Goal: Task Accomplishment & Management: Use online tool/utility

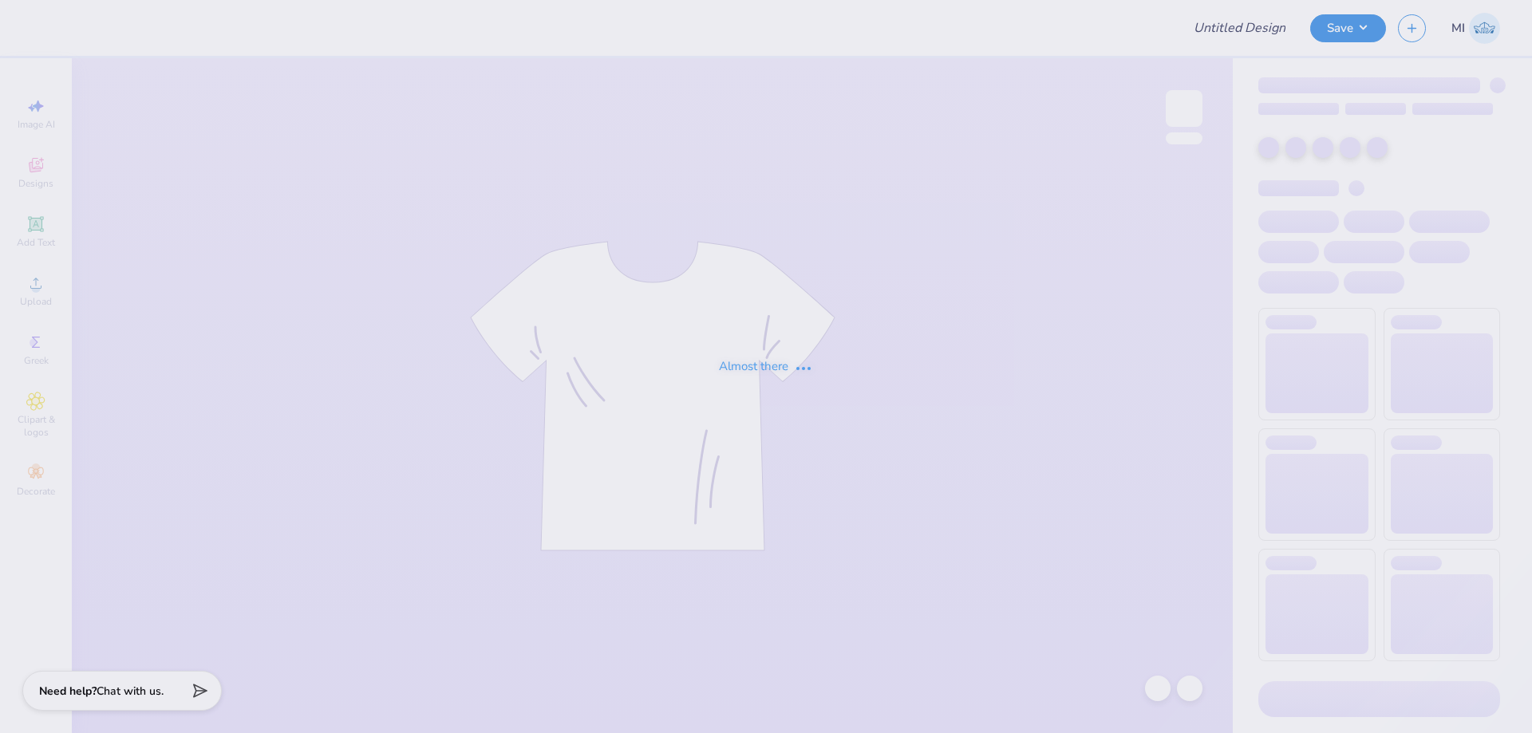
type input "Sweat sets for [PERSON_NAME]!"
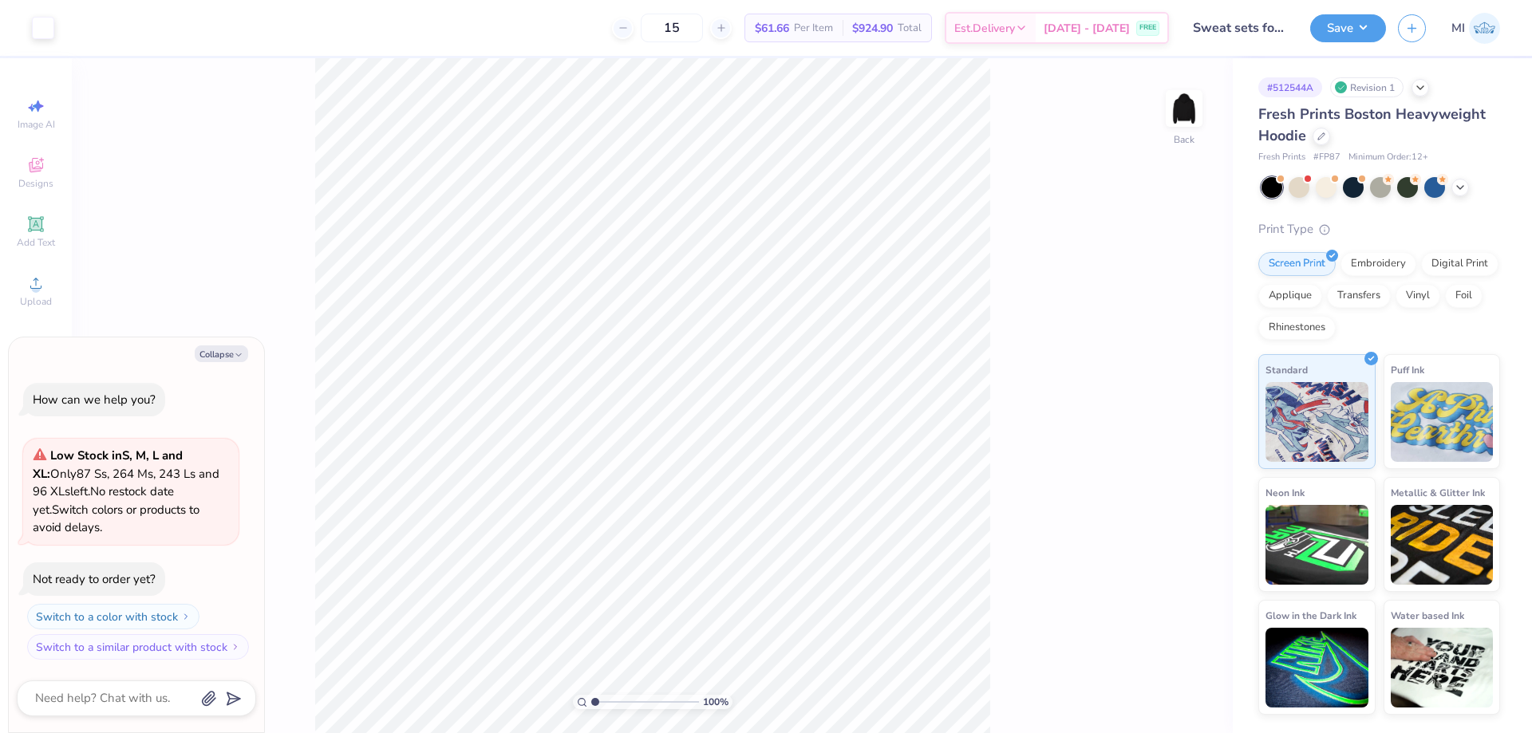
type textarea "x"
click at [625, 703] on input "range" at bounding box center [645, 702] width 108 height 14
drag, startPoint x: 625, startPoint y: 703, endPoint x: 586, endPoint y: 705, distance: 39.1
type input "1"
click at [591, 705] on input "range" at bounding box center [645, 702] width 108 height 14
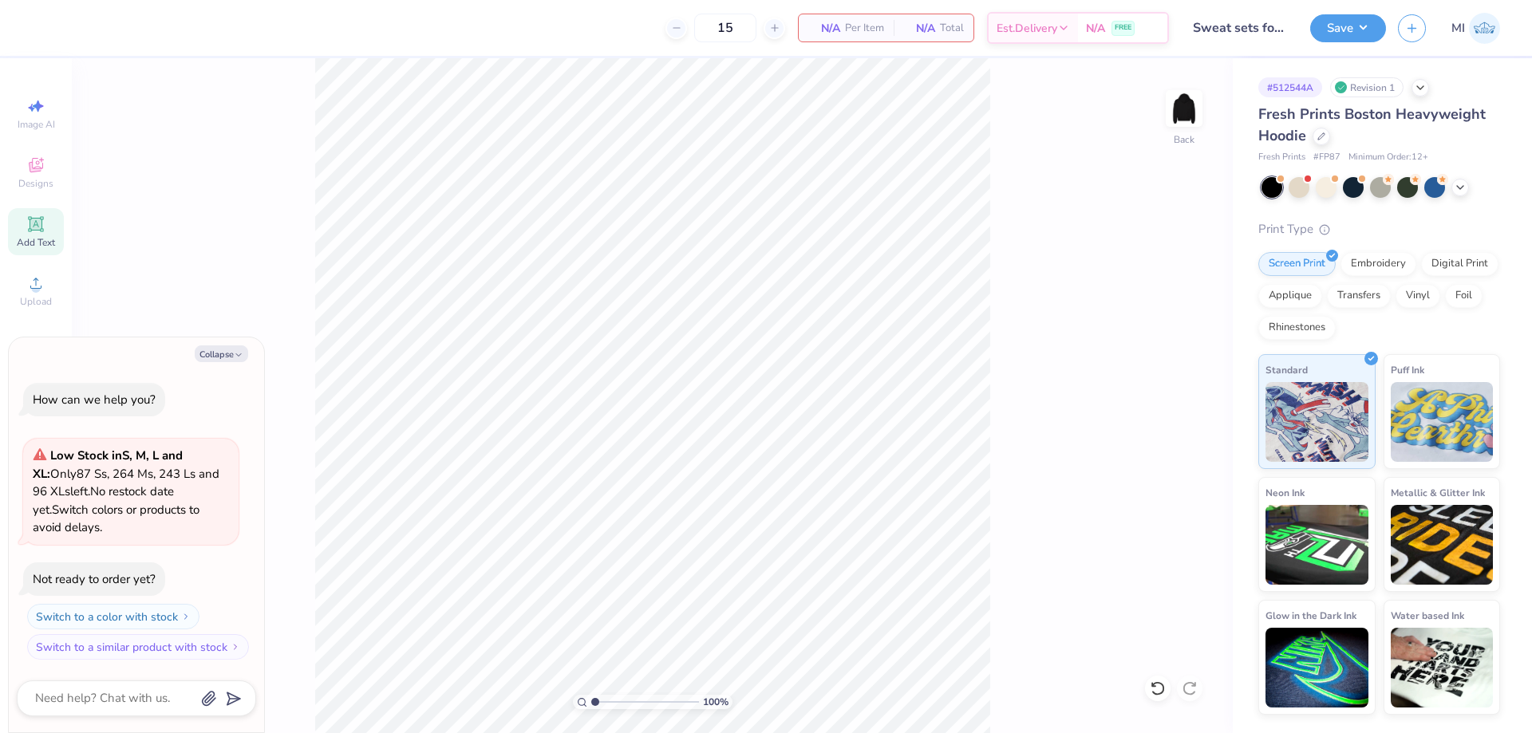
click at [38, 222] on icon at bounding box center [36, 224] width 12 height 12
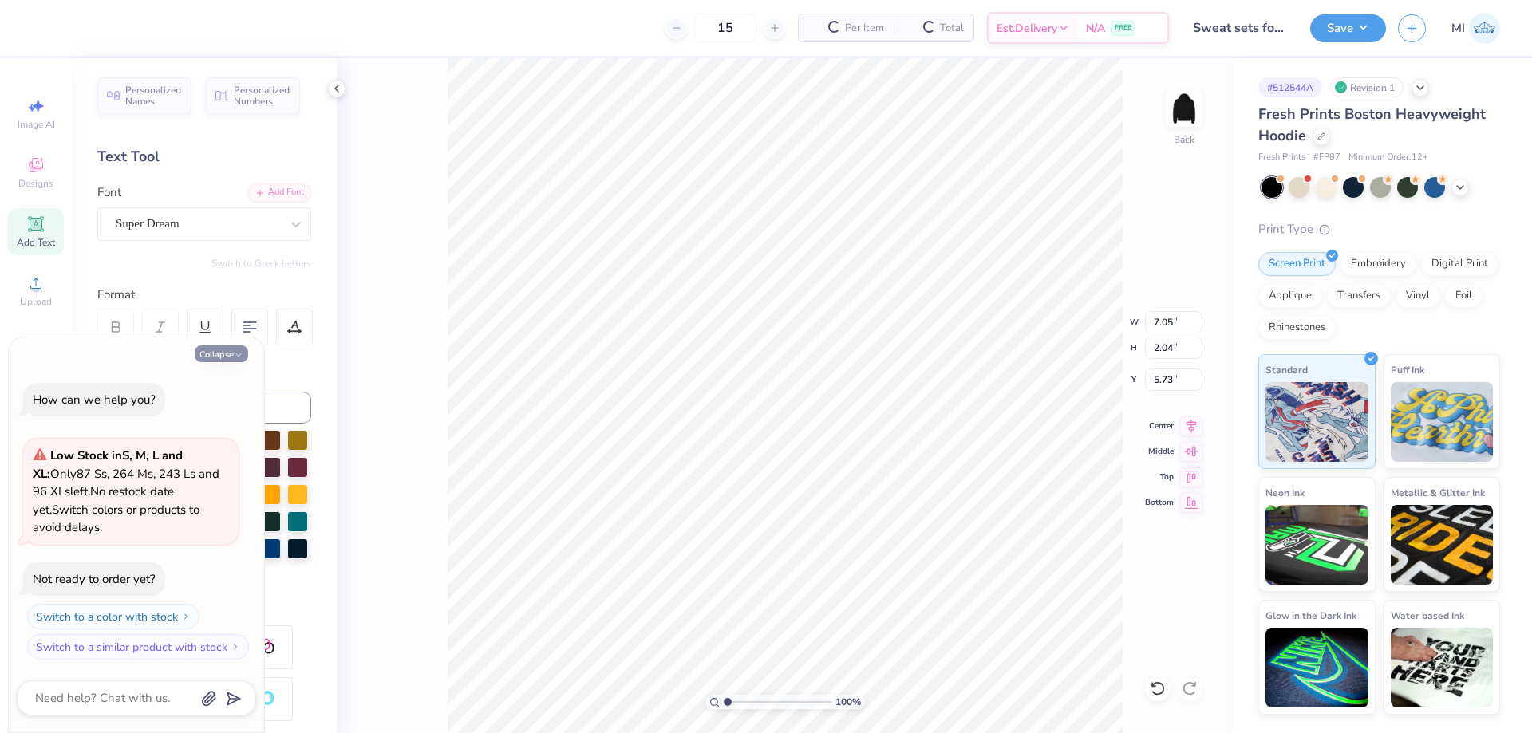
click at [227, 357] on button "Collapse" at bounding box center [221, 353] width 53 height 17
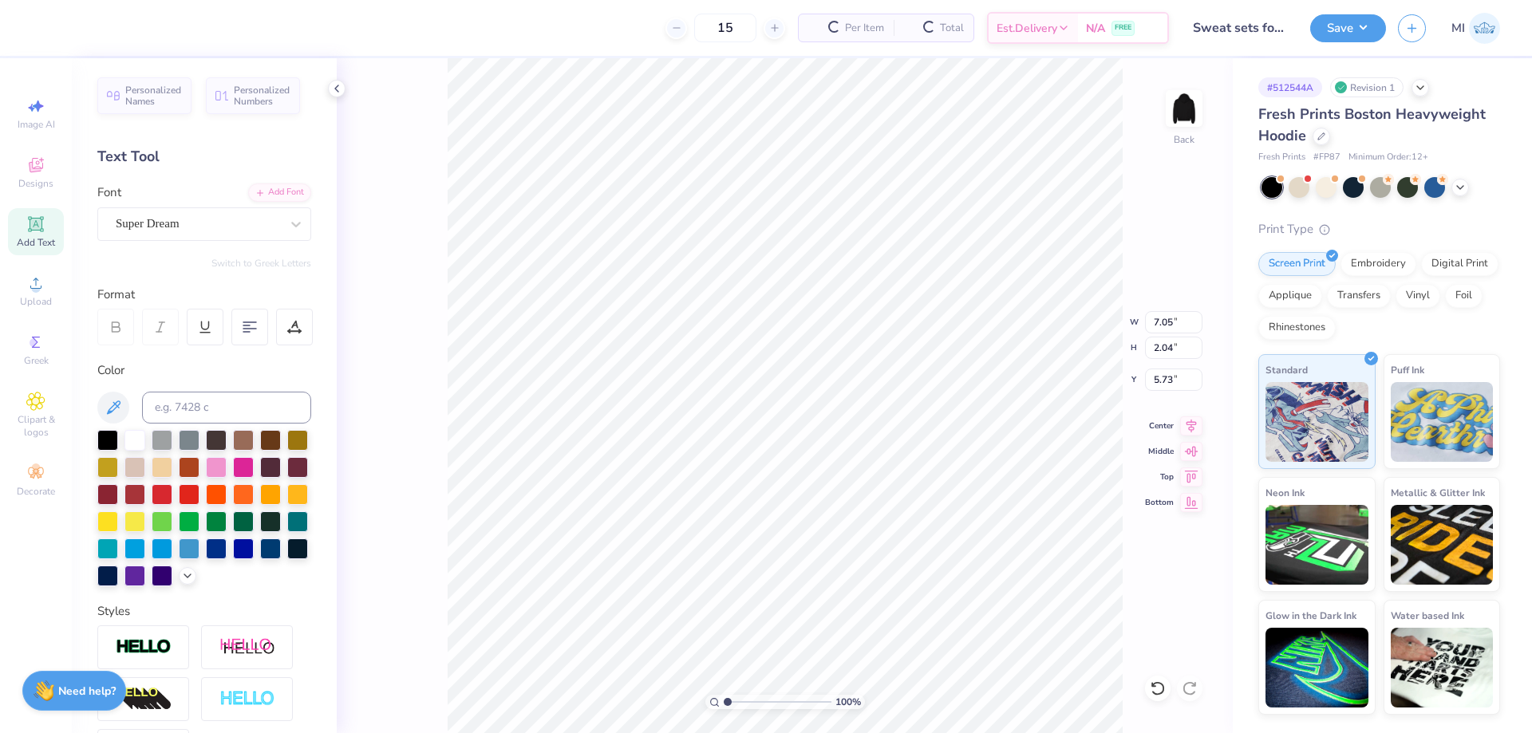
type textarea "x"
click at [283, 199] on div "Add Font" at bounding box center [279, 191] width 63 height 18
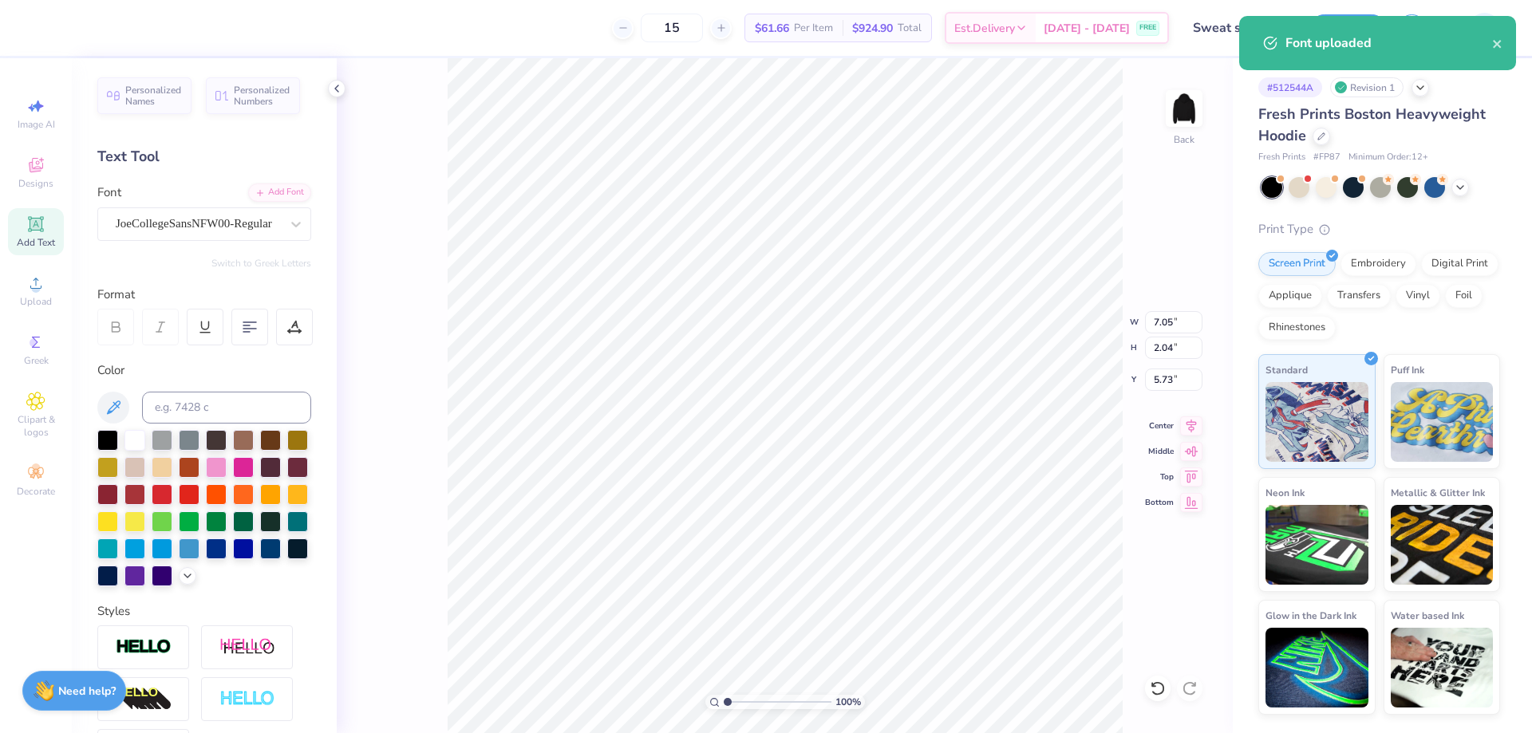
type input "6.19"
type input "2.29"
type input "3.00"
click at [28, 231] on icon at bounding box center [35, 224] width 19 height 19
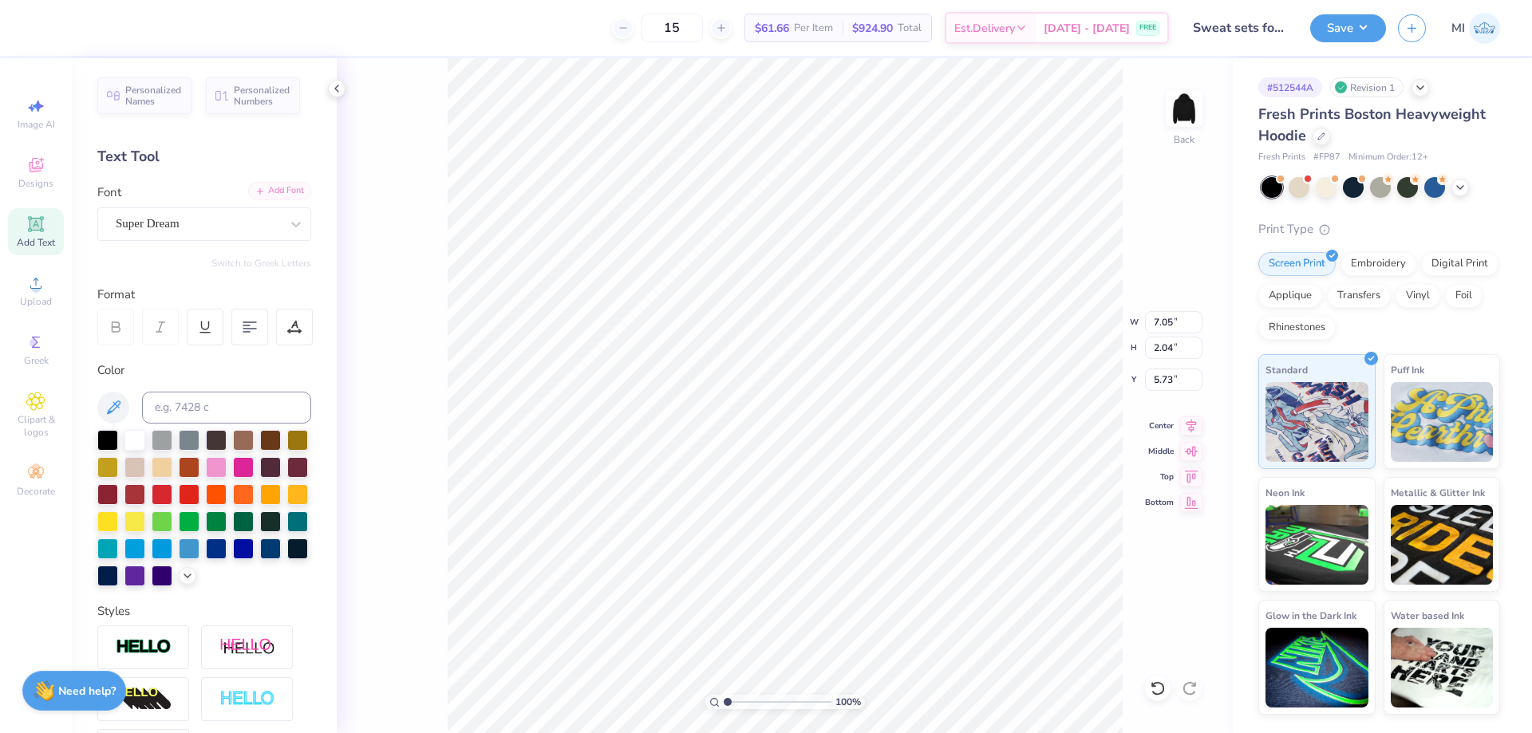
click at [277, 185] on div "Add Font" at bounding box center [279, 191] width 63 height 18
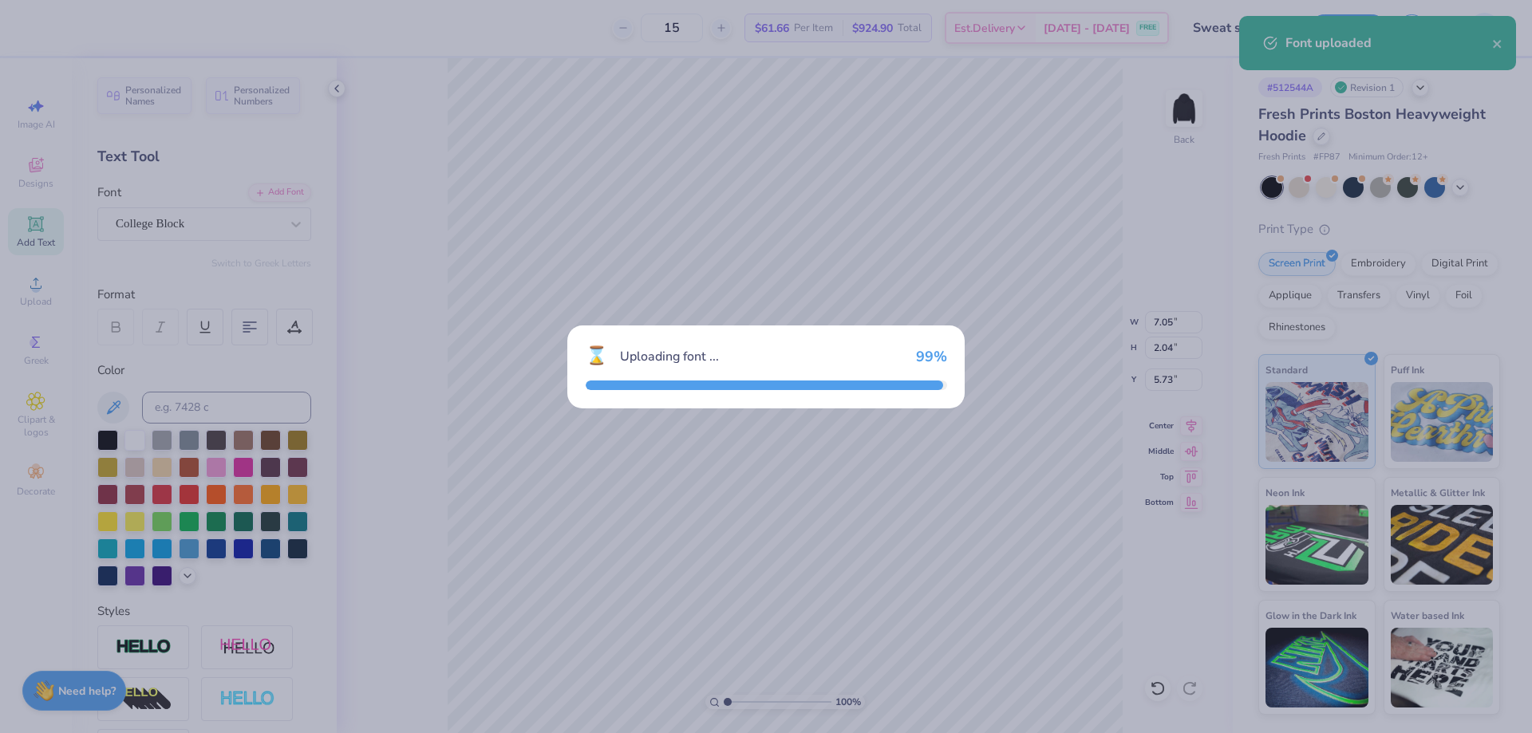
type input "6.13"
type input "2.28"
type input "5.61"
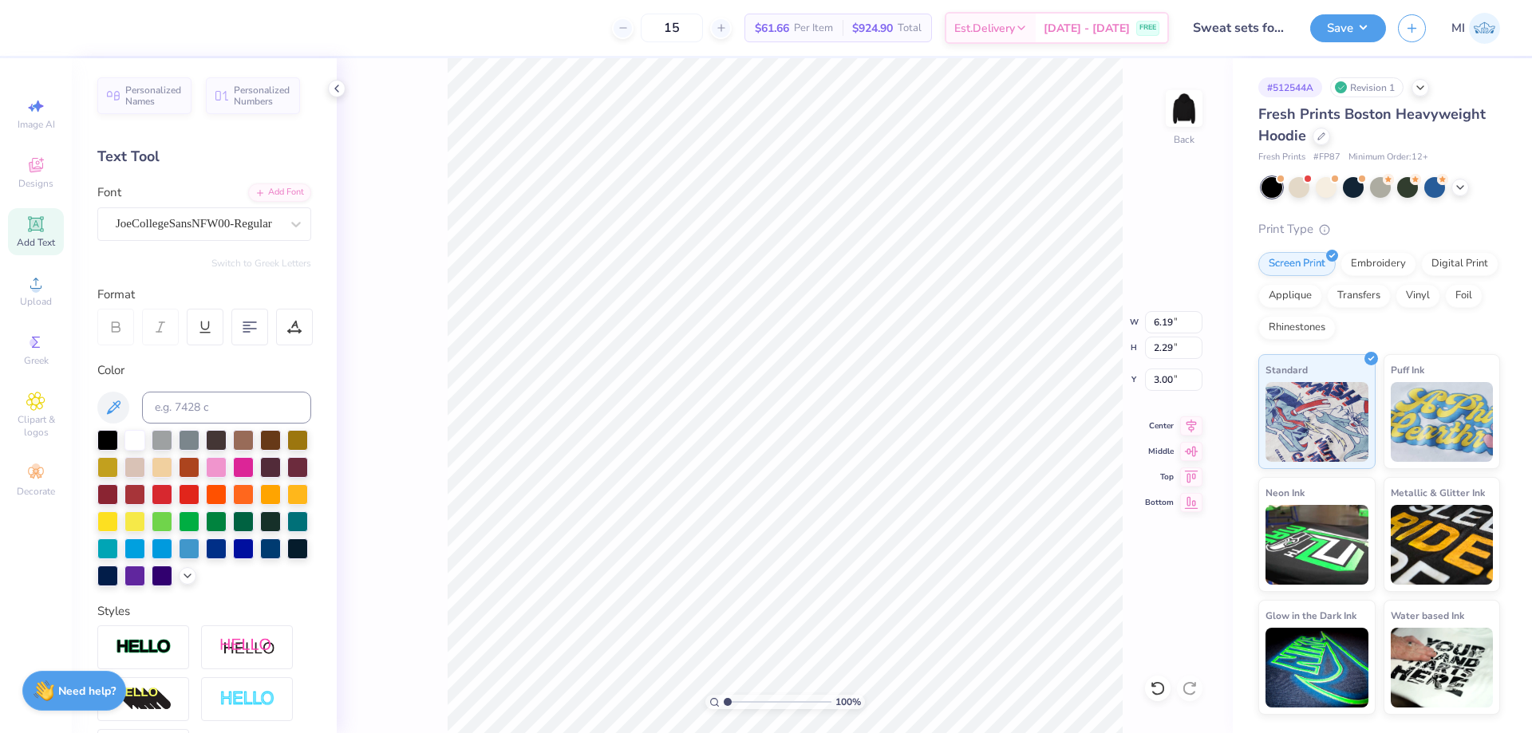
type input "3.12"
type input "1.16"
type input "3.59"
type input "6.13"
type input "2.28"
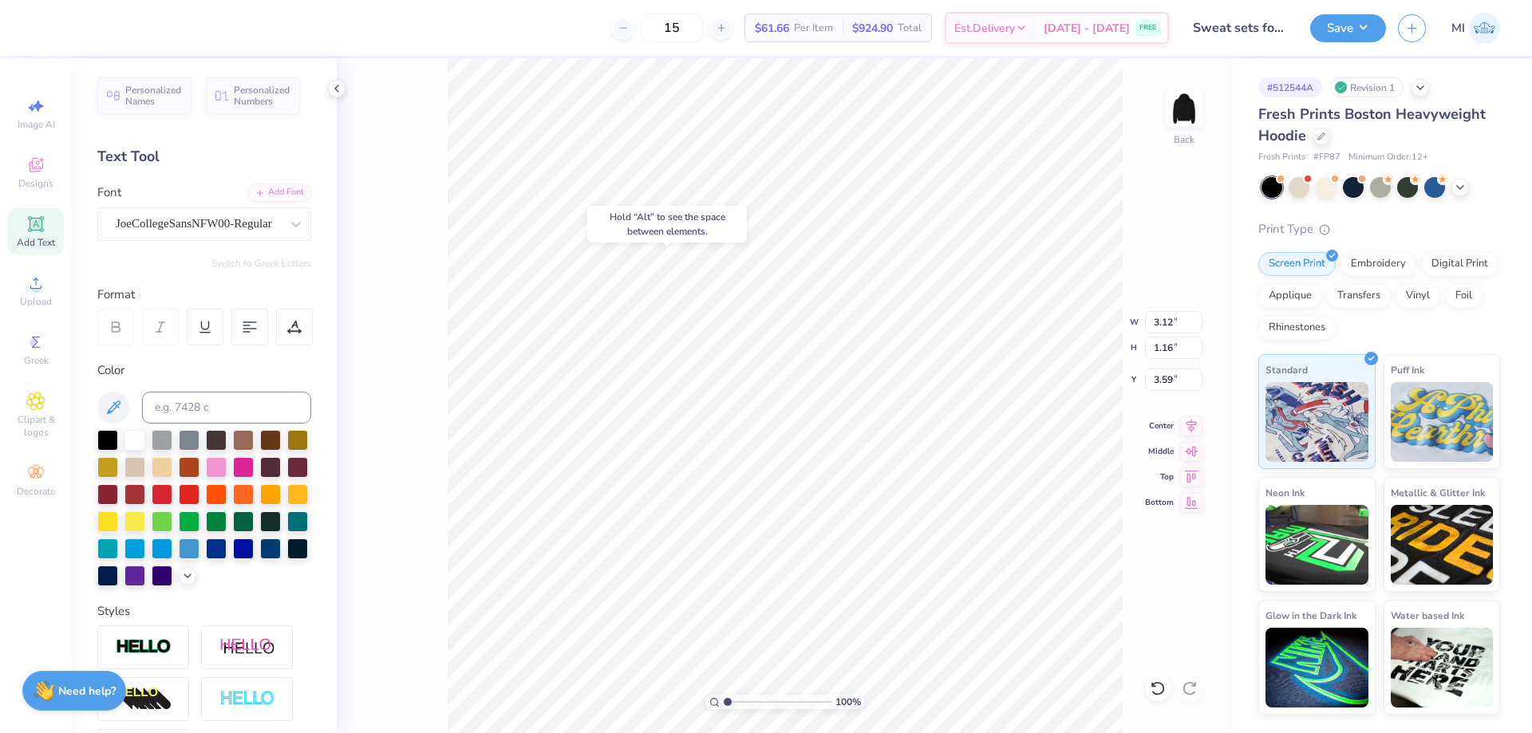
type input "5.61"
type textarea "2025"
click at [37, 299] on span "Upload" at bounding box center [36, 301] width 32 height 13
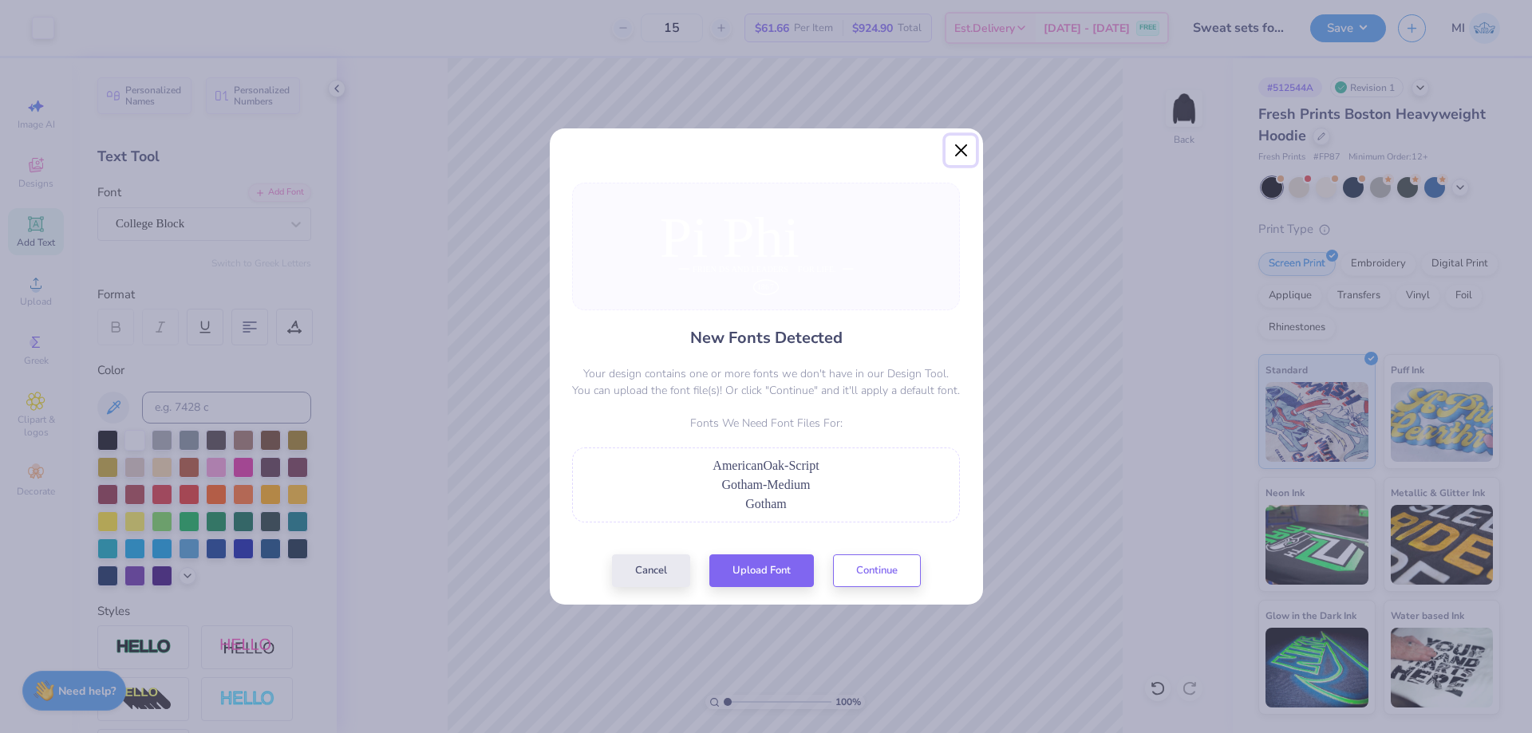
click at [956, 155] on button "Close" at bounding box center [960, 151] width 30 height 30
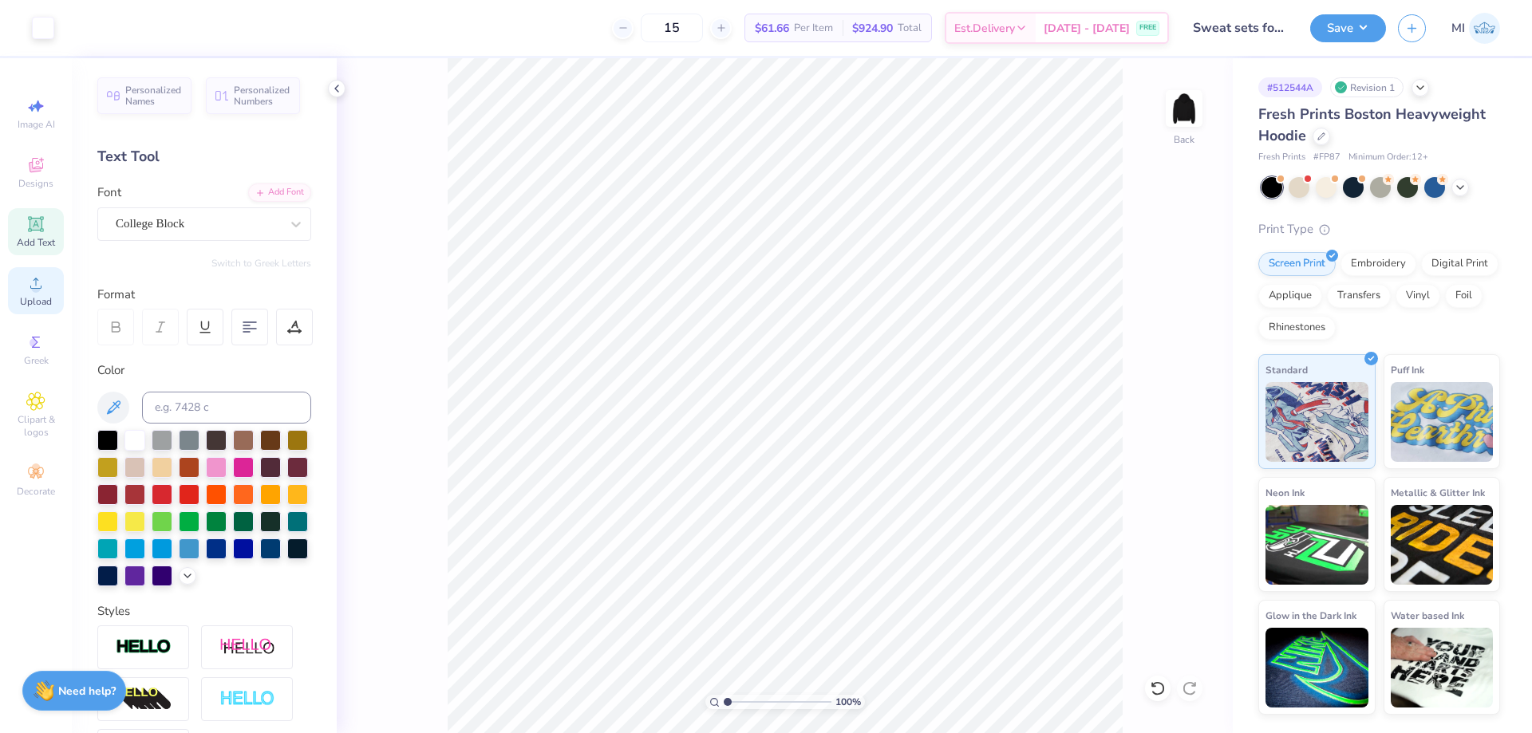
click at [41, 290] on icon at bounding box center [35, 283] width 19 height 19
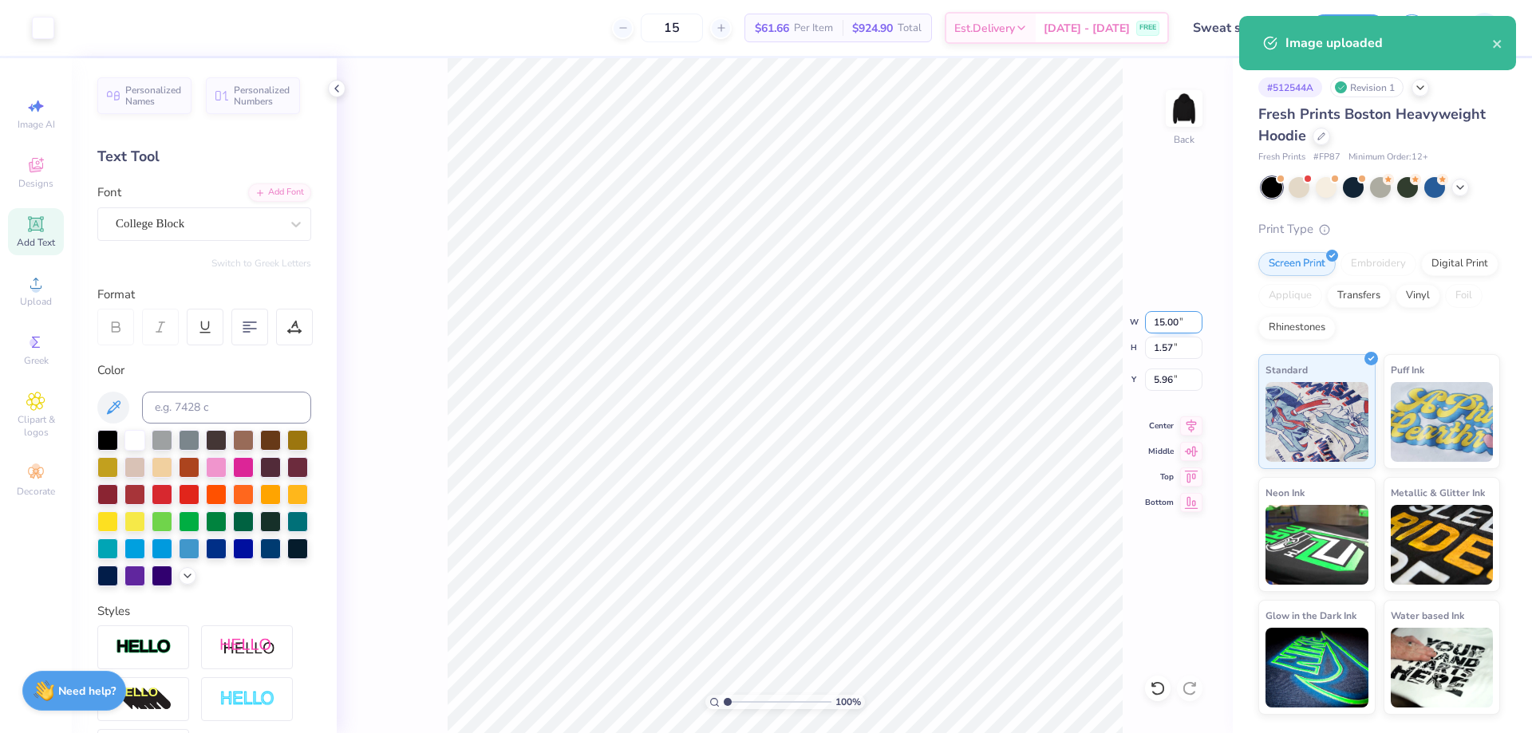
click at [1176, 319] on input "15.00" at bounding box center [1173, 322] width 57 height 22
type input "11.00"
type input "1.15"
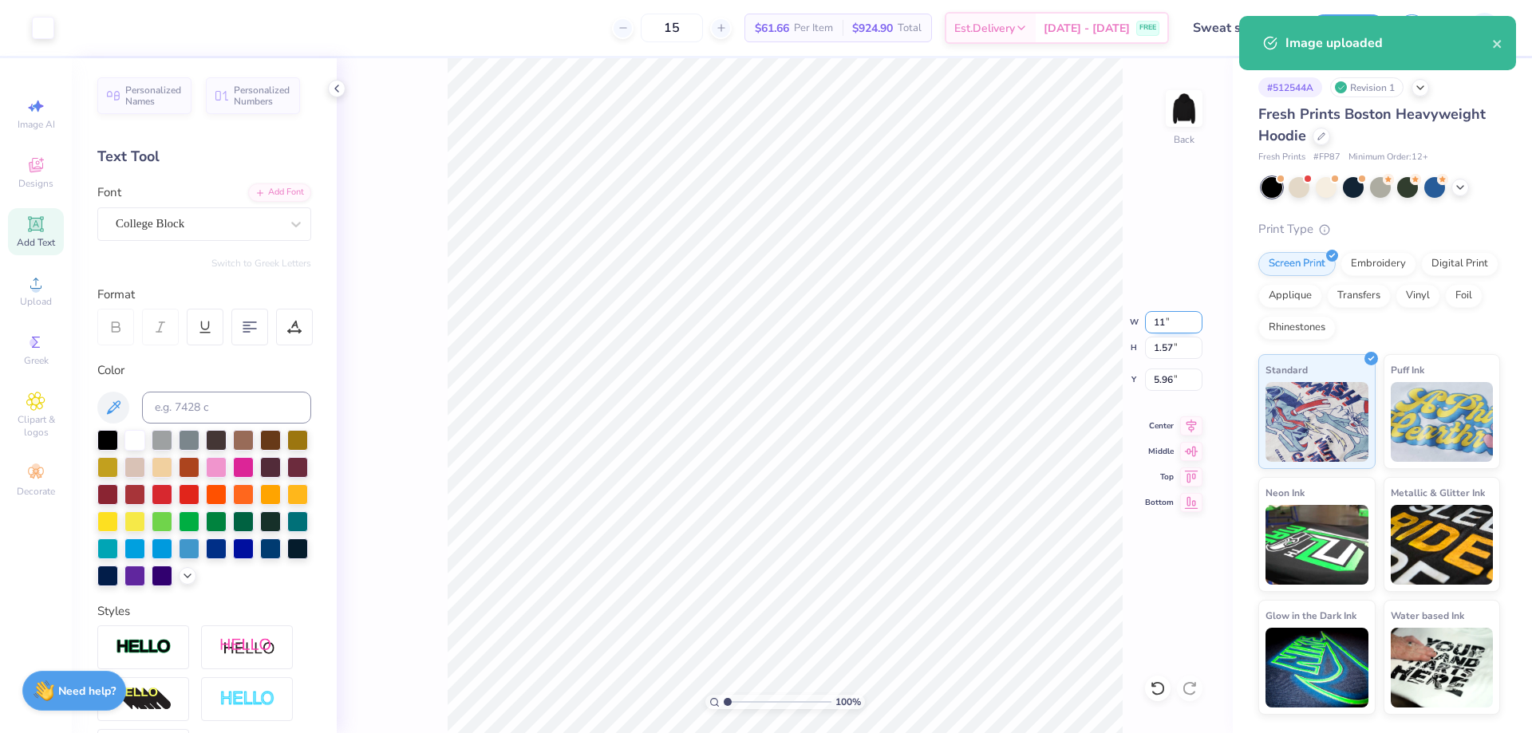
type input "6.17"
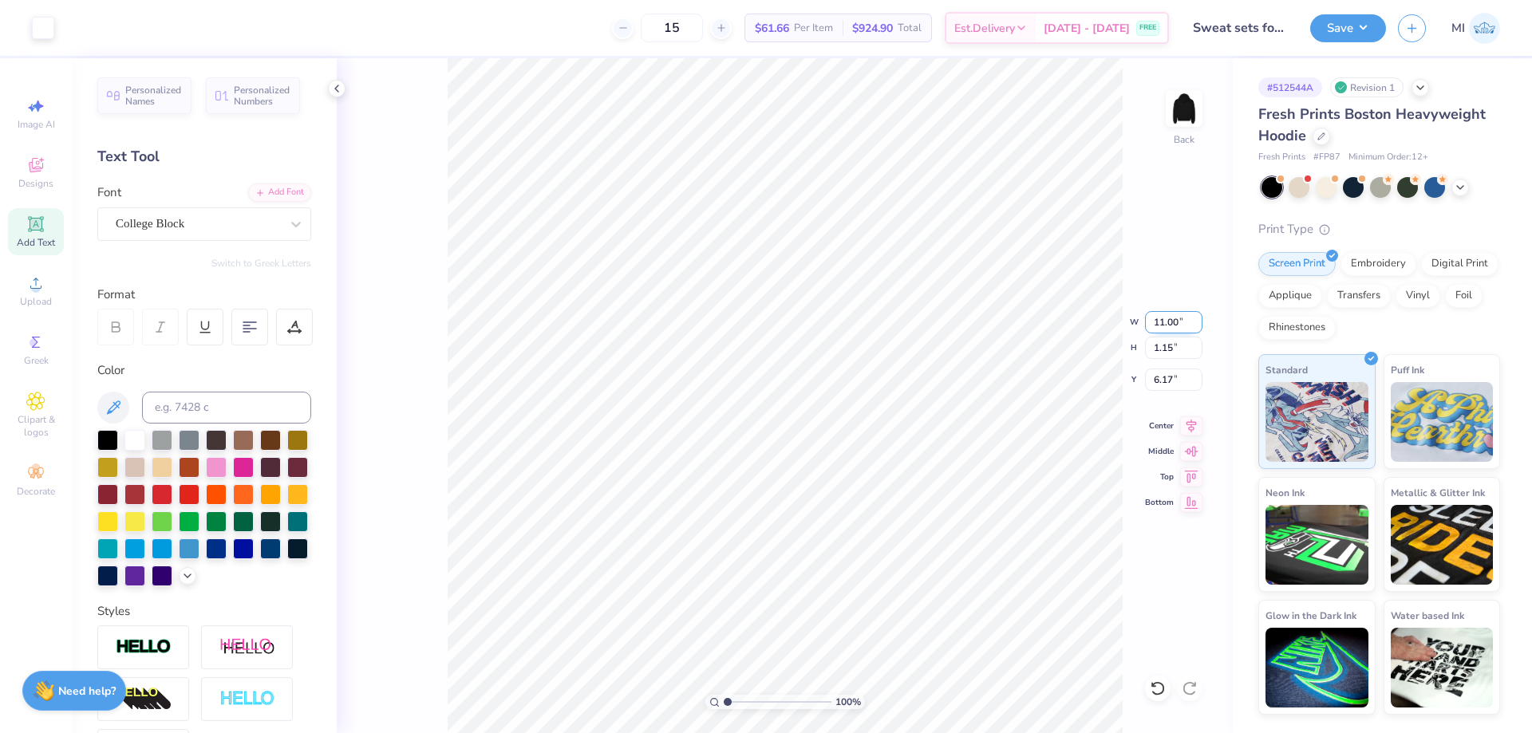
drag, startPoint x: 1182, startPoint y: 319, endPoint x: 1079, endPoint y: 323, distance: 103.8
click at [1145, 323] on input "11.00" at bounding box center [1173, 322] width 57 height 22
type input "8.00"
type input "0.84"
type input "6.33"
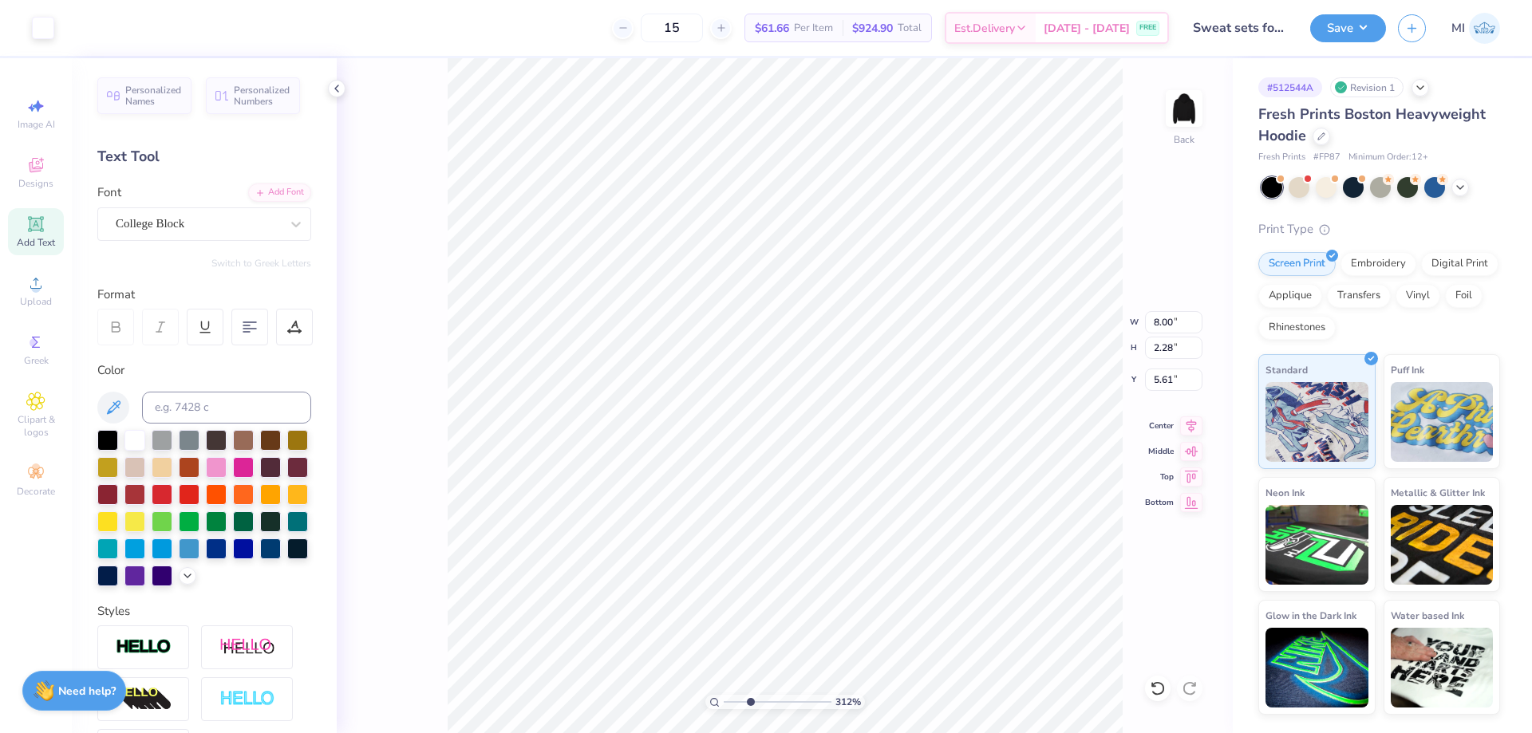
drag, startPoint x: 725, startPoint y: 700, endPoint x: 750, endPoint y: 697, distance: 24.9
click at [750, 697] on input "range" at bounding box center [778, 702] width 108 height 14
type input "3.12"
drag, startPoint x: 1177, startPoint y: 319, endPoint x: 1103, endPoint y: 319, distance: 73.4
click at [1145, 319] on input "8.00" at bounding box center [1173, 322] width 57 height 22
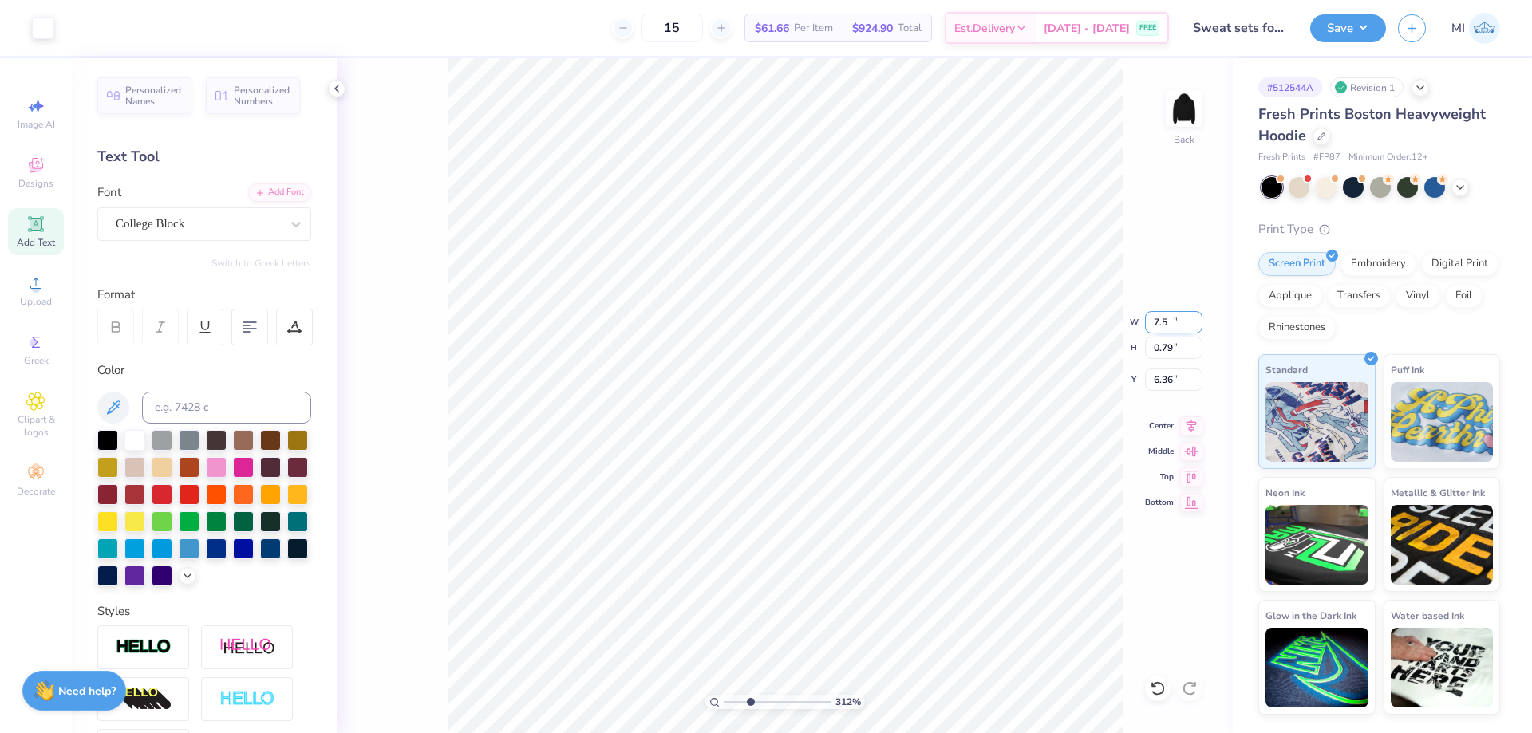
type input "7.50"
type input "0.79"
type input "6.36"
type textarea "[PERSON_NAME]"
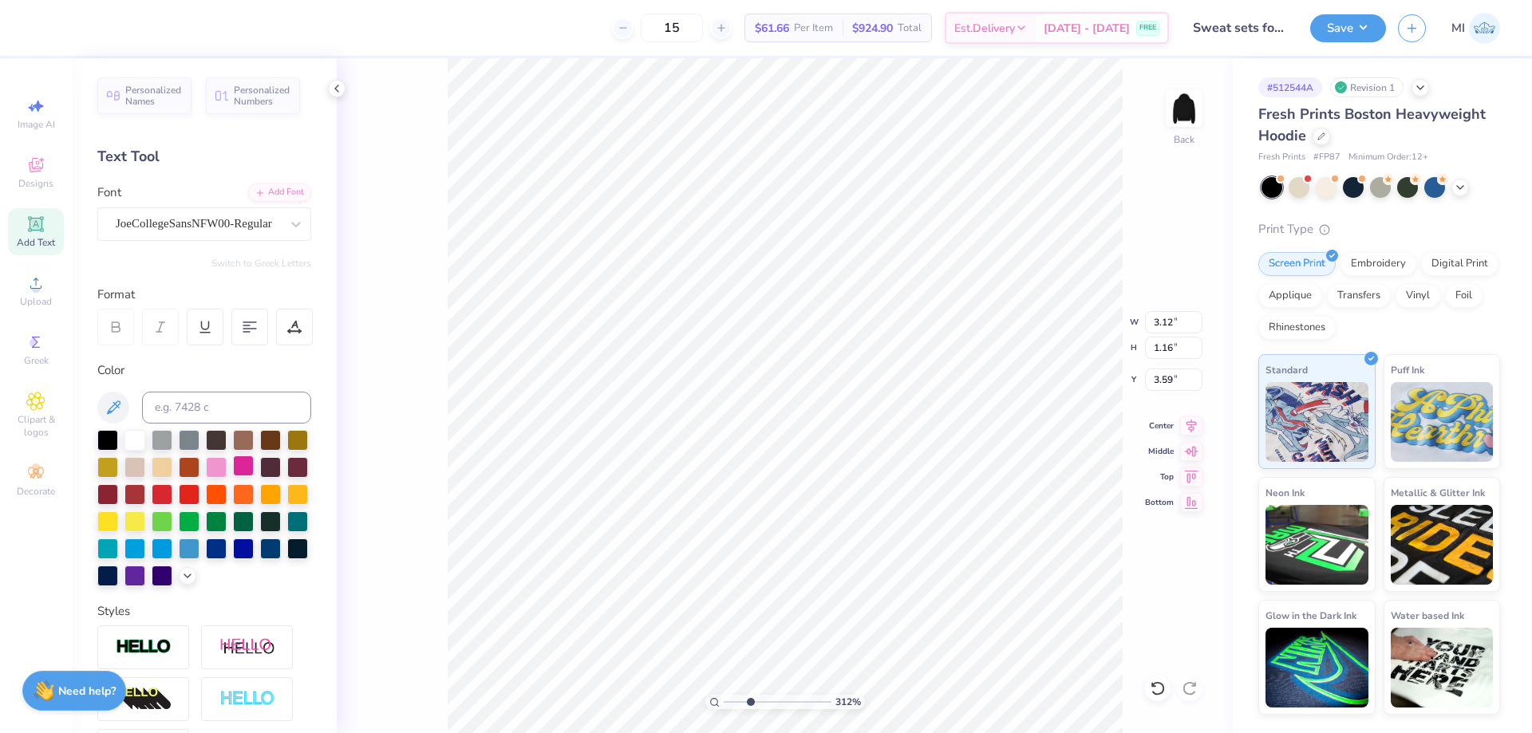
click at [241, 463] on div at bounding box center [243, 466] width 21 height 21
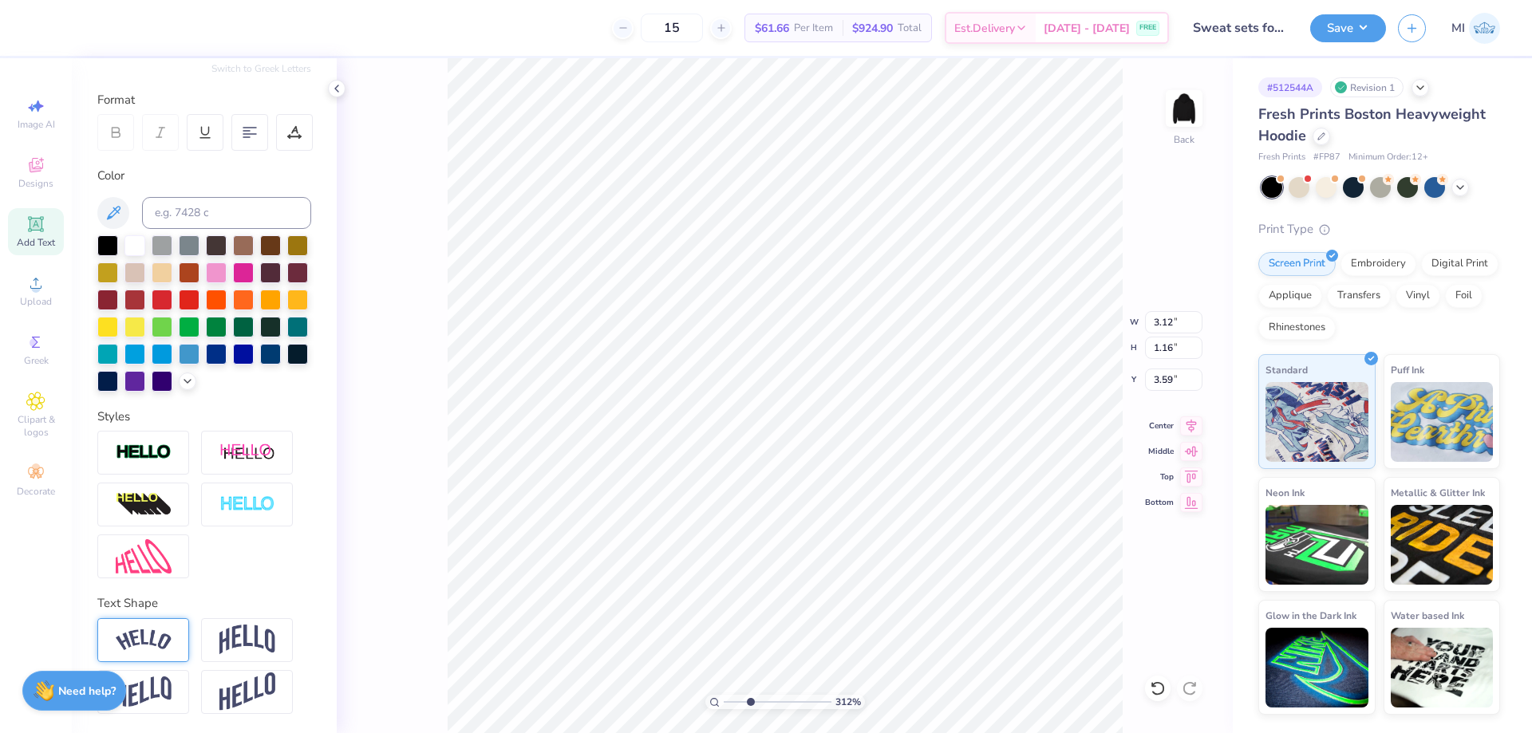
click at [136, 641] on img at bounding box center [144, 641] width 56 height 22
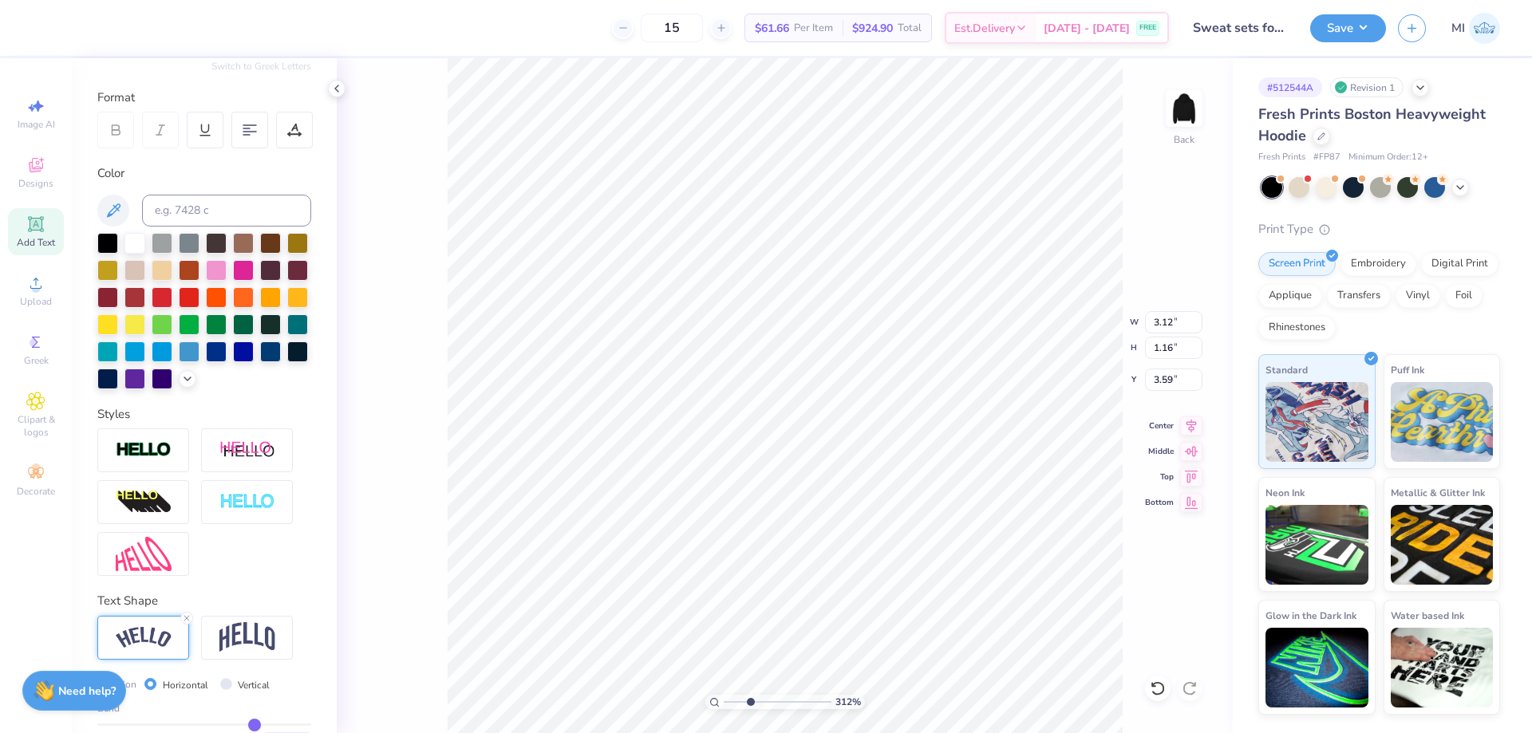
click at [286, 574] on div at bounding box center [204, 502] width 214 height 148
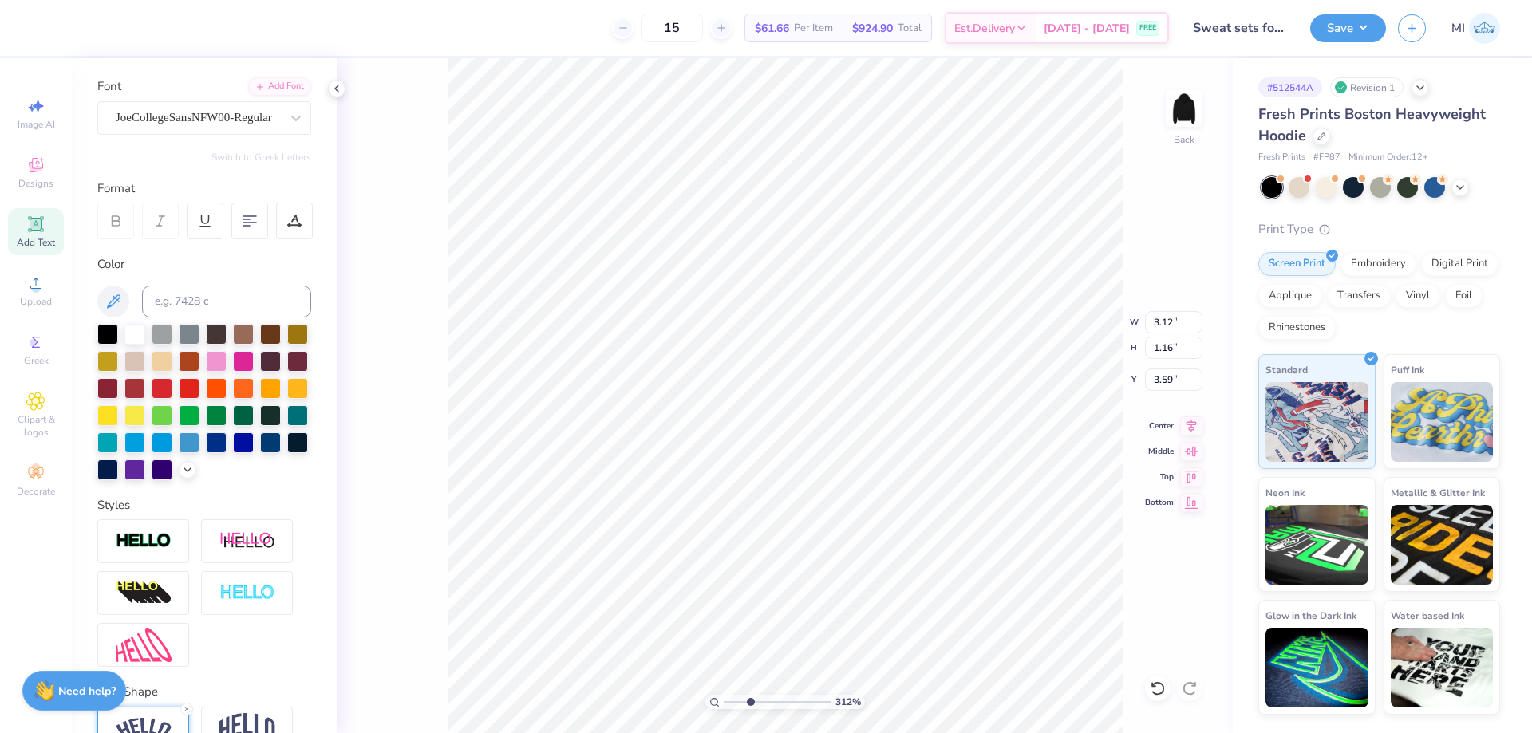
scroll to position [101, 0]
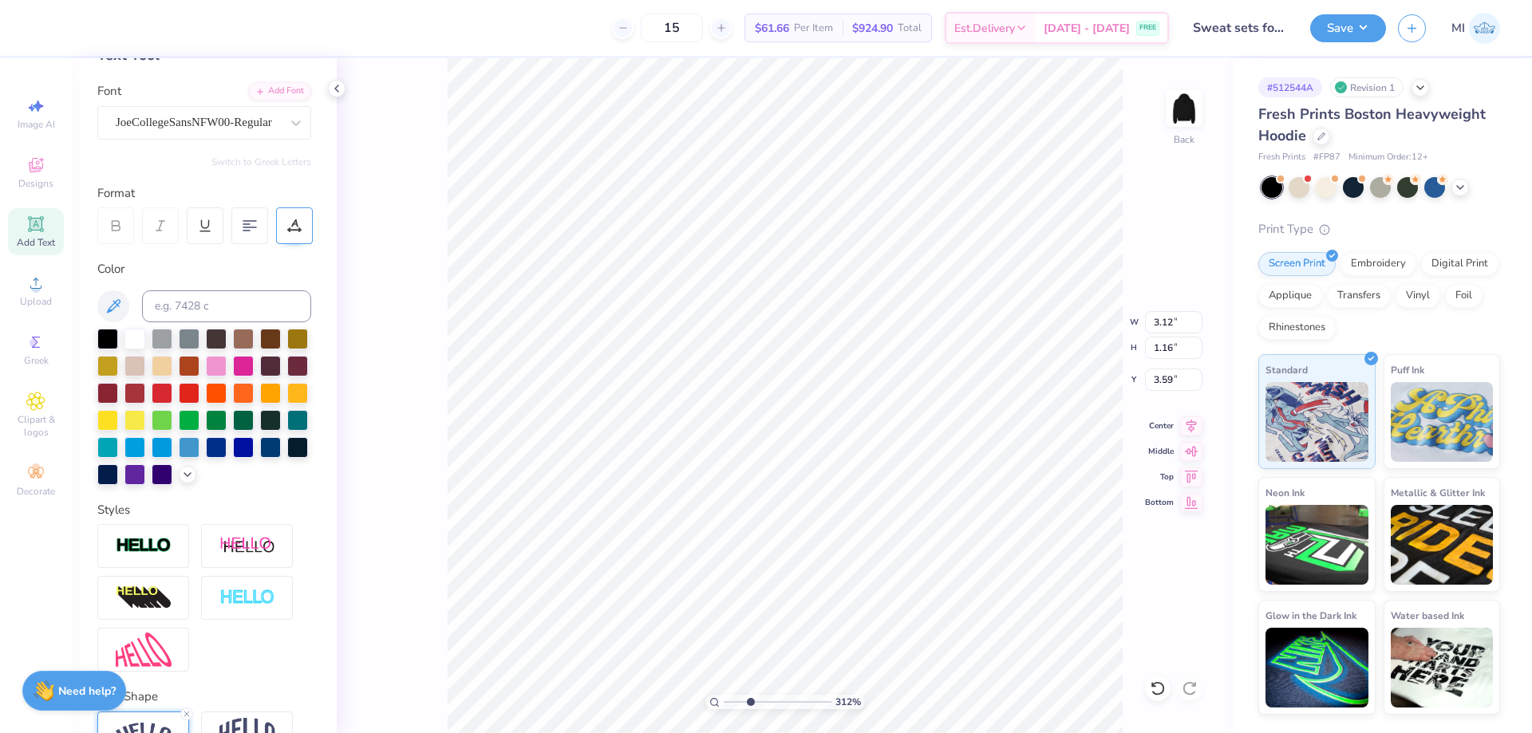
click at [294, 225] on icon at bounding box center [294, 226] width 14 height 14
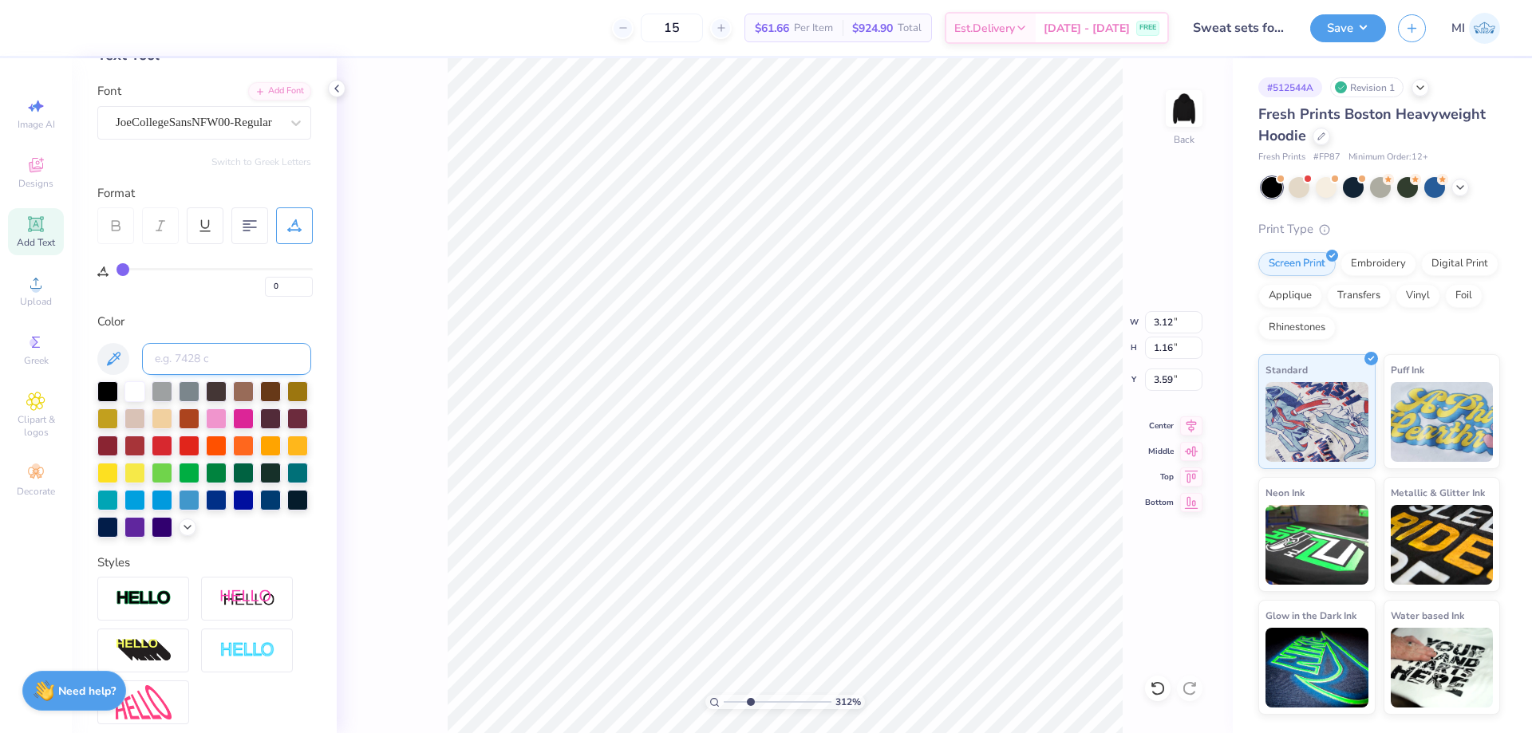
click at [263, 354] on input at bounding box center [226, 359] width 169 height 32
drag, startPoint x: 294, startPoint y: 286, endPoint x: 239, endPoint y: 280, distance: 55.3
click at [265, 280] on input "0" at bounding box center [289, 287] width 48 height 20
type input "30"
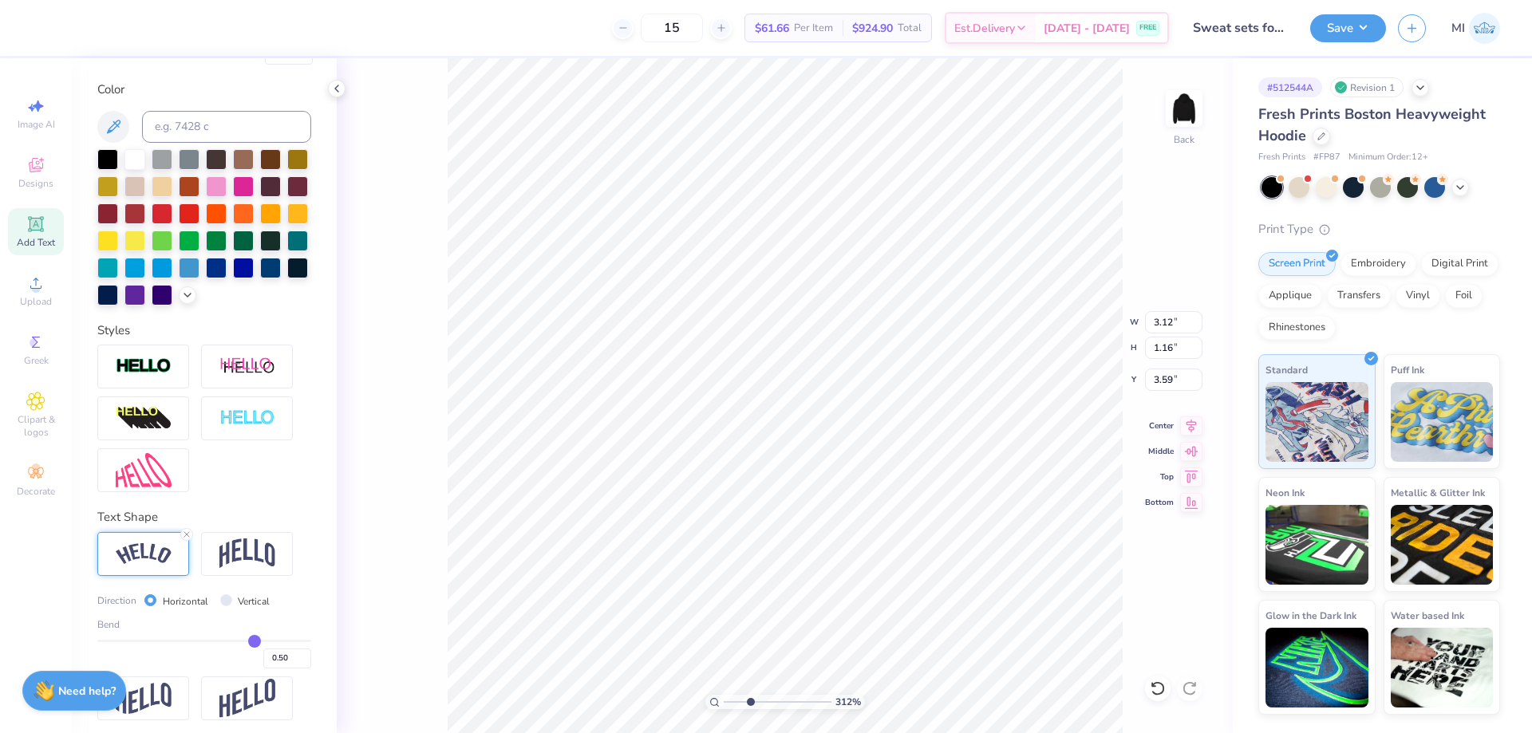
scroll to position [342, 0]
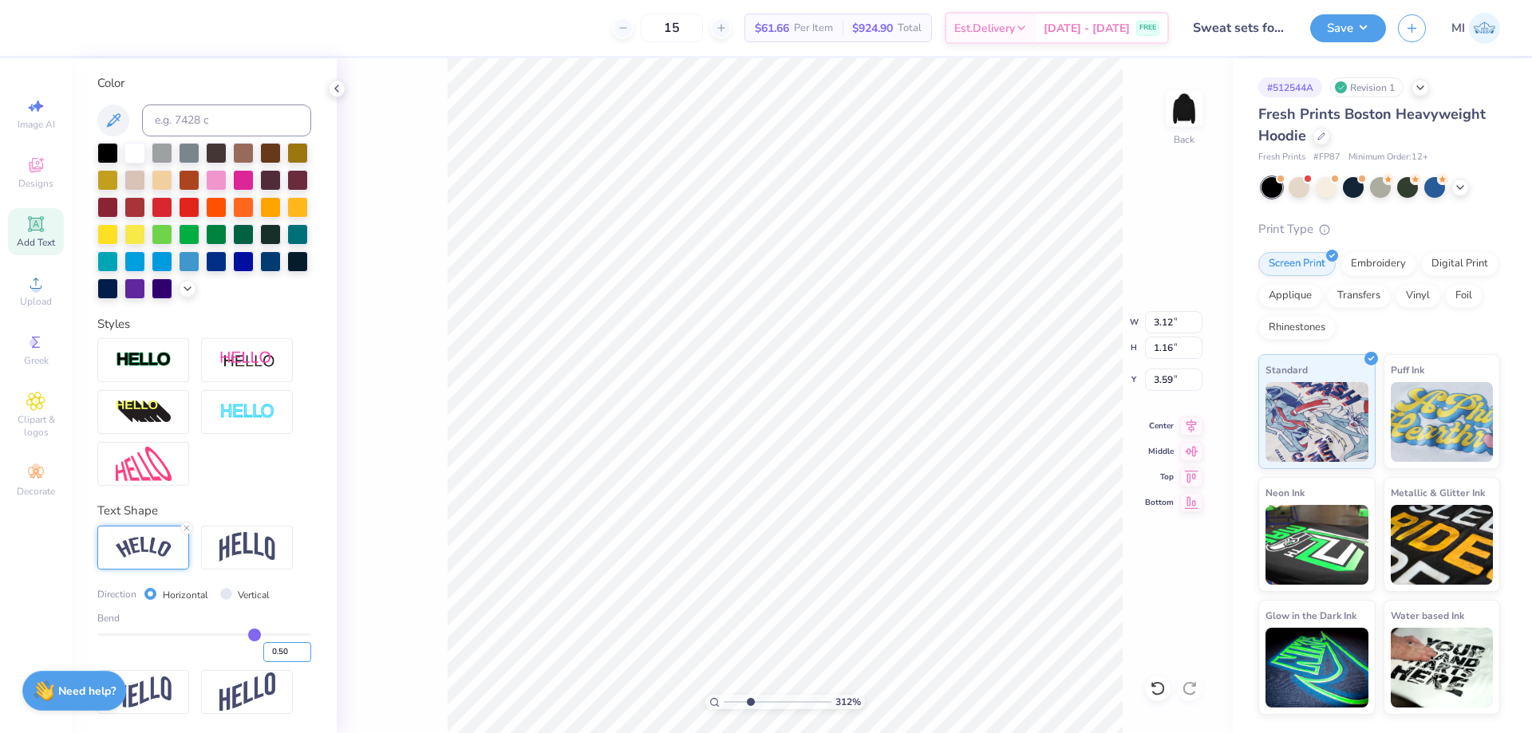
drag, startPoint x: 290, startPoint y: 654, endPoint x: 297, endPoint y: 665, distance: 13.3
click at [278, 655] on input "0.50" at bounding box center [287, 652] width 48 height 20
type input "0.65"
click at [287, 653] on input "0.65" at bounding box center [287, 652] width 48 height 20
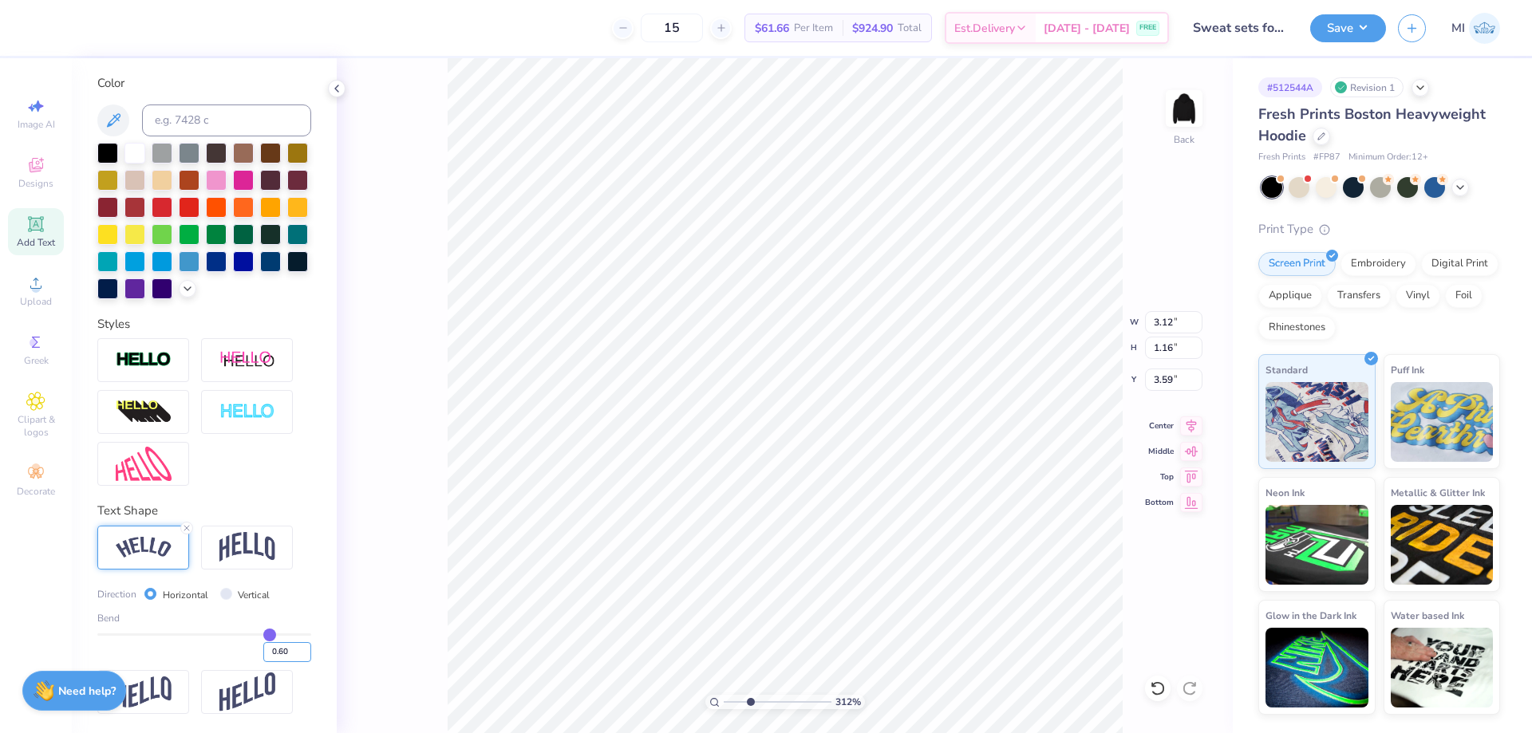
type input "0.60"
type input "0.6"
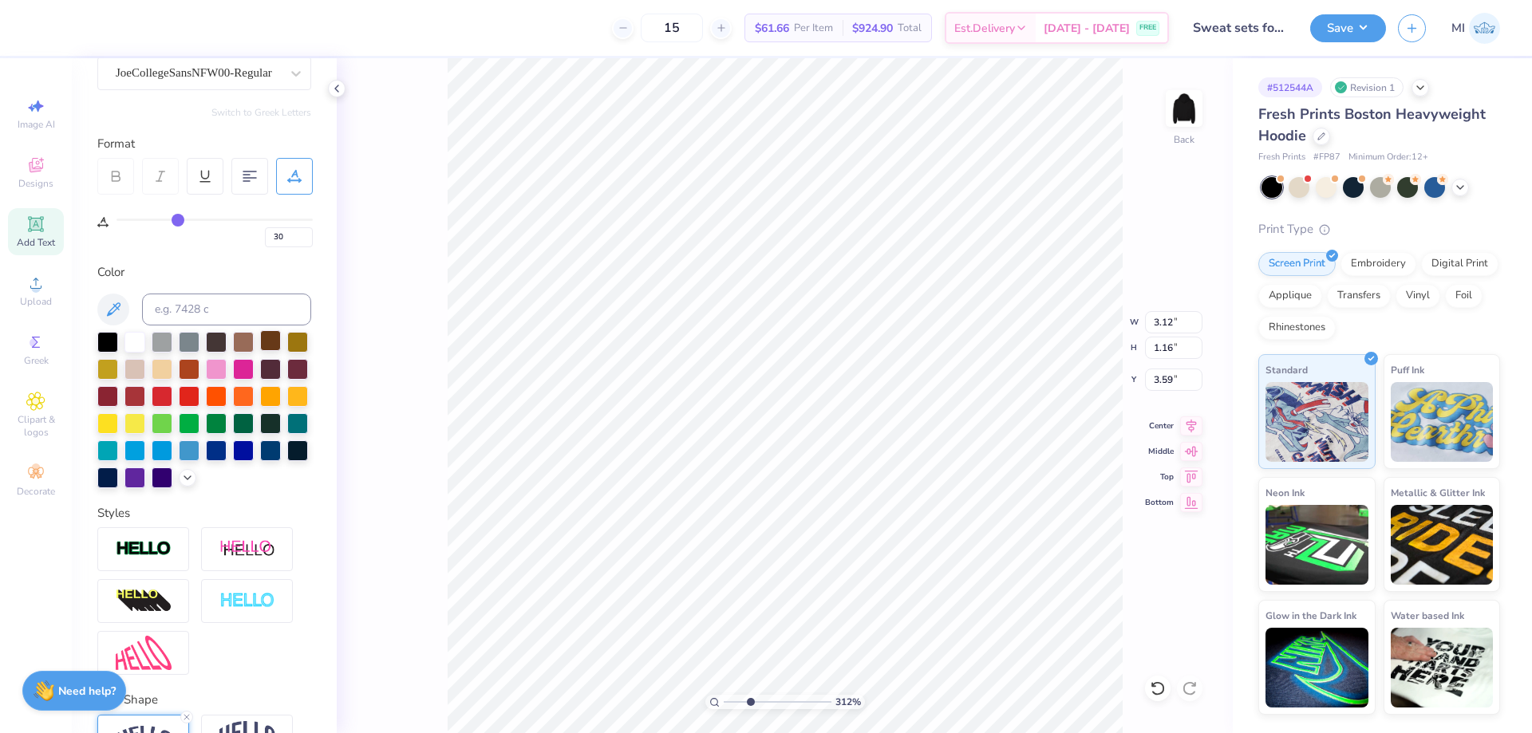
scroll to position [0, 0]
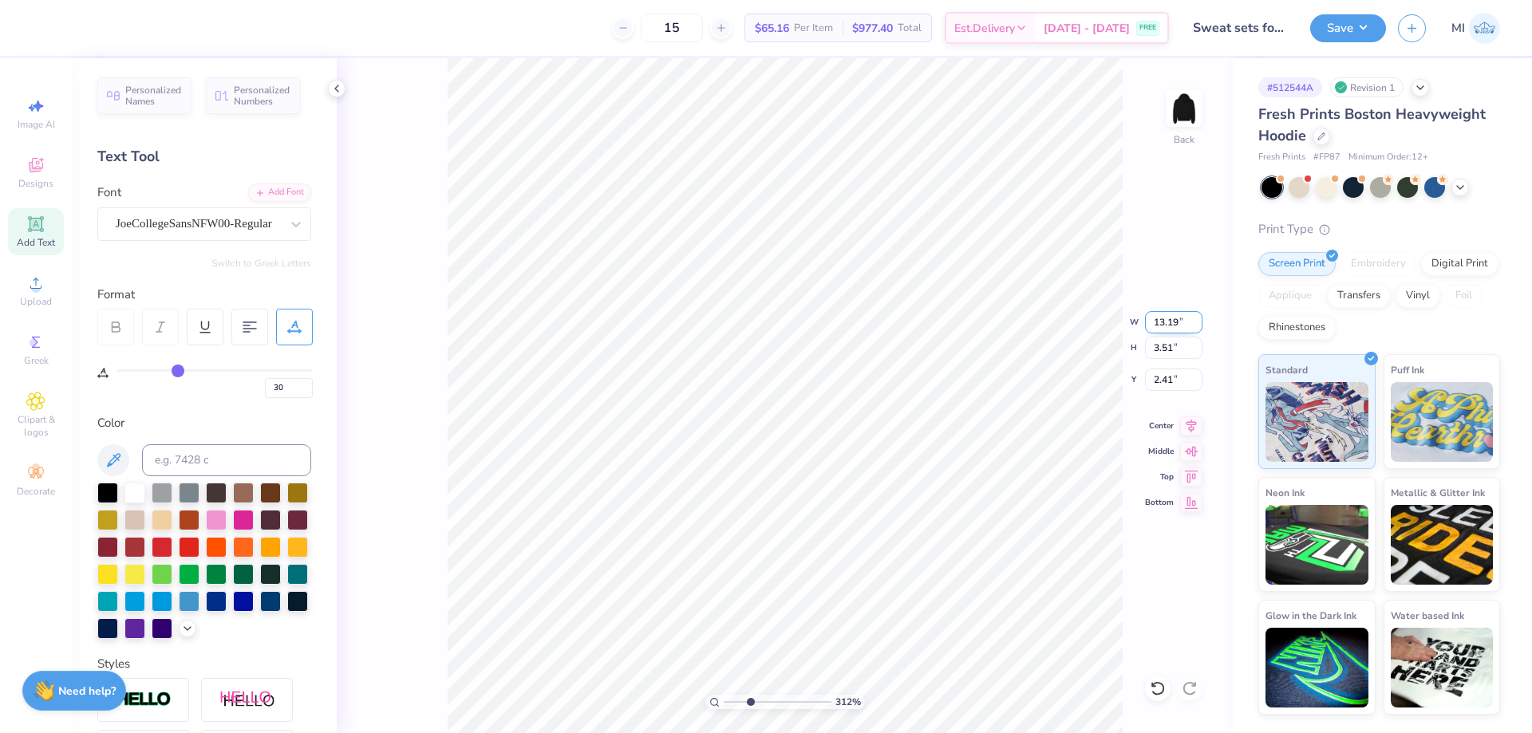
click at [1178, 313] on input "13.19" at bounding box center [1173, 322] width 57 height 22
type input "11.00"
type input "2.93"
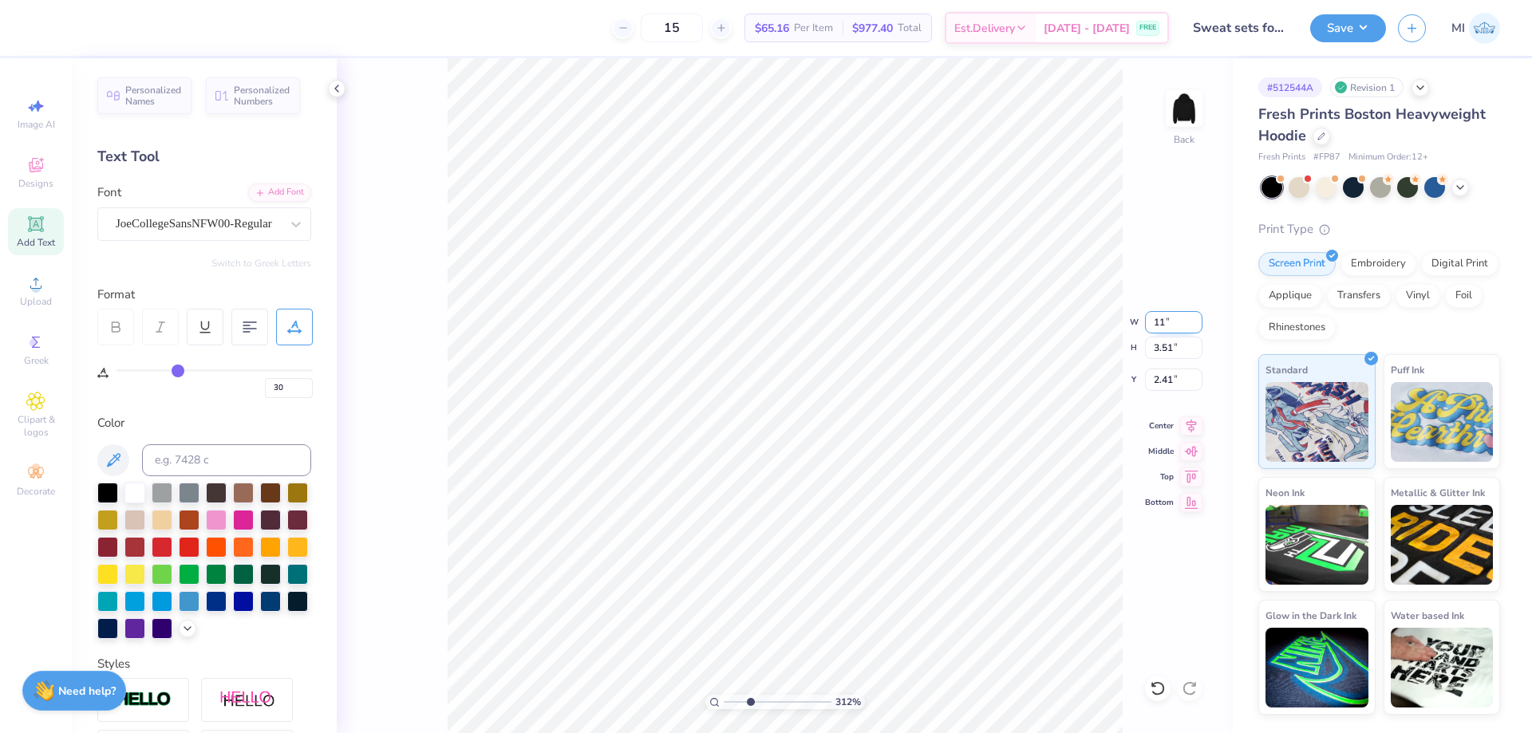
type input "2.70"
drag, startPoint x: 1184, startPoint y: 324, endPoint x: 1102, endPoint y: 325, distance: 82.2
click at [1145, 325] on input "11.00" at bounding box center [1173, 322] width 57 height 22
type input "8.00"
type input "2.13"
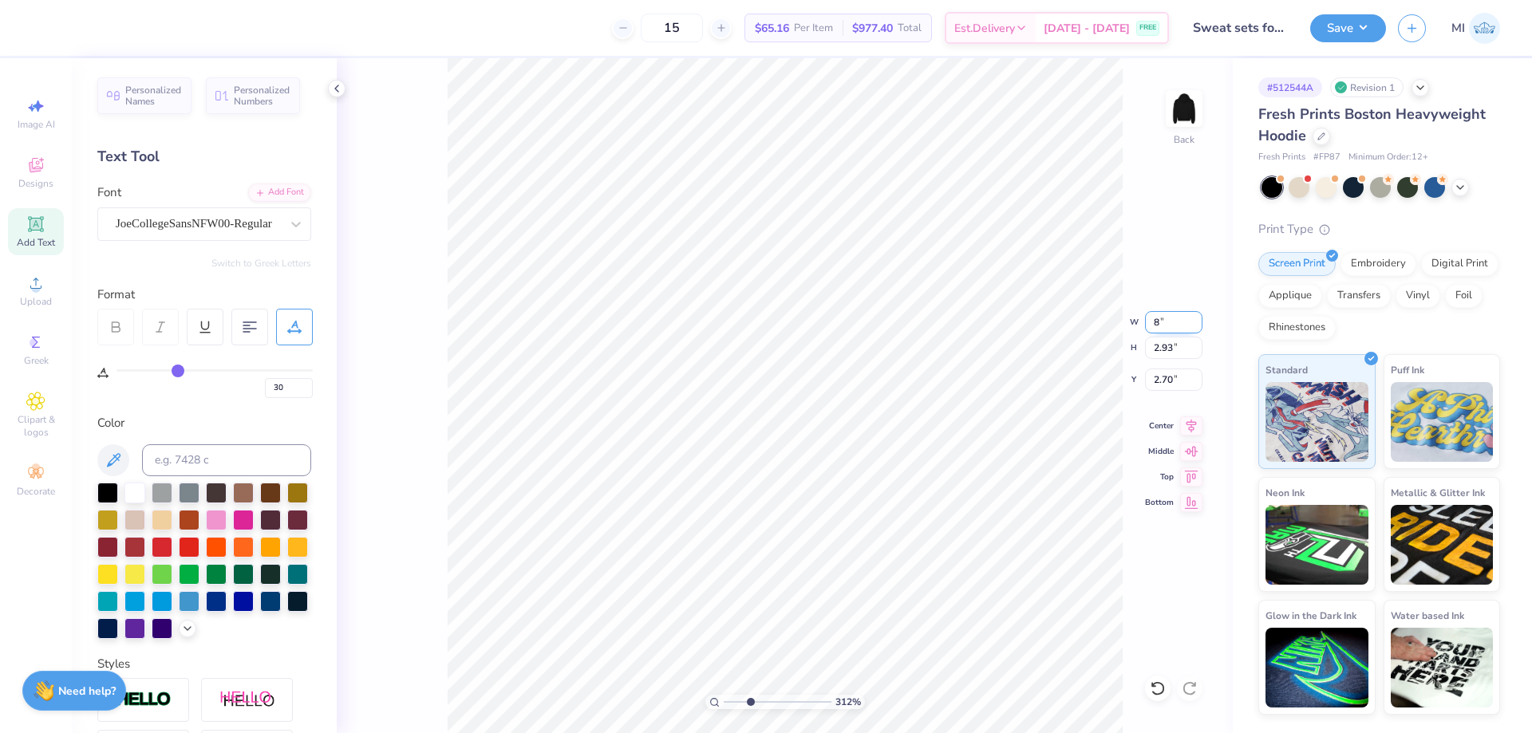
type input "3.10"
drag, startPoint x: 1173, startPoint y: 320, endPoint x: 1104, endPoint y: 318, distance: 68.7
click at [1145, 318] on input "8.00" at bounding box center [1173, 322] width 57 height 22
type input "9.00"
type input "2.40"
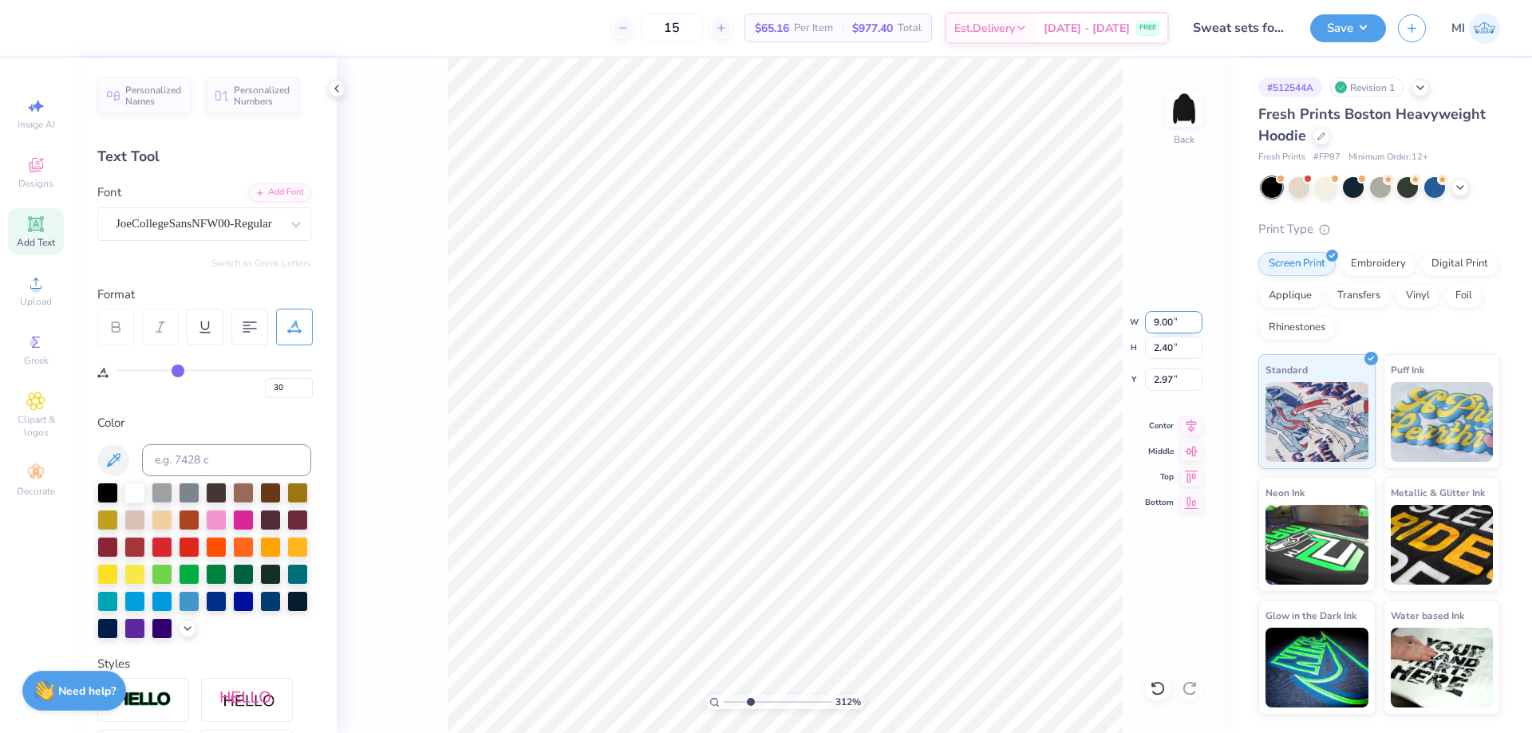
type input "4.04"
drag, startPoint x: 1178, startPoint y: 322, endPoint x: 1104, endPoint y: 319, distance: 73.4
click at [1145, 319] on input "9.00" at bounding box center [1173, 322] width 57 height 22
type input "8.50"
type input "2.26"
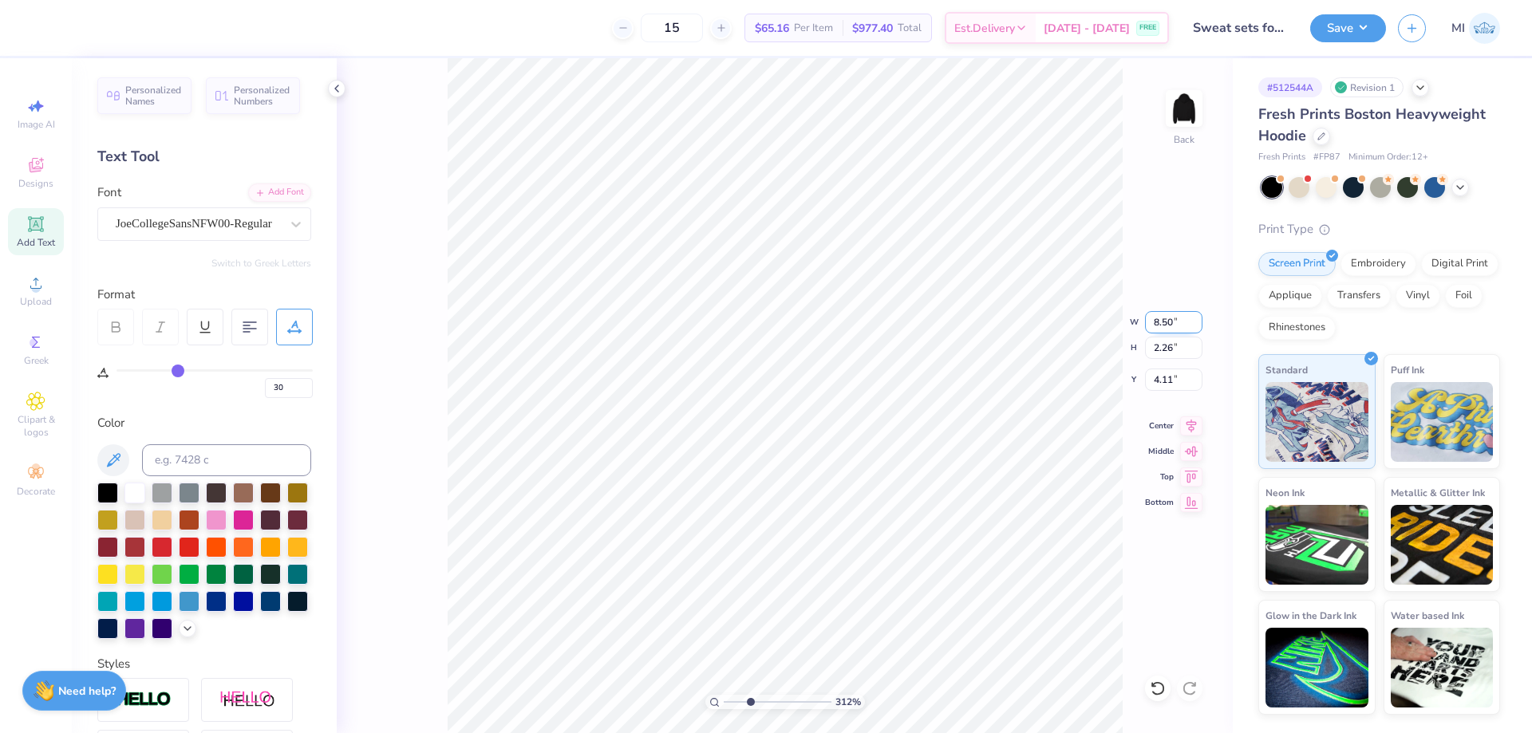
type input "3.92"
click at [791, 556] on li "Group" at bounding box center [815, 558] width 125 height 31
drag, startPoint x: 1178, startPoint y: 320, endPoint x: 1077, endPoint y: 315, distance: 101.4
click at [1145, 315] on input "7.50" at bounding box center [1173, 322] width 57 height 22
type input "8.50"
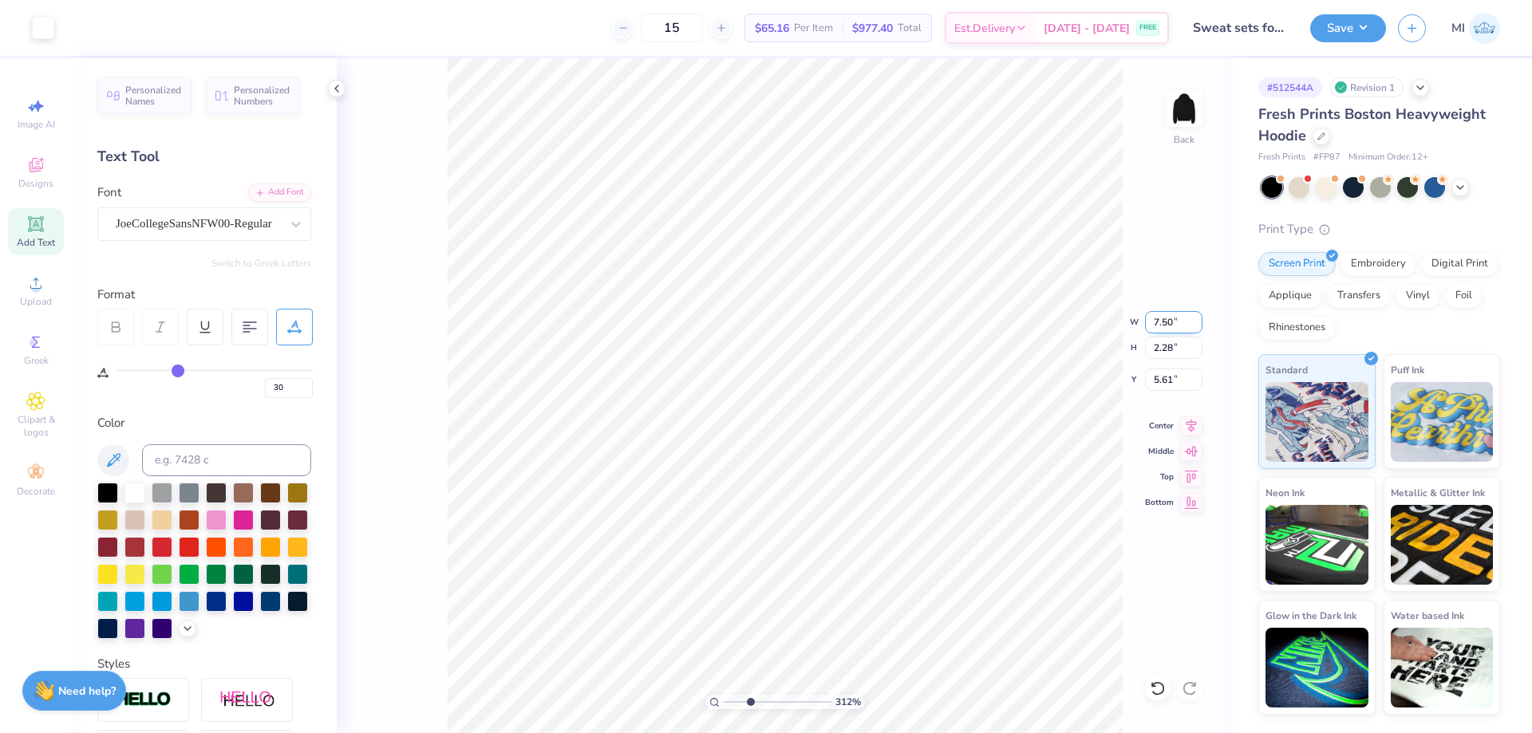
type input "2.26"
type input "3.92"
type input "8.57"
type input "2.28"
type input "3.95"
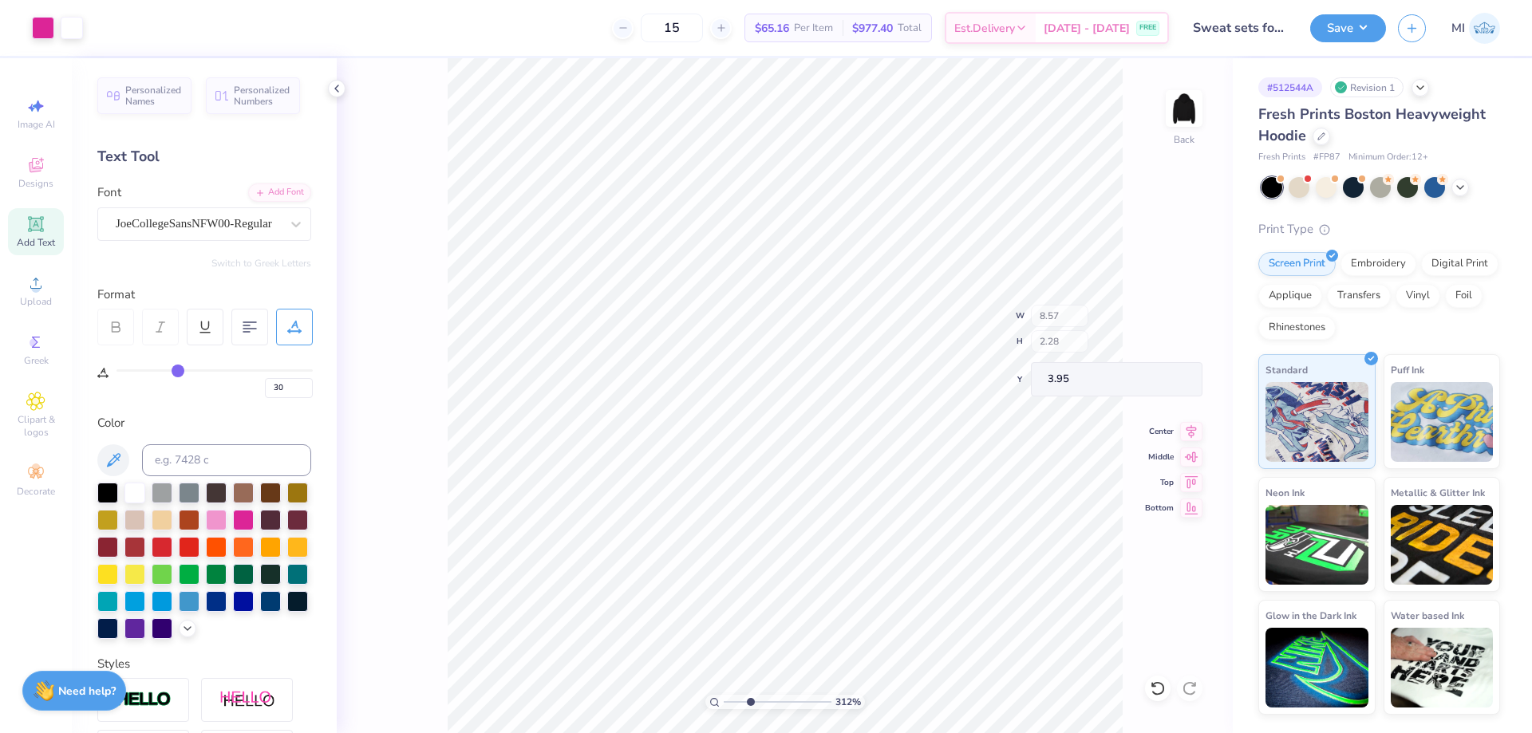
type input "8.58"
type input "2.29"
drag, startPoint x: 1178, startPoint y: 322, endPoint x: 1045, endPoint y: 315, distance: 132.6
click at [1145, 315] on input "8.58" at bounding box center [1173, 322] width 57 height 22
type input "8.50"
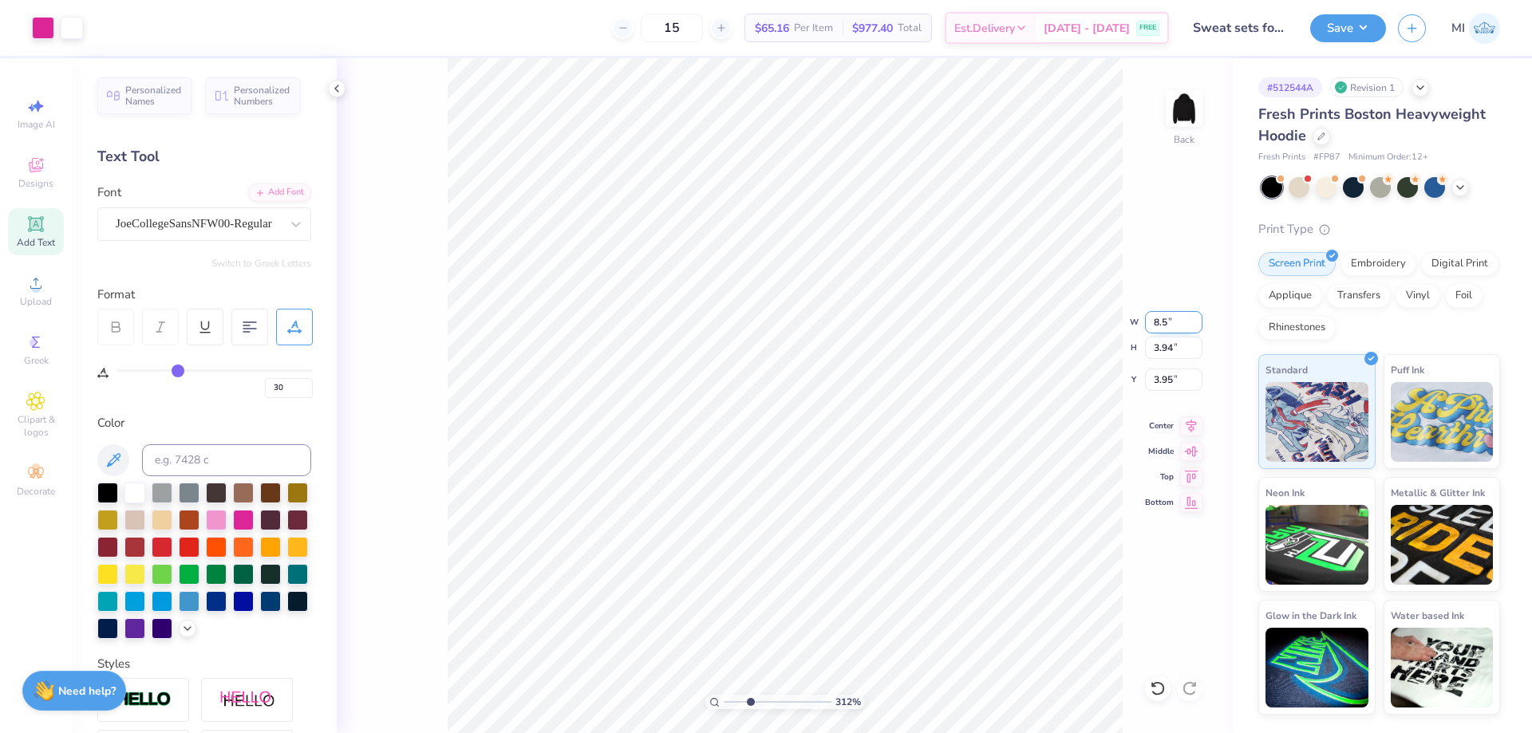
type input "3.90"
type input "3.97"
drag, startPoint x: 748, startPoint y: 705, endPoint x: 743, endPoint y: 686, distance: 19.7
click at [743, 695] on input "range" at bounding box center [778, 702] width 108 height 14
type input "2.45"
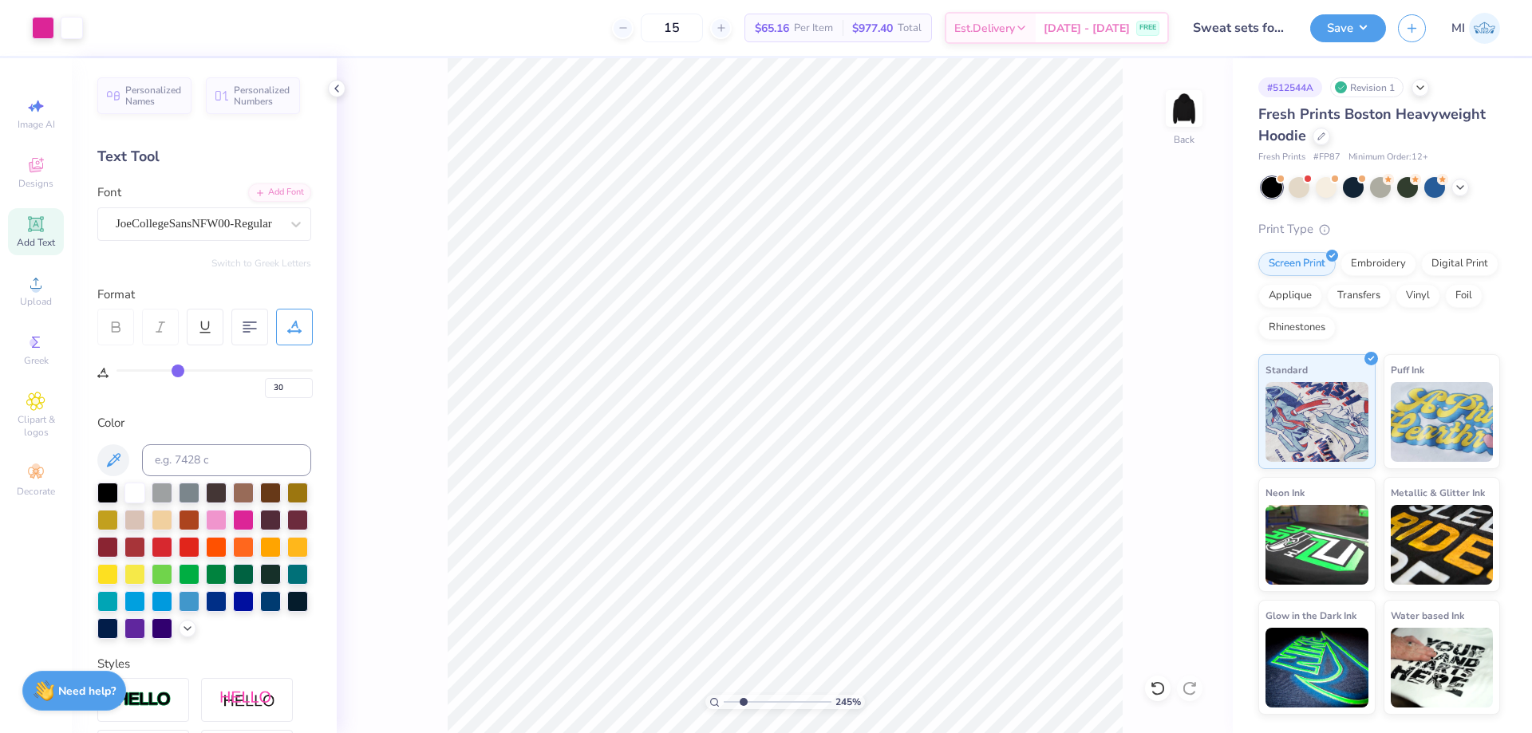
click at [38, 232] on icon at bounding box center [35, 224] width 19 height 19
type input "0"
click at [191, 212] on div "Super Dream" at bounding box center [198, 223] width 168 height 25
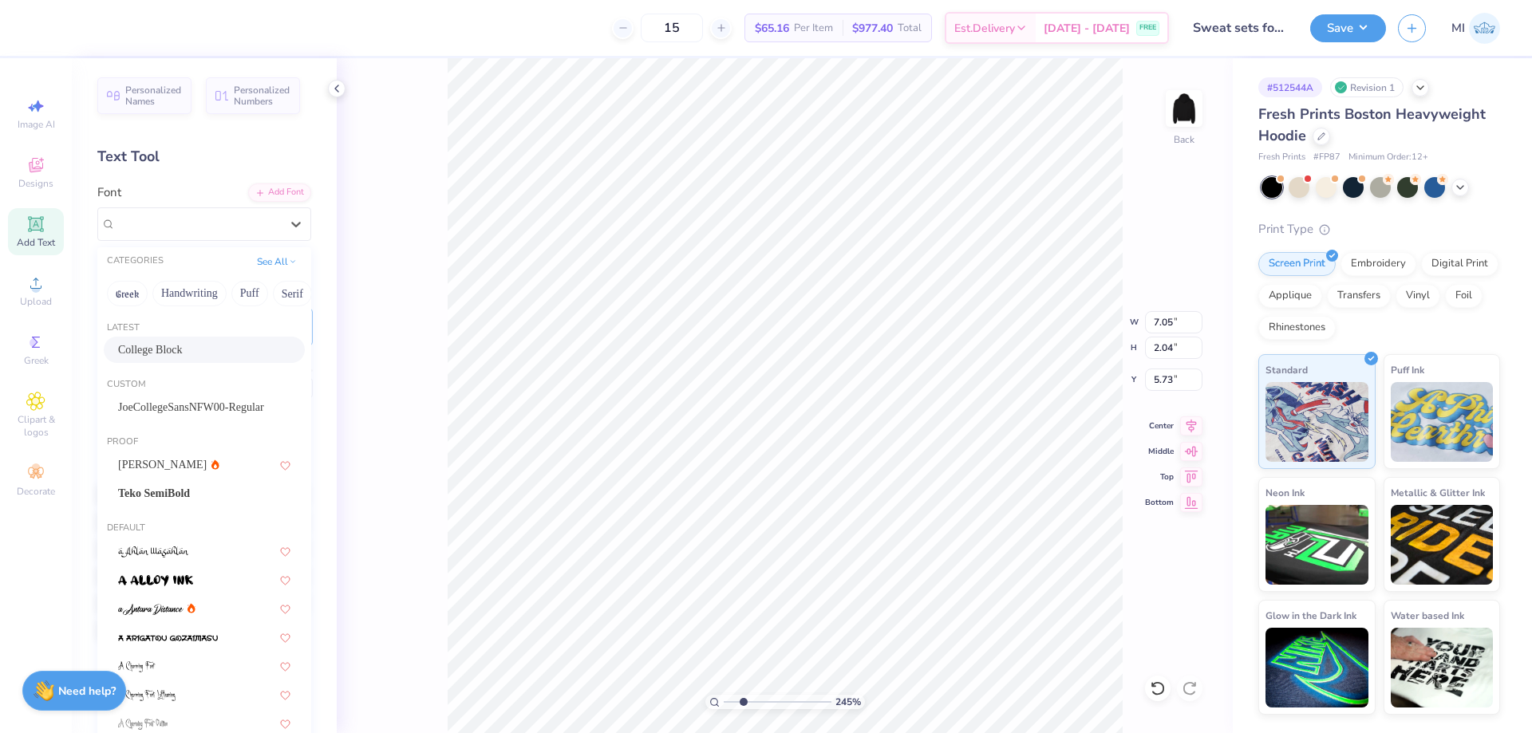
click at [207, 357] on div "College Block" at bounding box center [204, 349] width 172 height 17
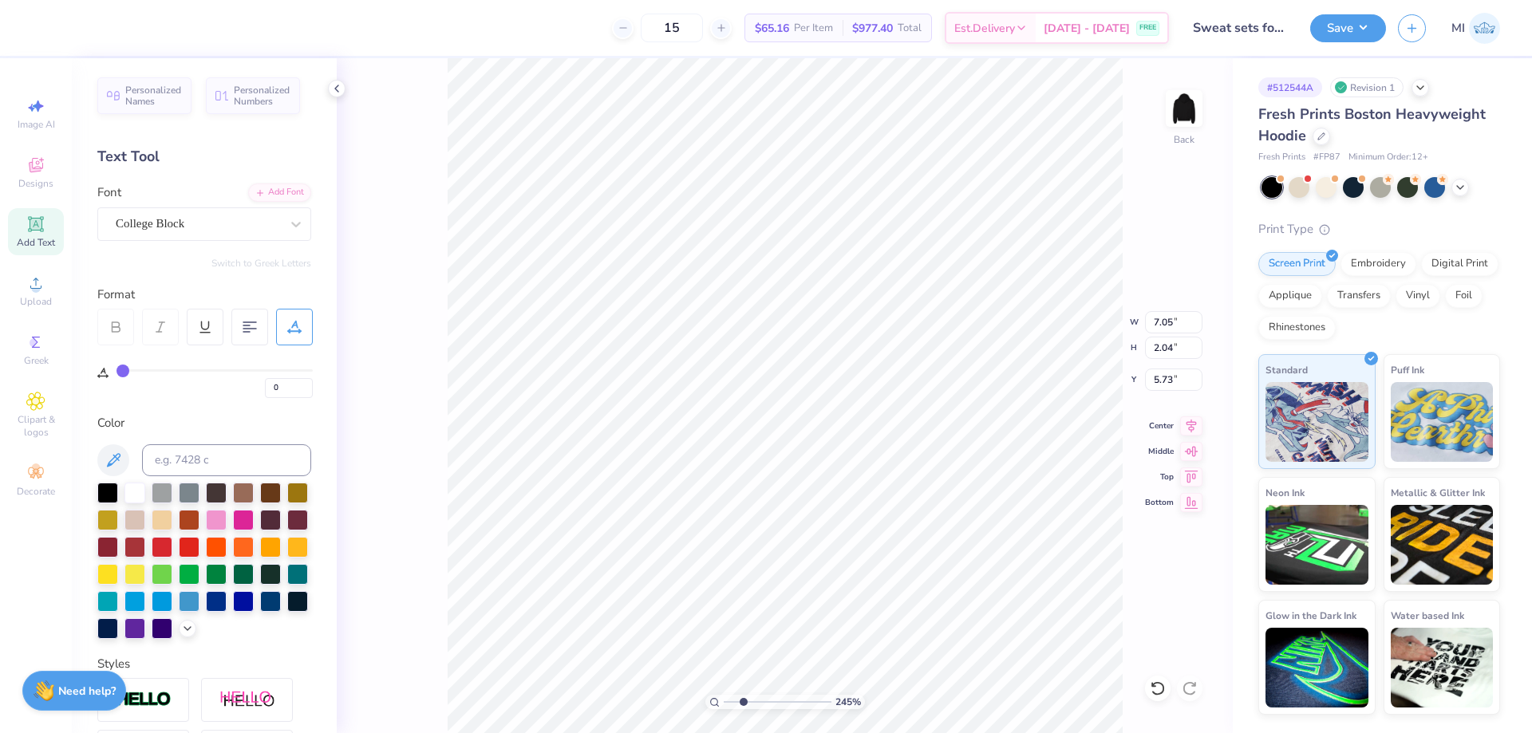
type input "6.13"
type input "2.28"
type input "5.61"
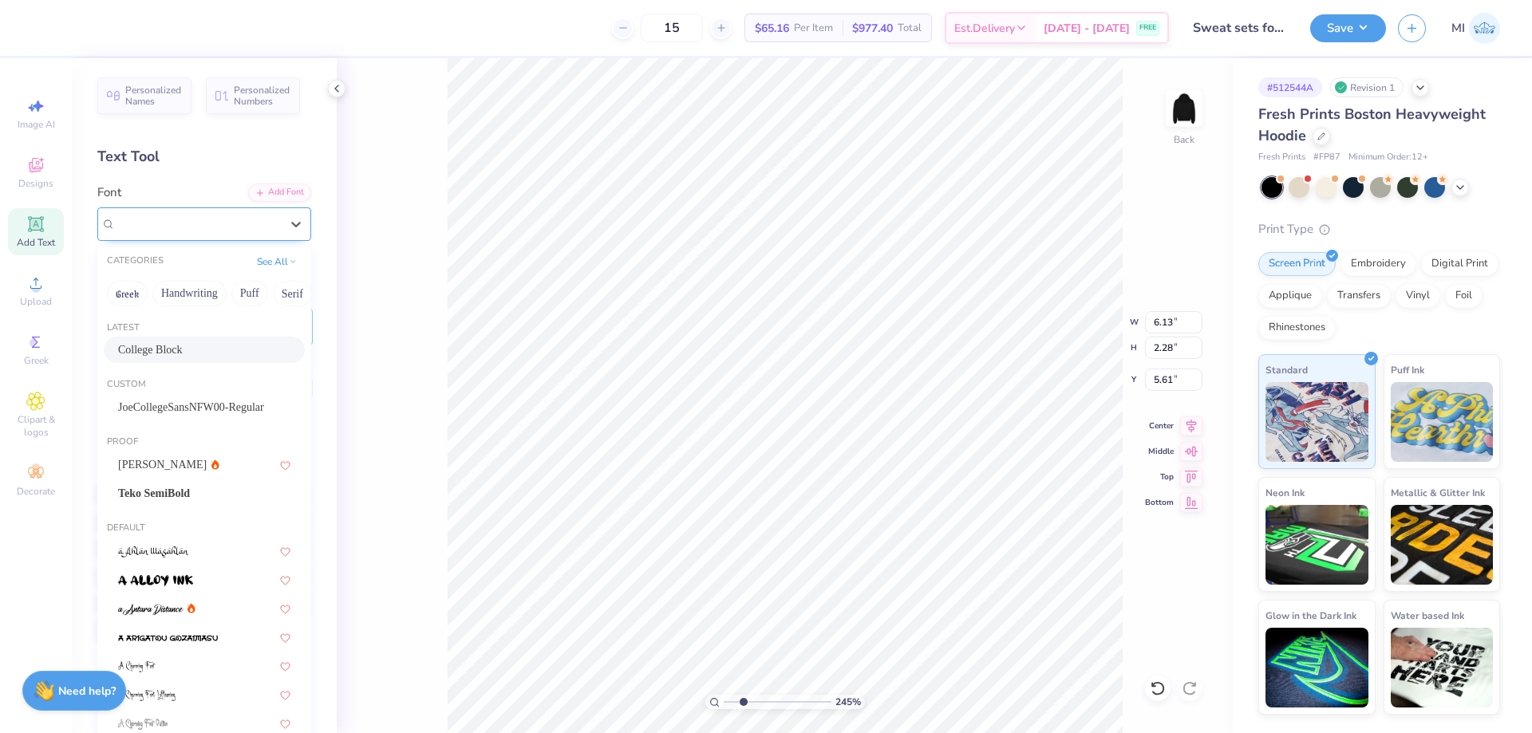
click at [241, 234] on div at bounding box center [198, 224] width 164 height 22
click at [195, 401] on span "JoeCollegeSansNFW00-Regular" at bounding box center [191, 407] width 146 height 17
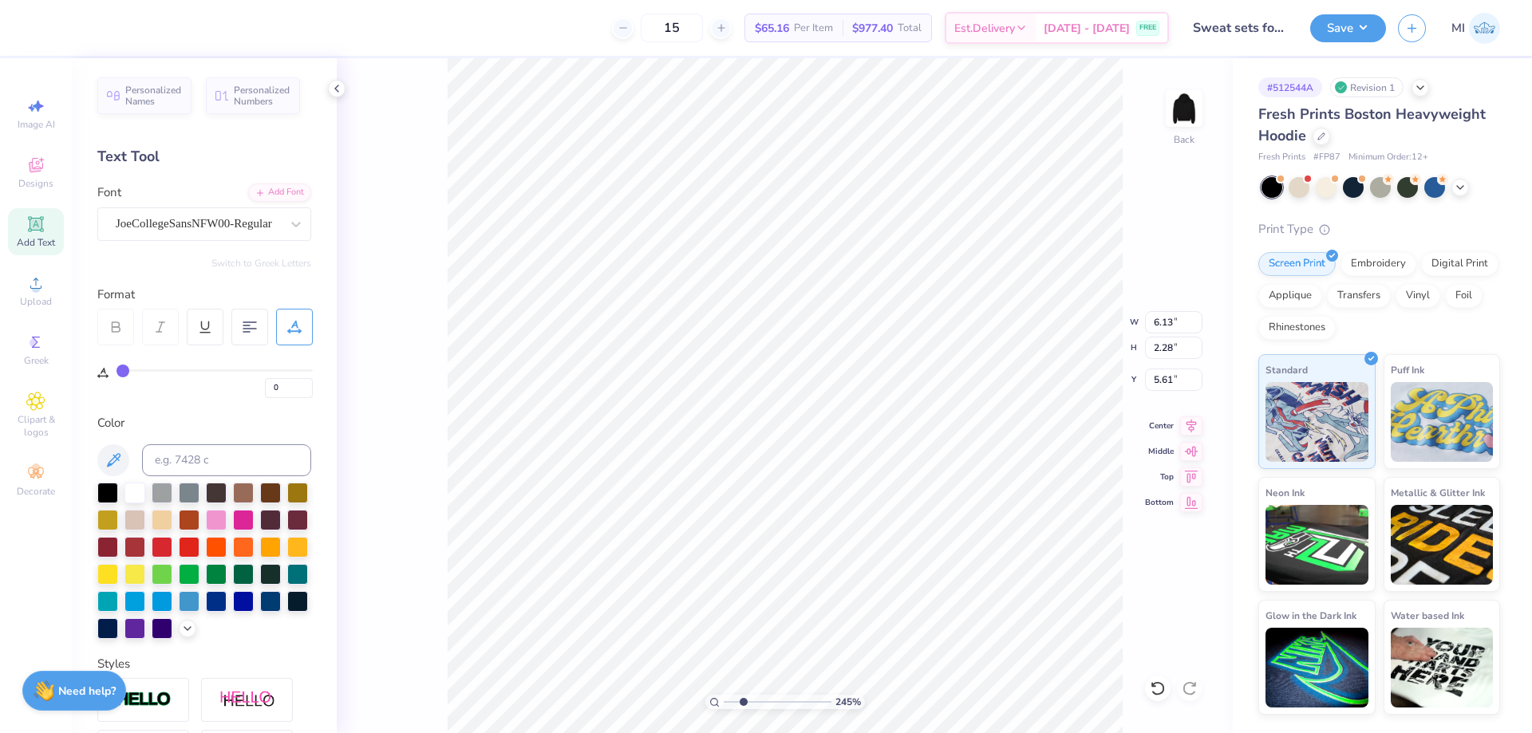
type input "6.19"
type input "2.29"
type input "8.29"
type textarea "SALON AND EXTENTIONS"
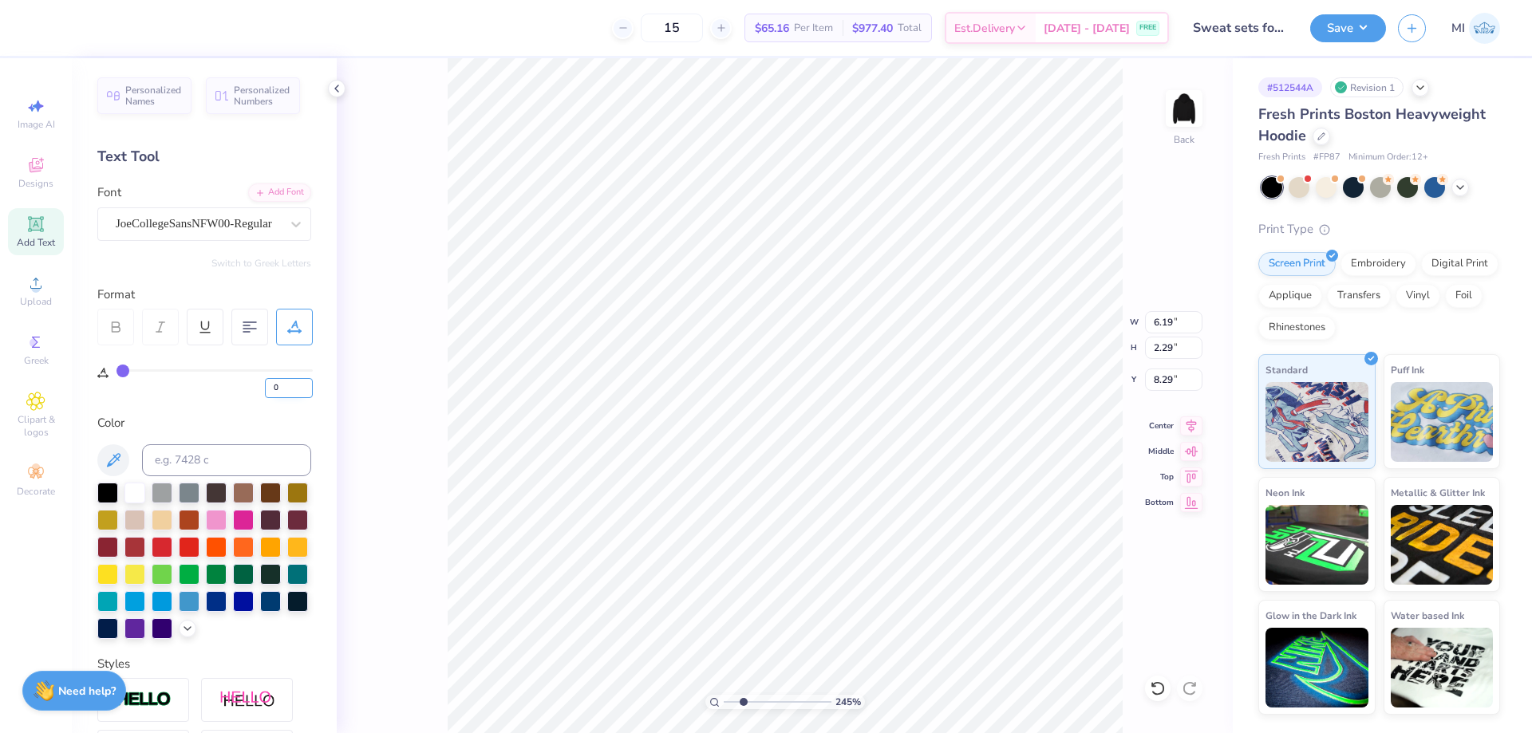
drag, startPoint x: 278, startPoint y: 386, endPoint x: 239, endPoint y: 386, distance: 39.9
click at [265, 386] on input "0" at bounding box center [289, 388] width 48 height 20
type input "30"
drag, startPoint x: 1183, startPoint y: 329, endPoint x: 1160, endPoint y: 323, distance: 23.8
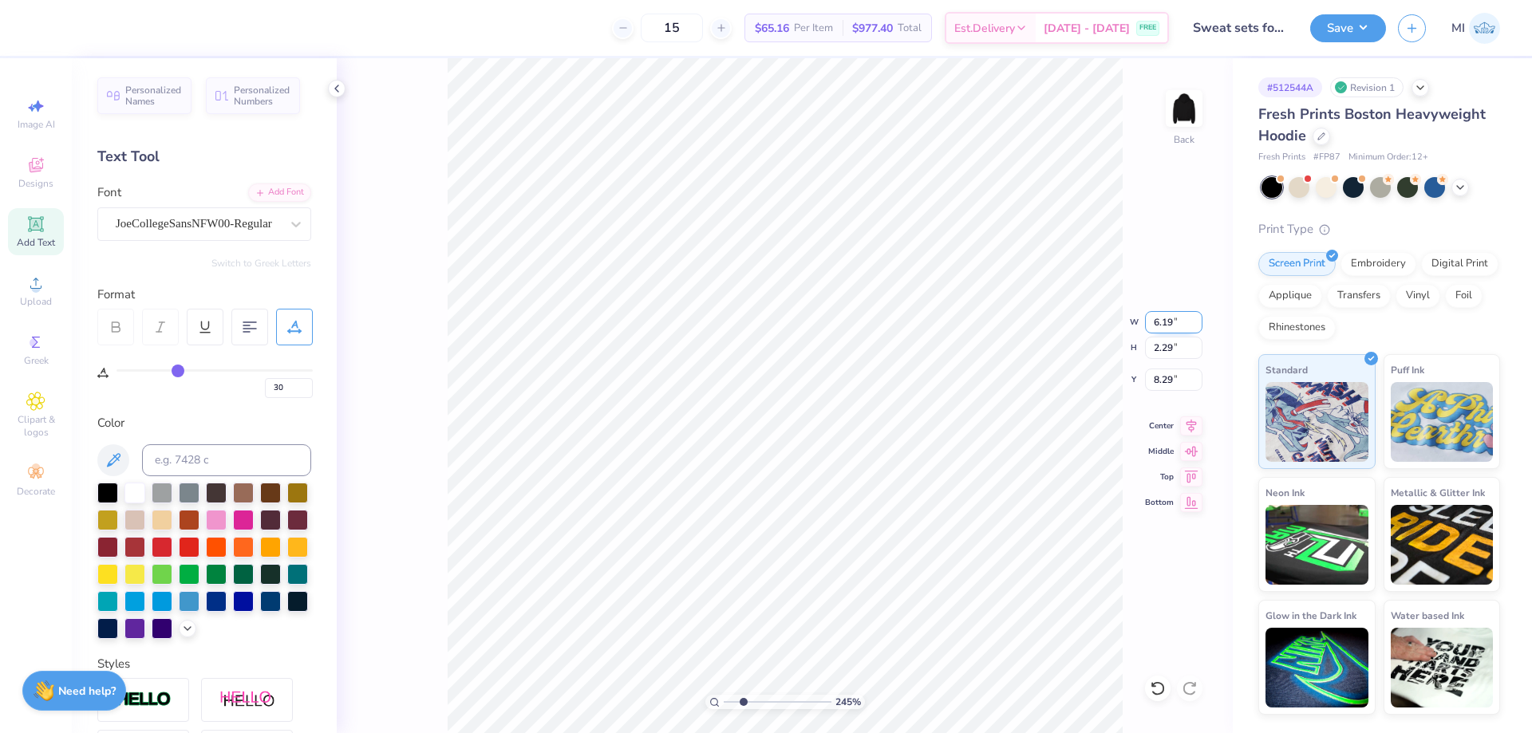
click at [1145, 326] on input "6.19" at bounding box center [1173, 322] width 57 height 22
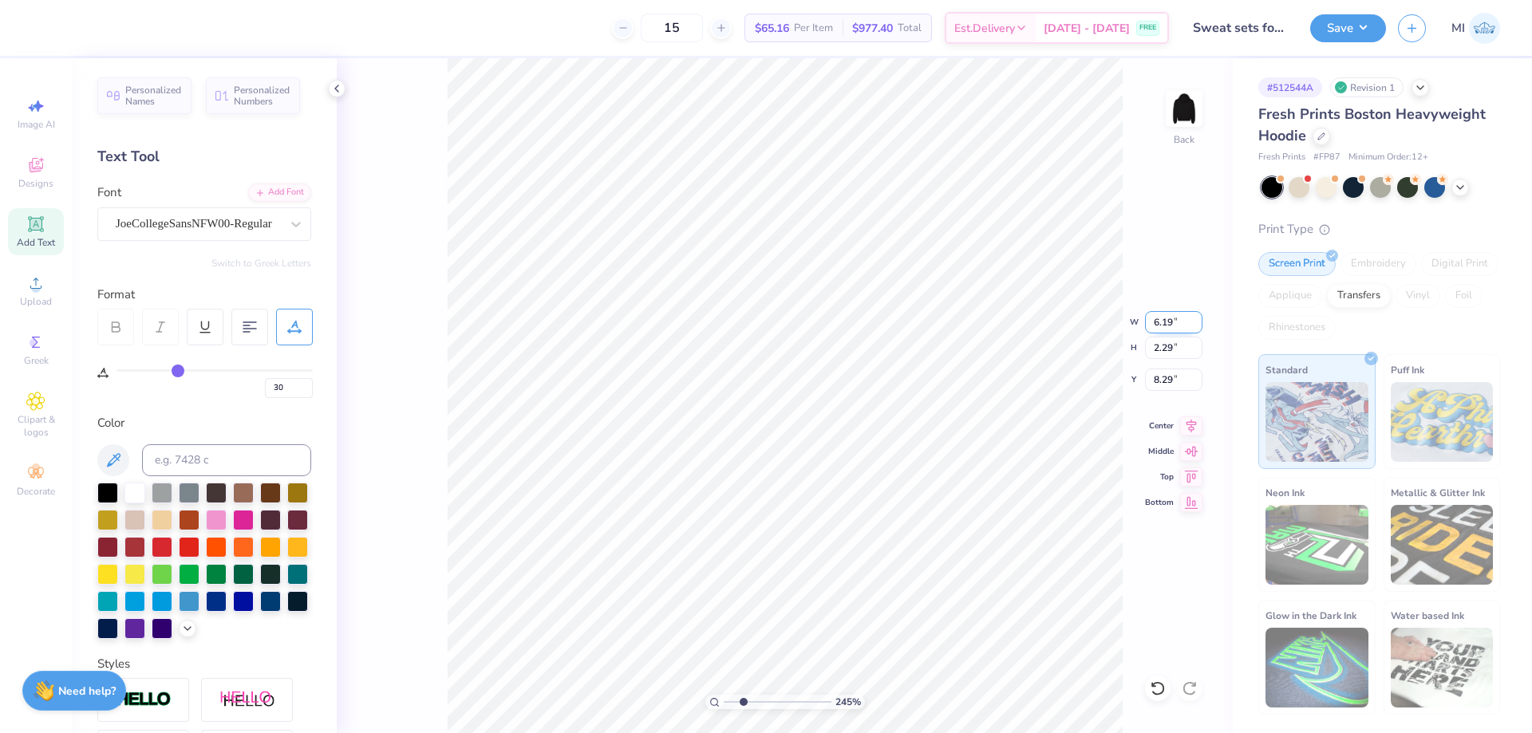
type input "18.86"
type input "0.94"
type input "8.96"
drag, startPoint x: 1180, startPoint y: 323, endPoint x: 1125, endPoint y: 323, distance: 55.1
click at [1145, 324] on input "18.86" at bounding box center [1173, 322] width 57 height 22
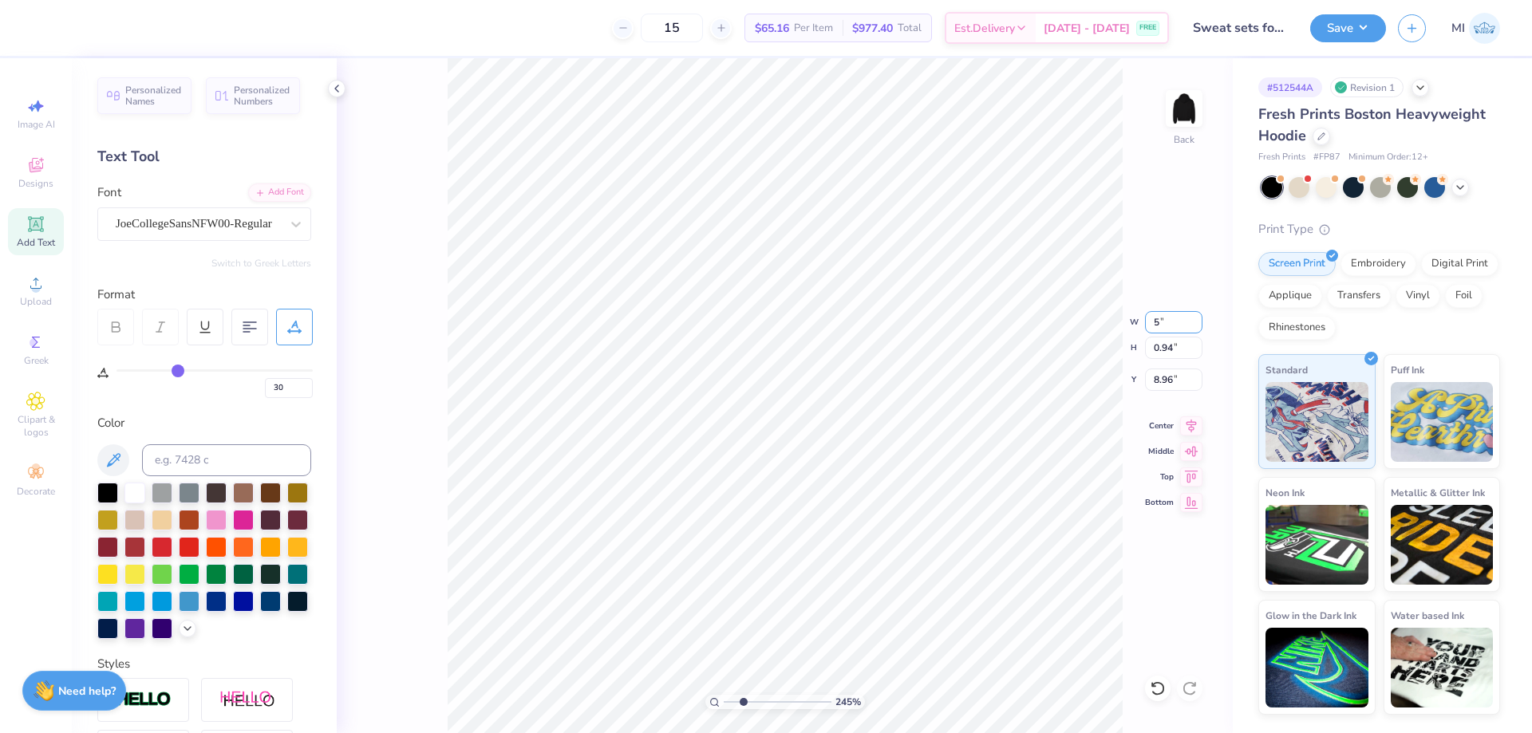
type input "5.00"
type input "0.25"
type input "9.31"
drag, startPoint x: 1178, startPoint y: 324, endPoint x: 1093, endPoint y: 323, distance: 85.4
click at [1145, 323] on input "5.00" at bounding box center [1173, 322] width 57 height 22
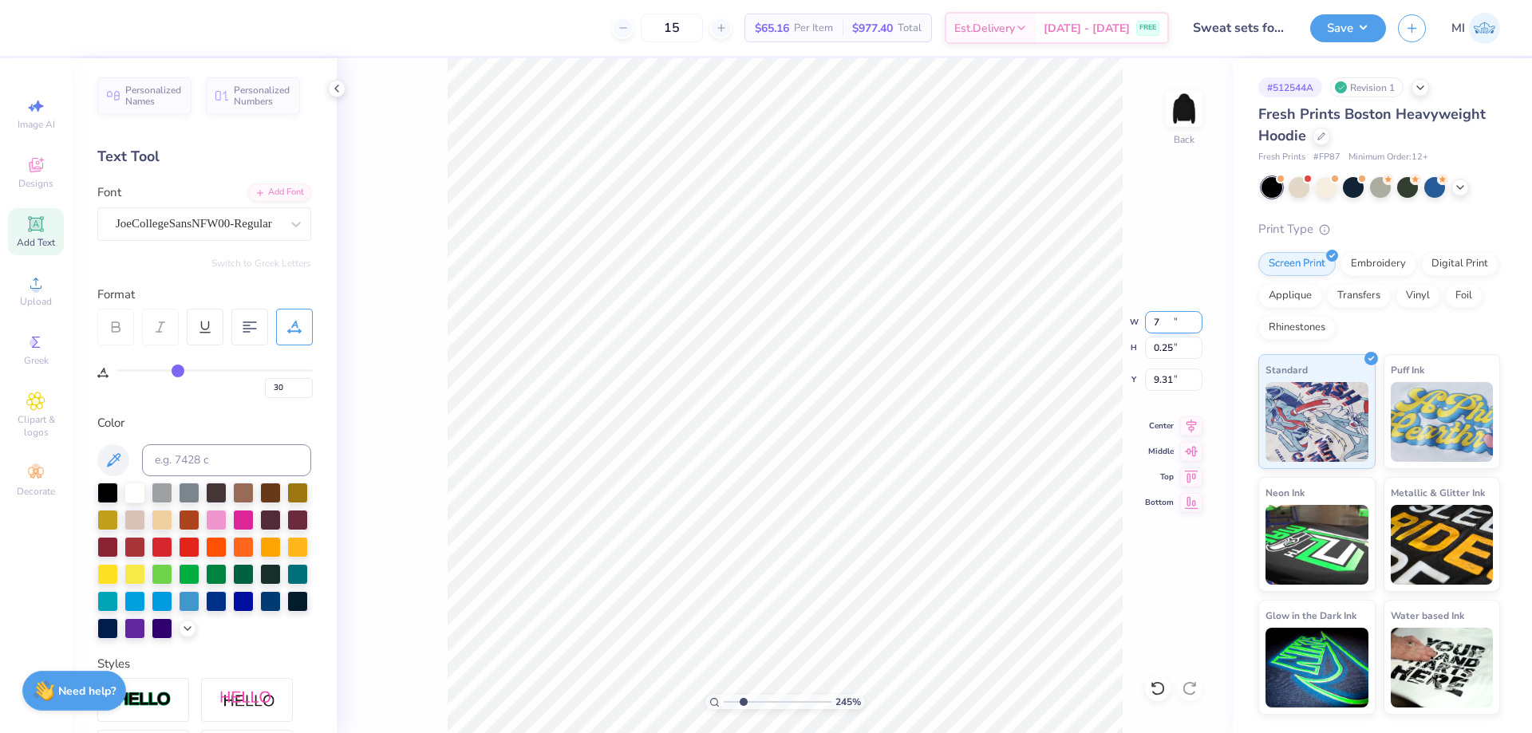
type input "7.00"
type input "0.35"
type input "9.26"
drag, startPoint x: 288, startPoint y: 382, endPoint x: 241, endPoint y: 380, distance: 47.1
click at [265, 380] on input "30" at bounding box center [289, 388] width 48 height 20
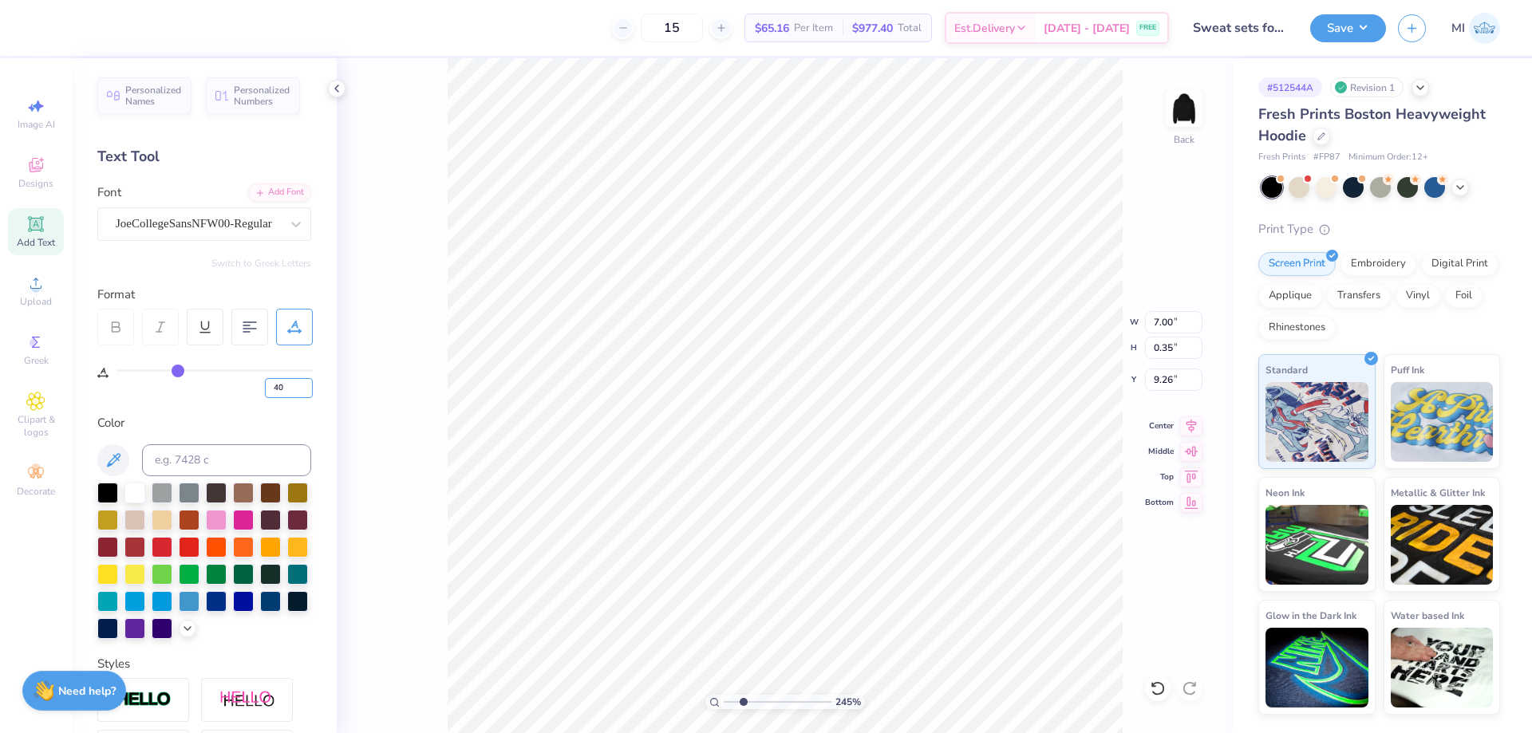
type input "40"
type input "7.84"
type input "8.48"
drag, startPoint x: 1183, startPoint y: 321, endPoint x: 1078, endPoint y: 319, distance: 105.3
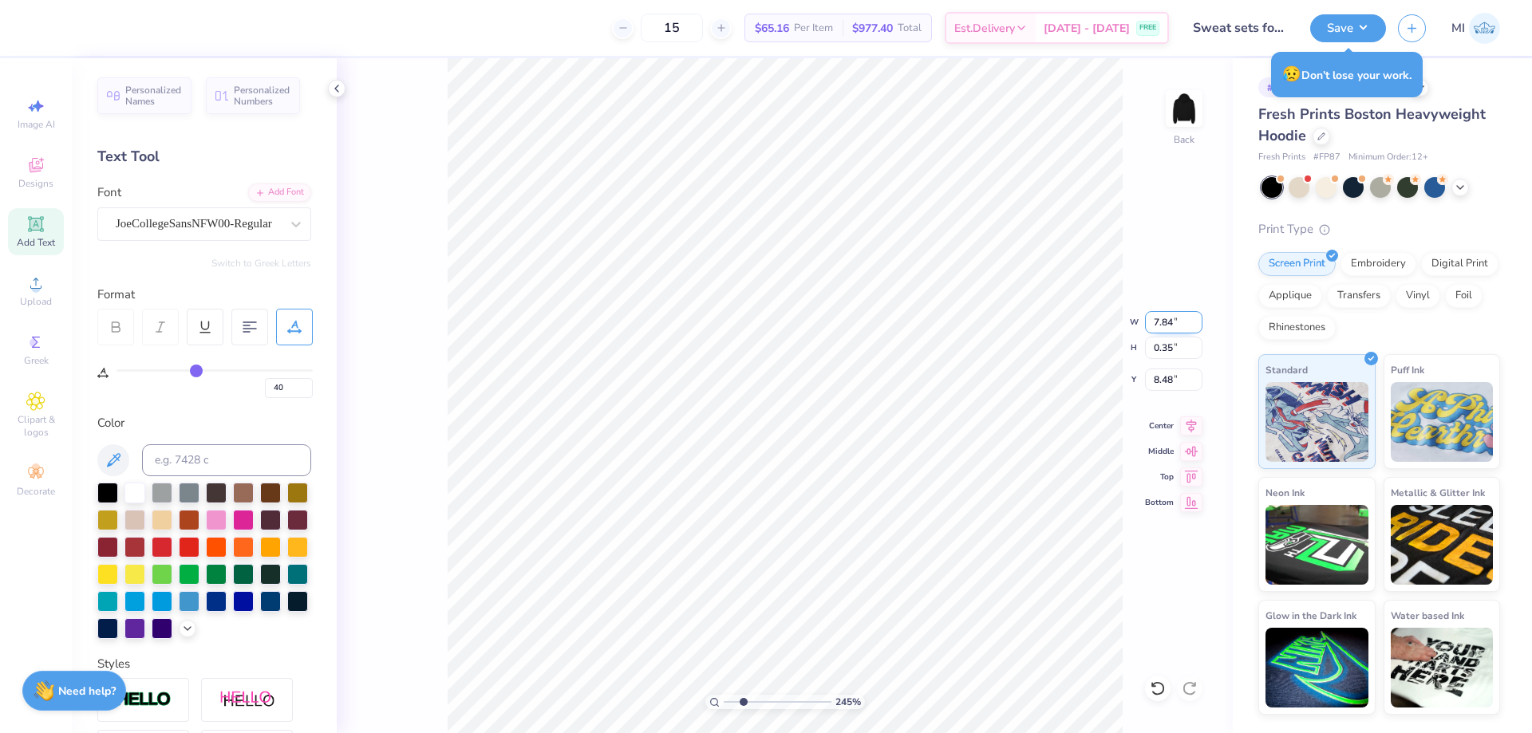
click at [1145, 319] on input "7.84" at bounding box center [1173, 322] width 57 height 22
type input "7.50"
type input "0.33"
type input "8.71"
click at [243, 520] on div at bounding box center [243, 518] width 21 height 21
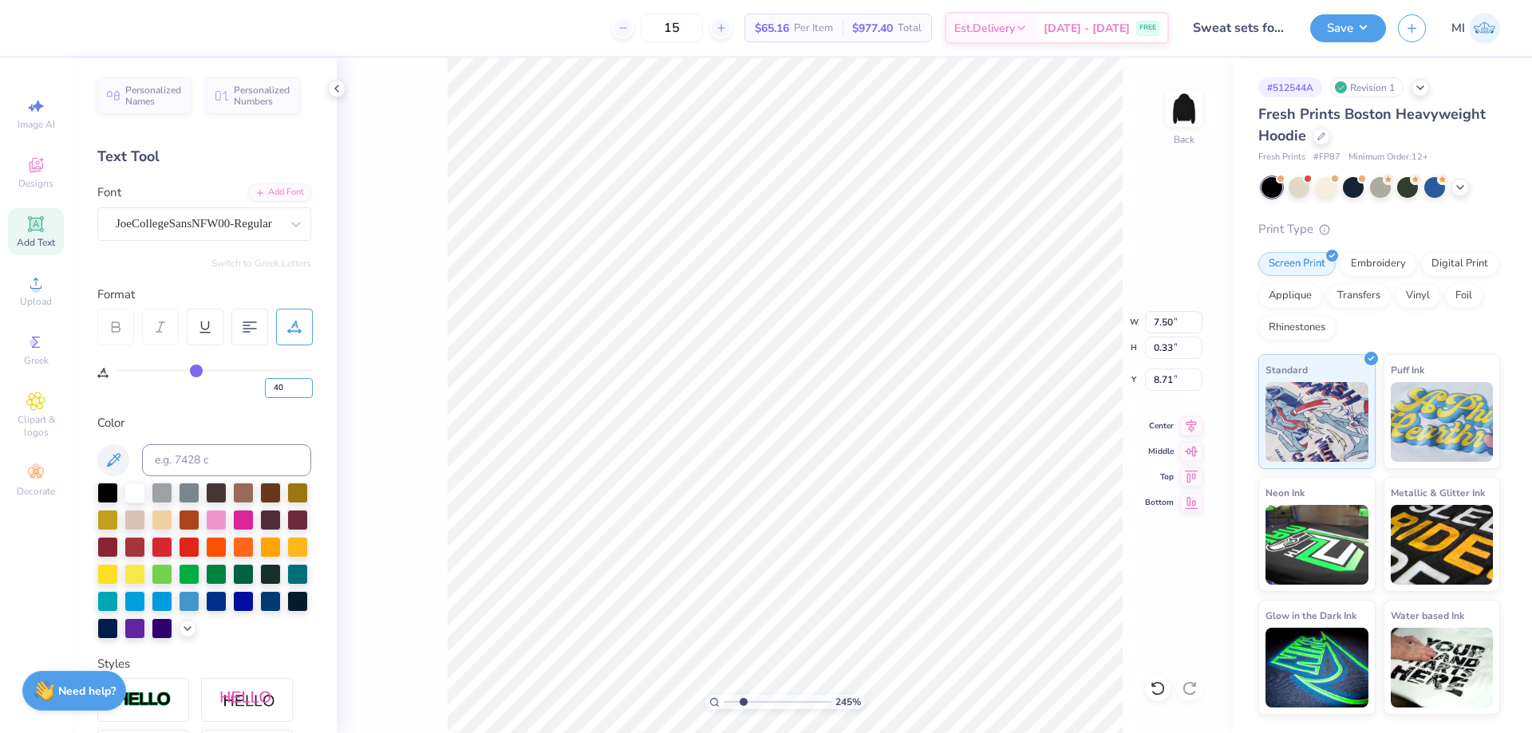
drag, startPoint x: 285, startPoint y: 385, endPoint x: 216, endPoint y: 380, distance: 68.8
click at [265, 380] on input "40" at bounding box center [289, 388] width 48 height 20
type input "45"
drag, startPoint x: 1175, startPoint y: 321, endPoint x: 1111, endPoint y: 326, distance: 64.8
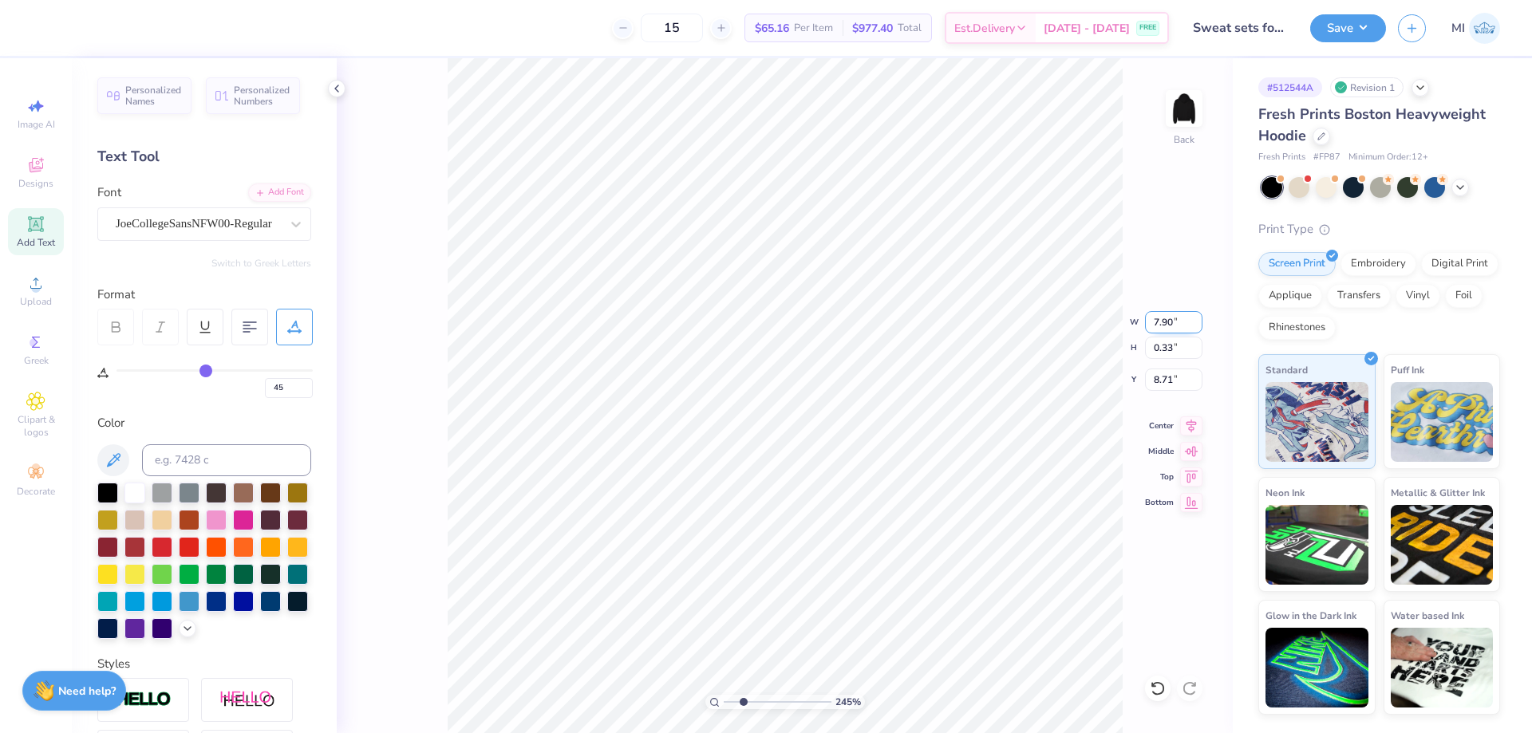
click at [1145, 326] on input "7.90" at bounding box center [1173, 322] width 57 height 22
type input "6.00"
type input "0.25"
type input "8.75"
type input "6"
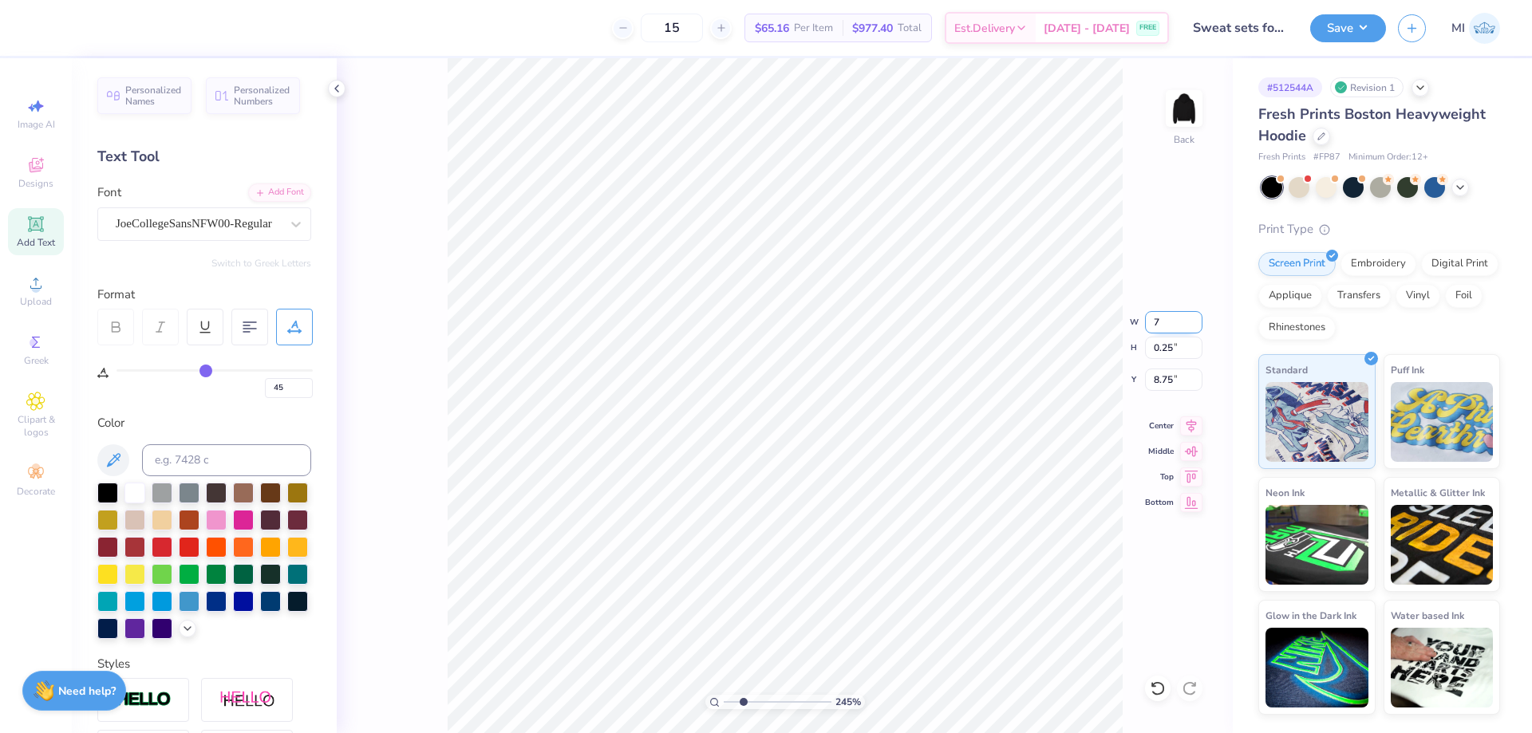
type input "7.00"
type input "0.29"
type input "8.56"
drag, startPoint x: 1179, startPoint y: 323, endPoint x: 1094, endPoint y: 314, distance: 85.8
click at [1145, 314] on input "7.00" at bounding box center [1173, 322] width 57 height 22
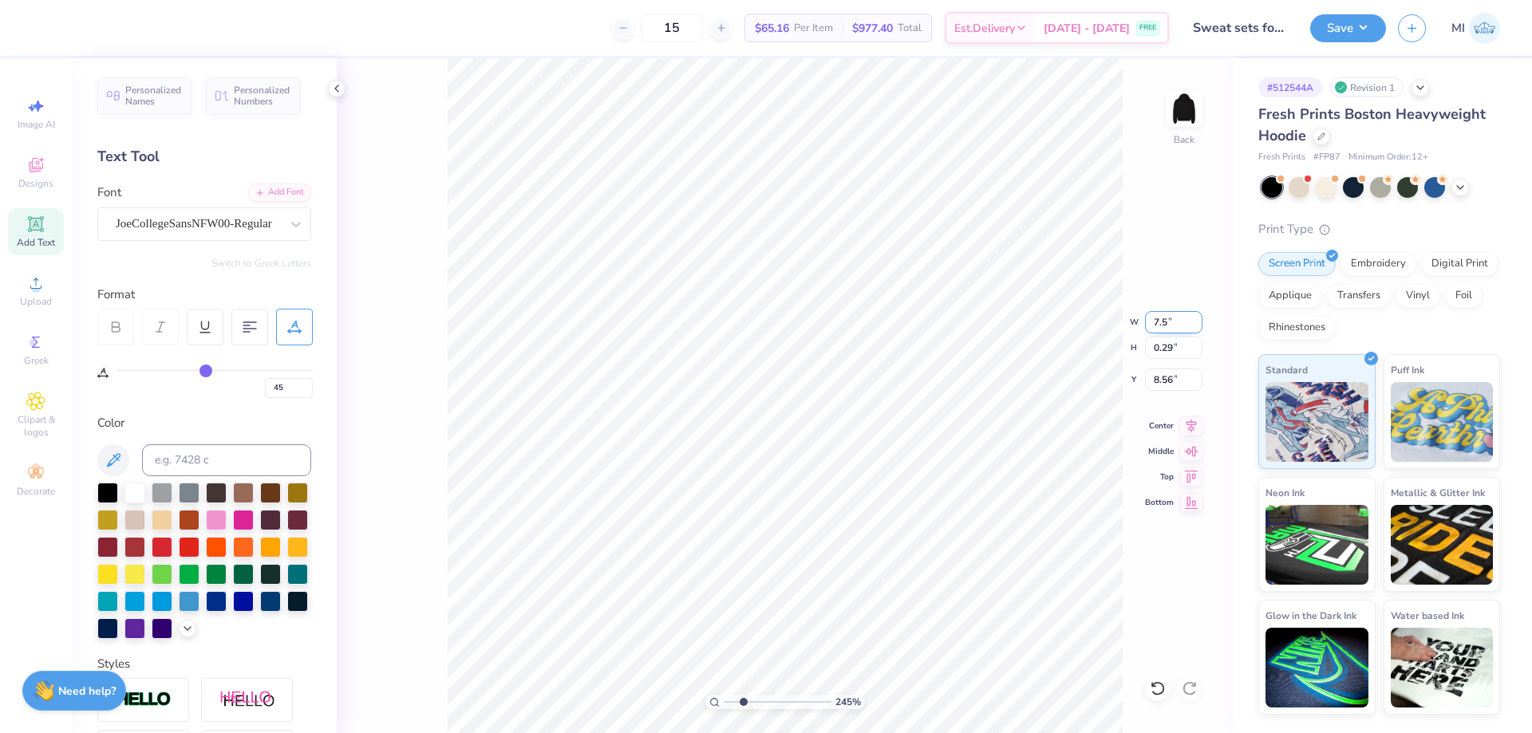
type input "7.50"
type input "0.32"
type input "8.72"
click at [31, 227] on icon at bounding box center [36, 224] width 12 height 12
type input "0"
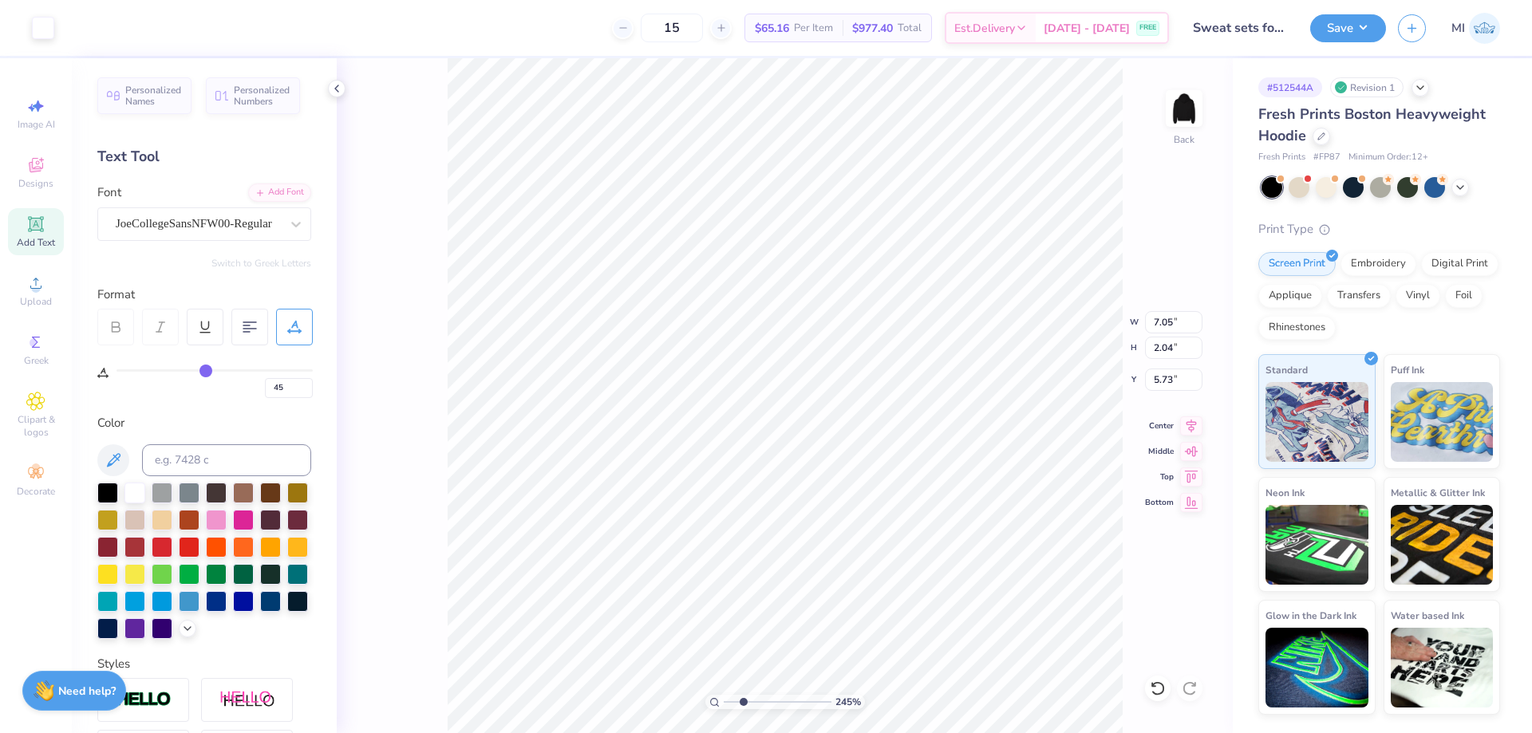
type input "0"
click at [270, 227] on div "Super Dream" at bounding box center [198, 223] width 168 height 25
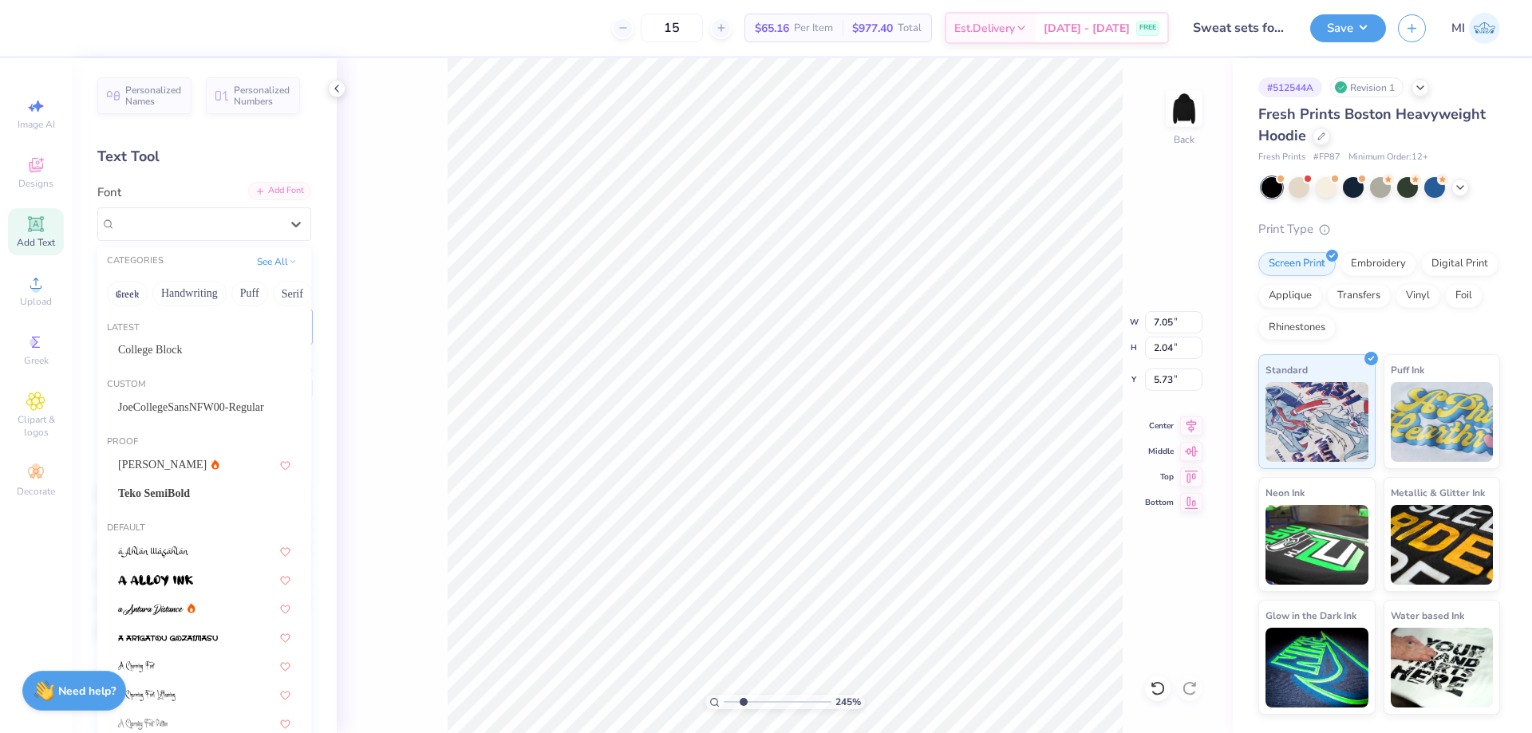
click at [274, 188] on div "Add Font" at bounding box center [279, 191] width 63 height 18
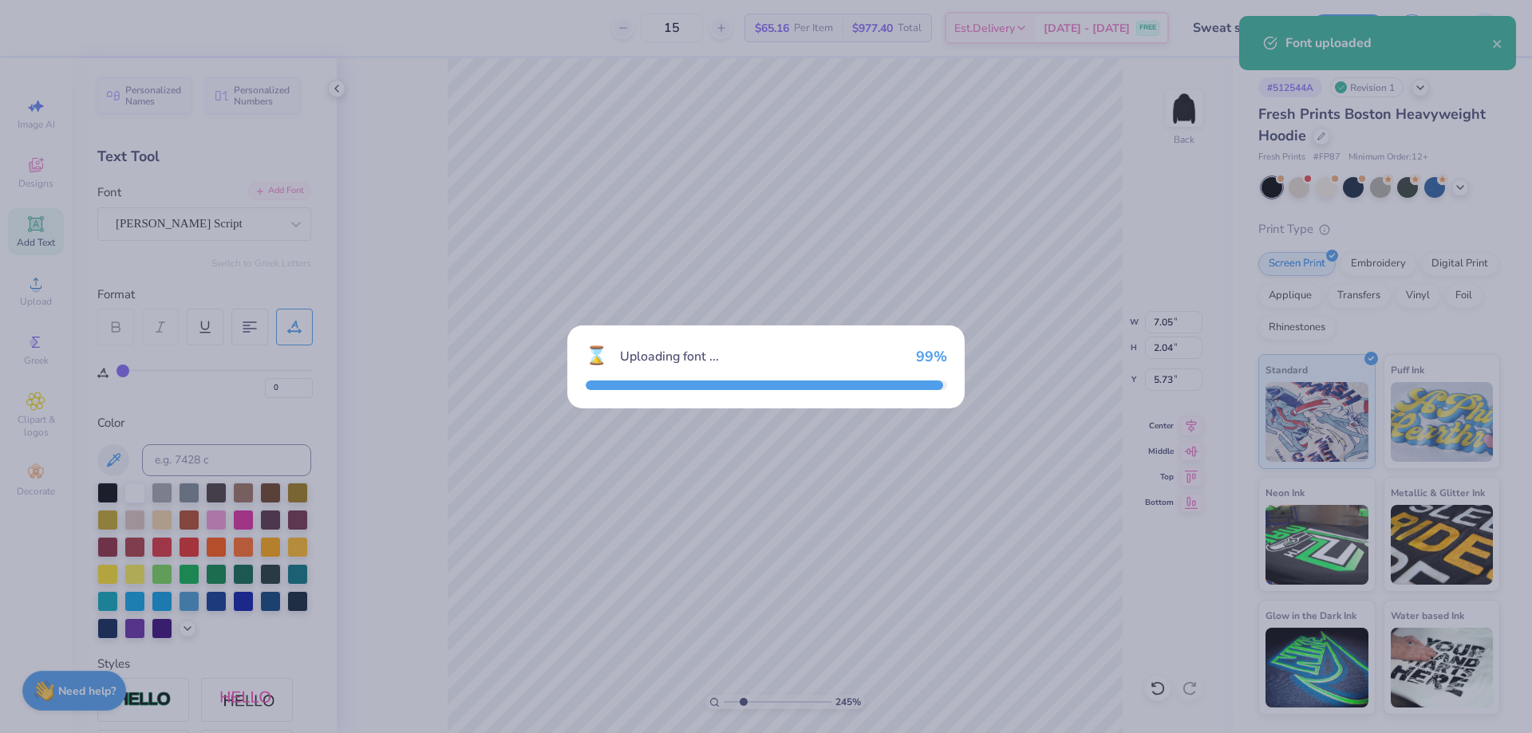
type input "6.97"
type input "3.38"
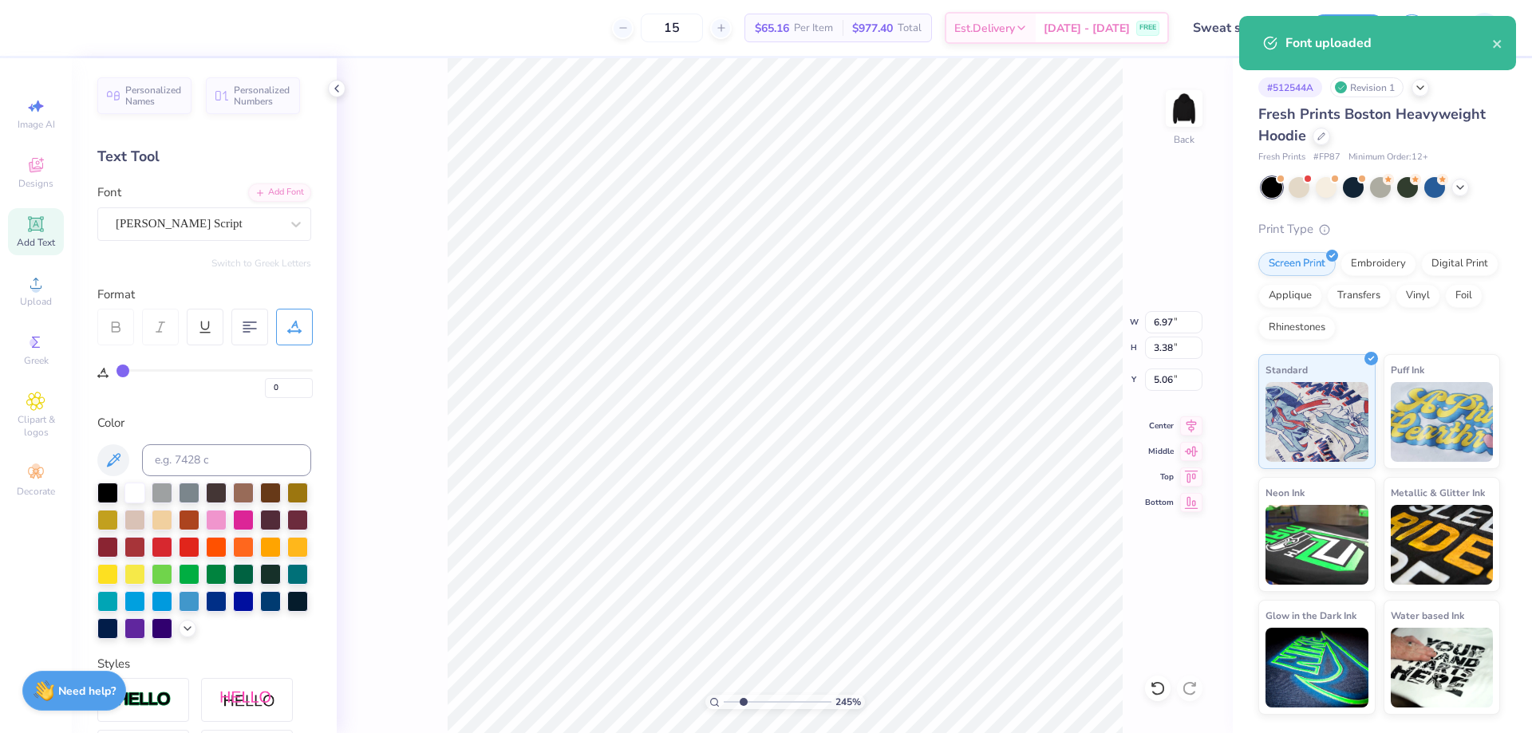
type input "9.62"
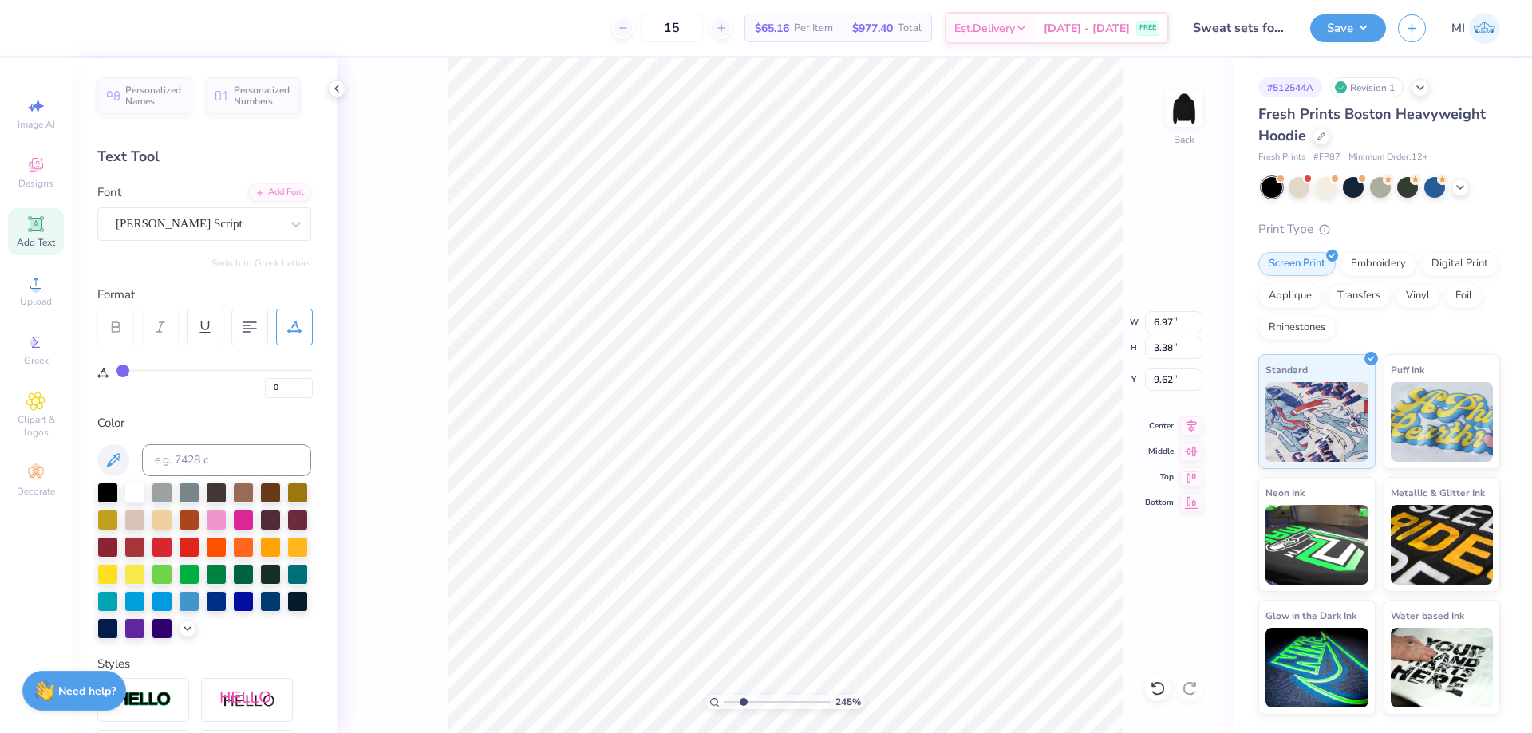
scroll to position [0, 0]
type textarea "l"
type textarea "Luxury"
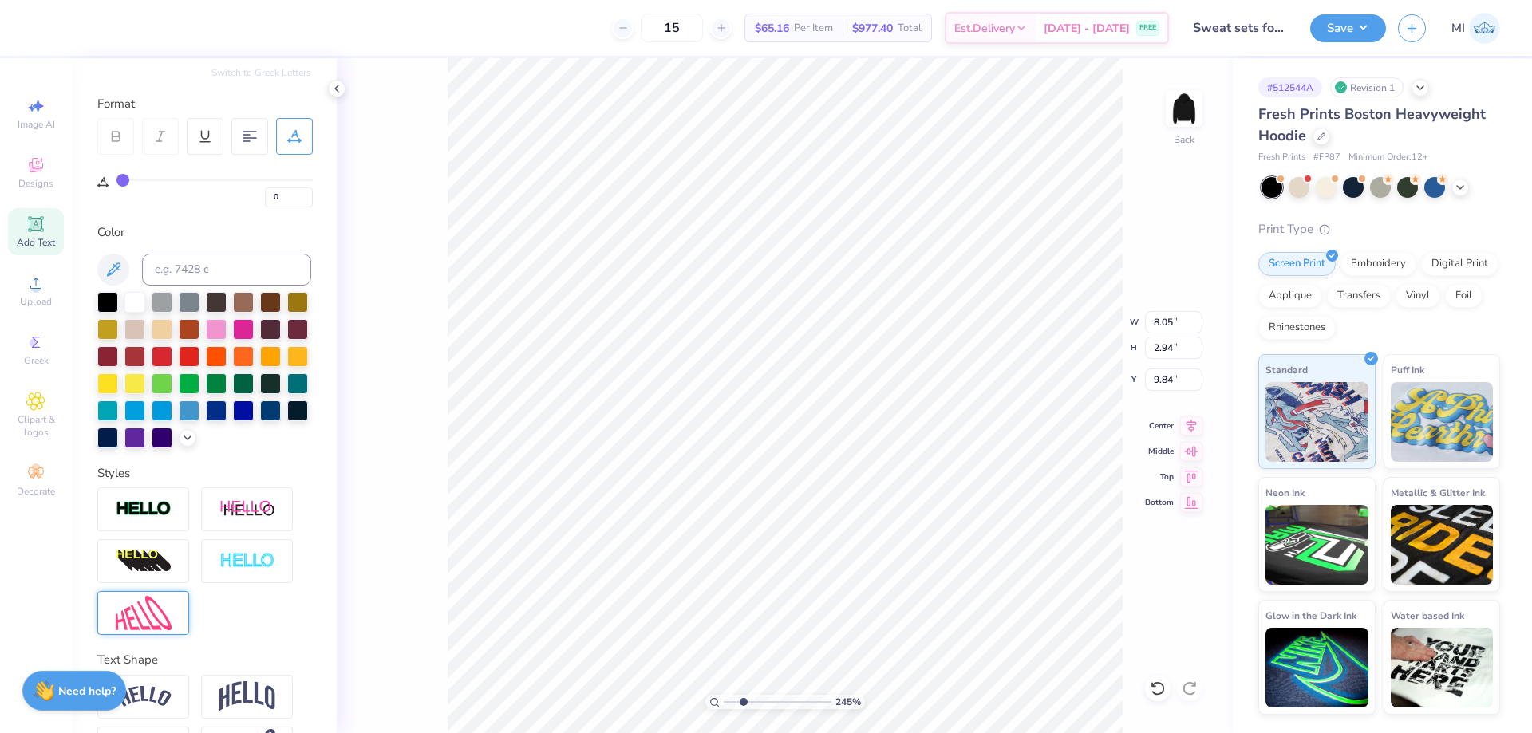
scroll to position [191, 0]
click at [155, 620] on img at bounding box center [144, 612] width 56 height 34
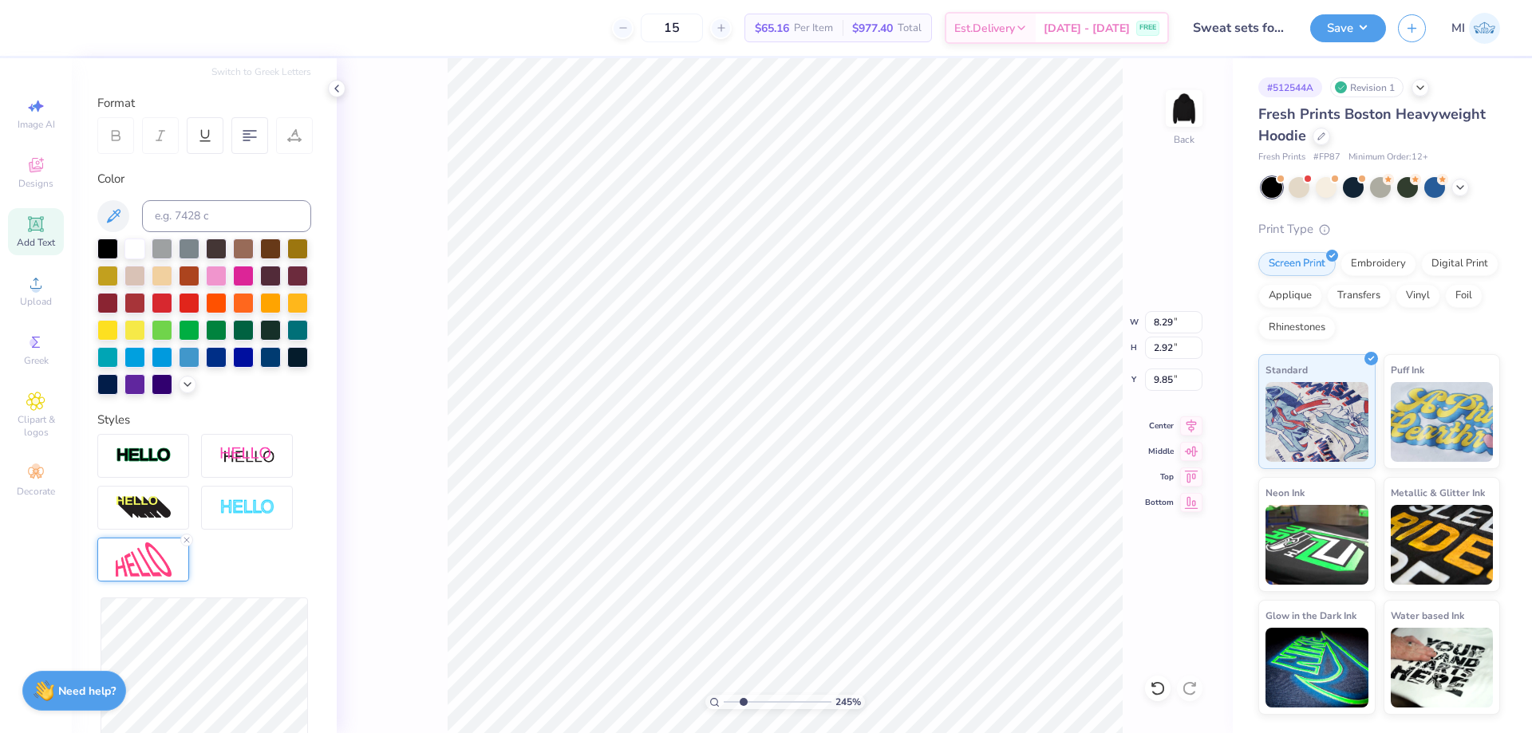
type input "8.29"
type input "2.92"
type input "9.85"
type input "8.33"
type input "2.95"
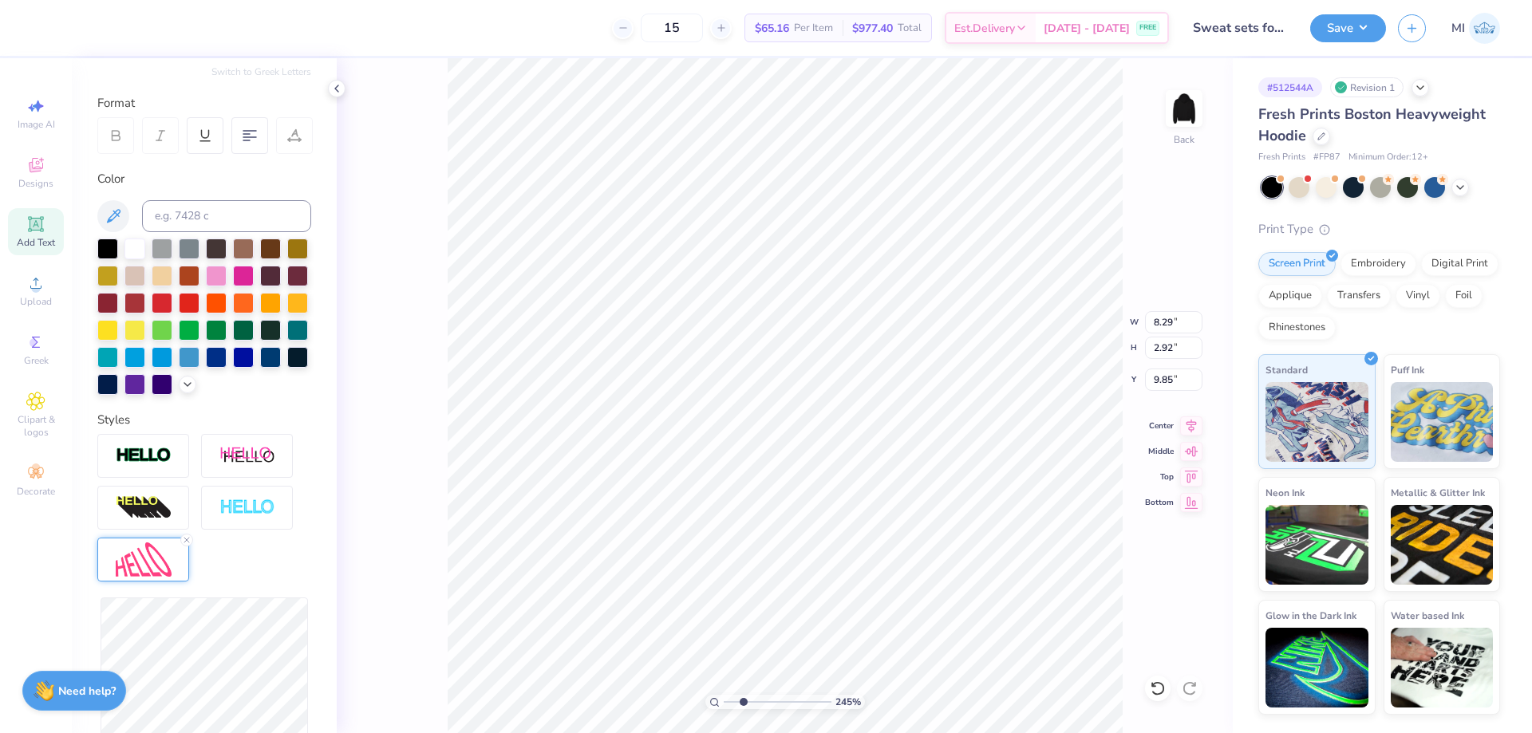
type input "9.84"
type input "8.30"
type input "2.82"
type input "9.90"
type input "2.99"
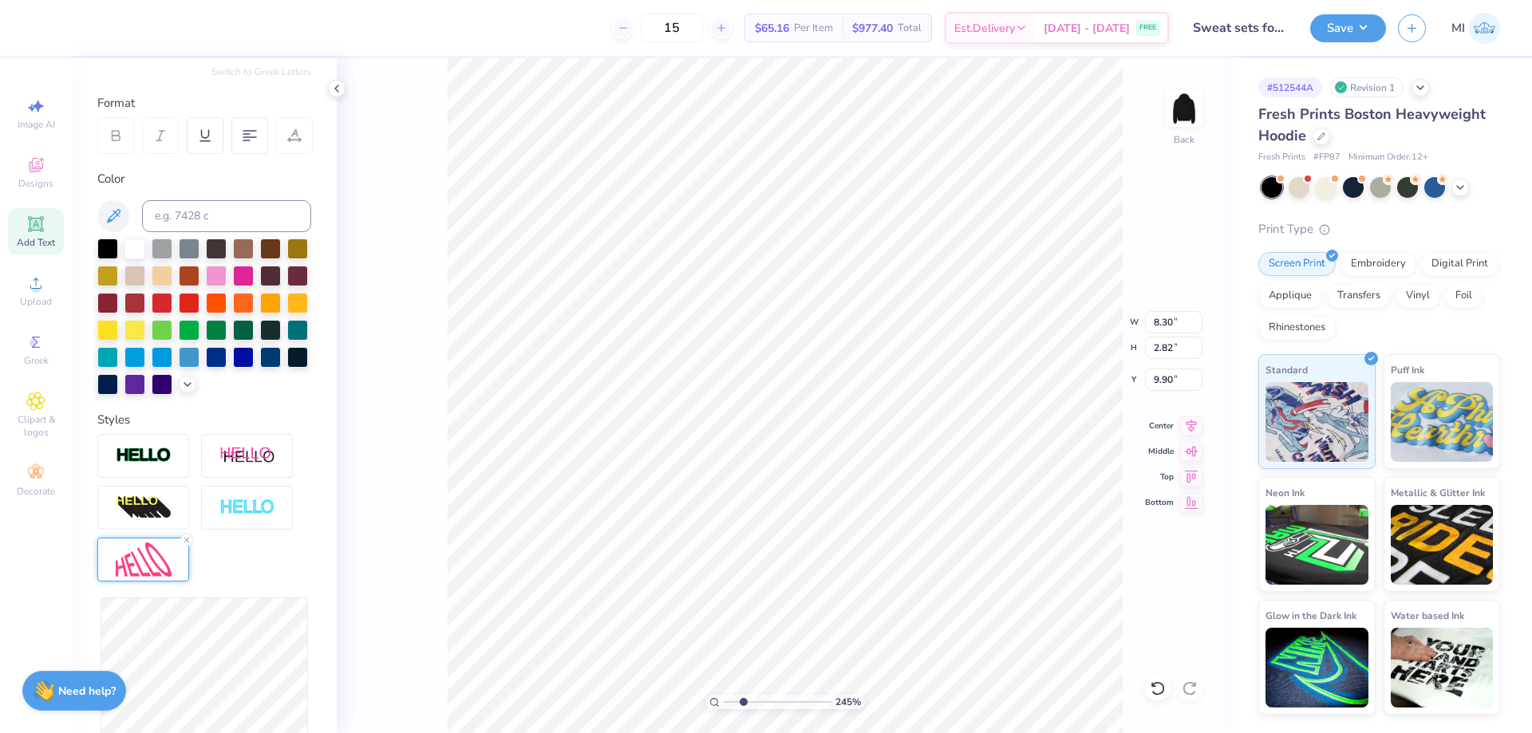
type input "9.82"
type input "8.29"
type input "3.28"
type input "1.18"
click at [124, 462] on img at bounding box center [144, 456] width 56 height 18
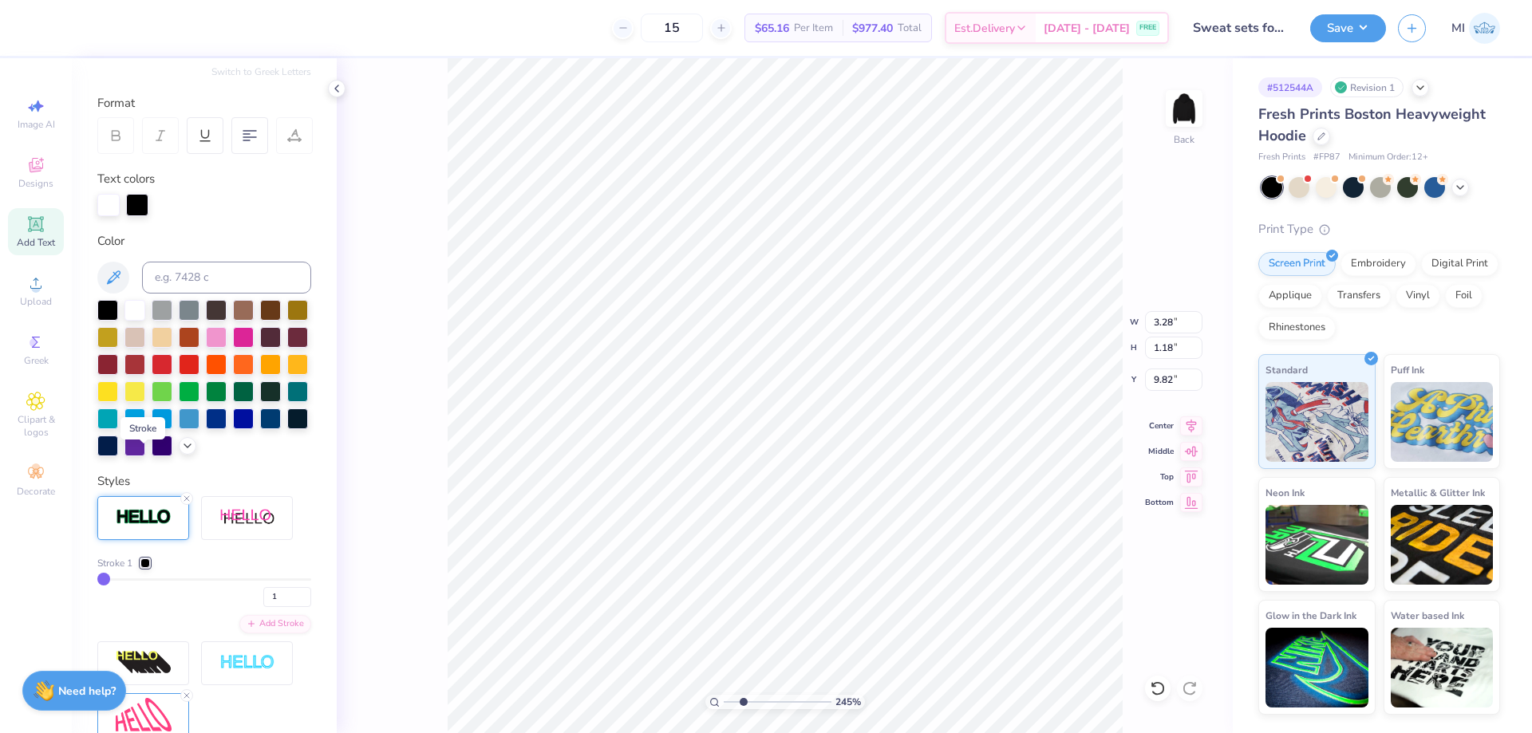
type input "3.30"
type input "1.20"
type input "9.81"
click at [136, 201] on div at bounding box center [137, 203] width 22 height 22
click at [239, 335] on div at bounding box center [243, 336] width 21 height 21
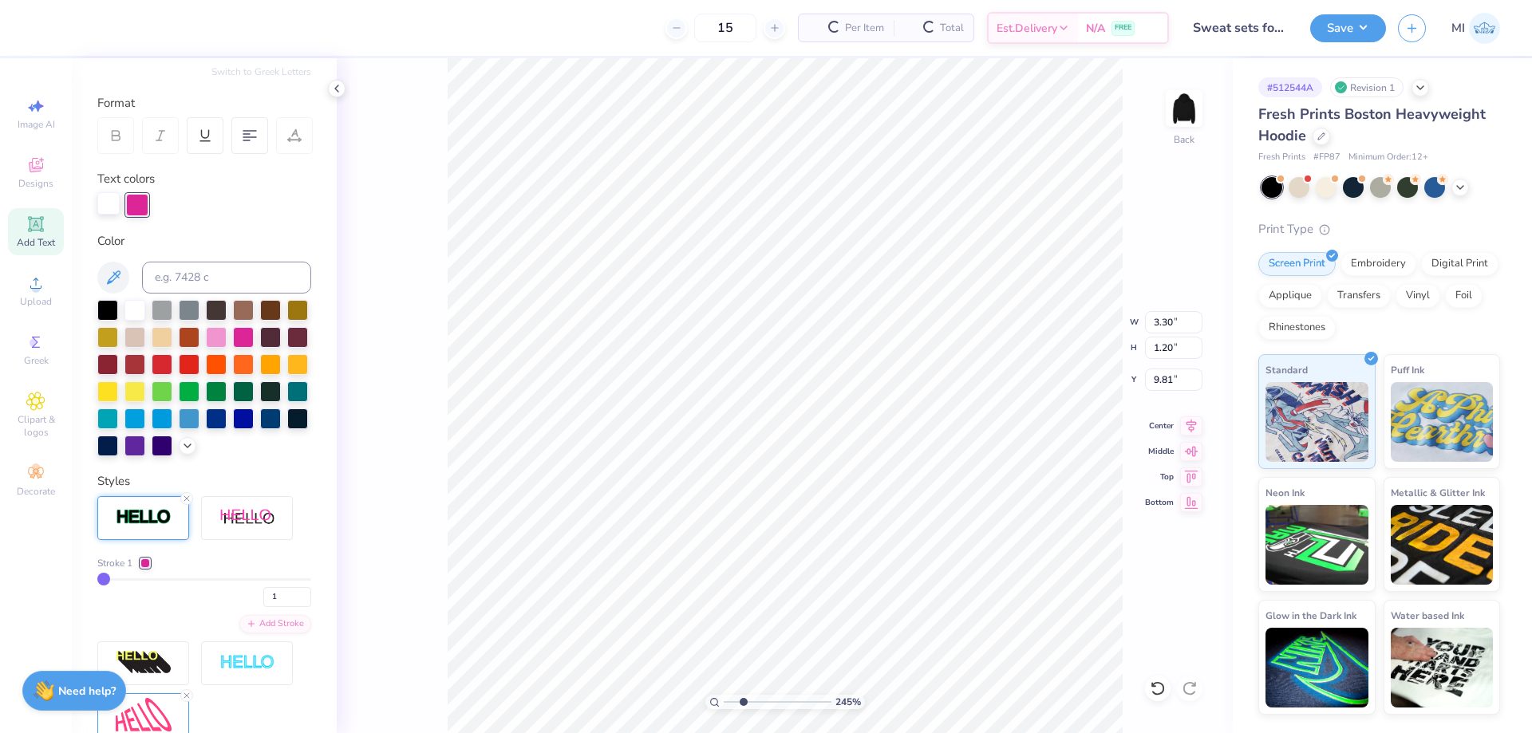
click at [109, 211] on div at bounding box center [108, 203] width 22 height 22
click at [244, 341] on div at bounding box center [243, 336] width 21 height 21
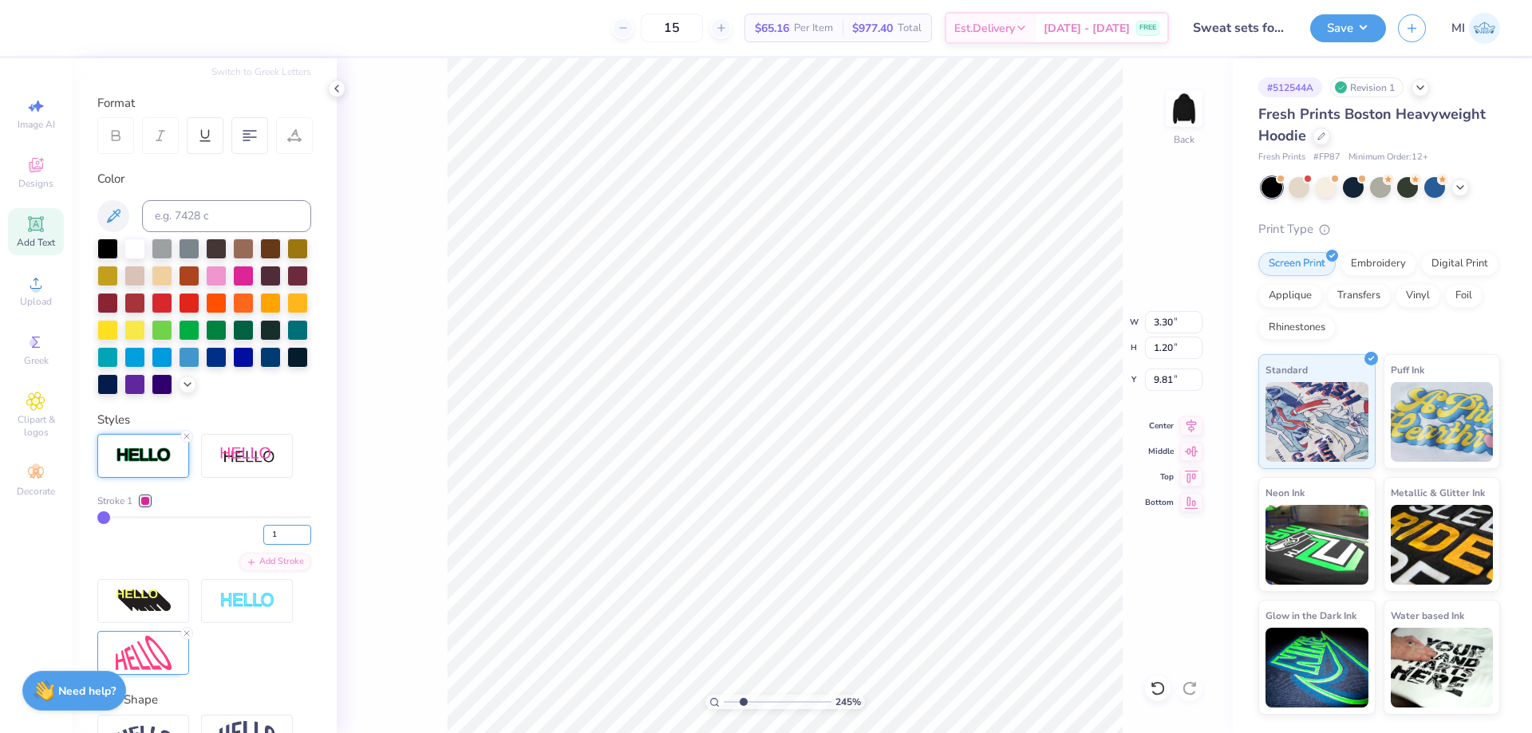
drag, startPoint x: 251, startPoint y: 530, endPoint x: 228, endPoint y: 530, distance: 23.1
click at [263, 530] on input "1" at bounding box center [287, 535] width 48 height 20
type input "2"
type input "3.31"
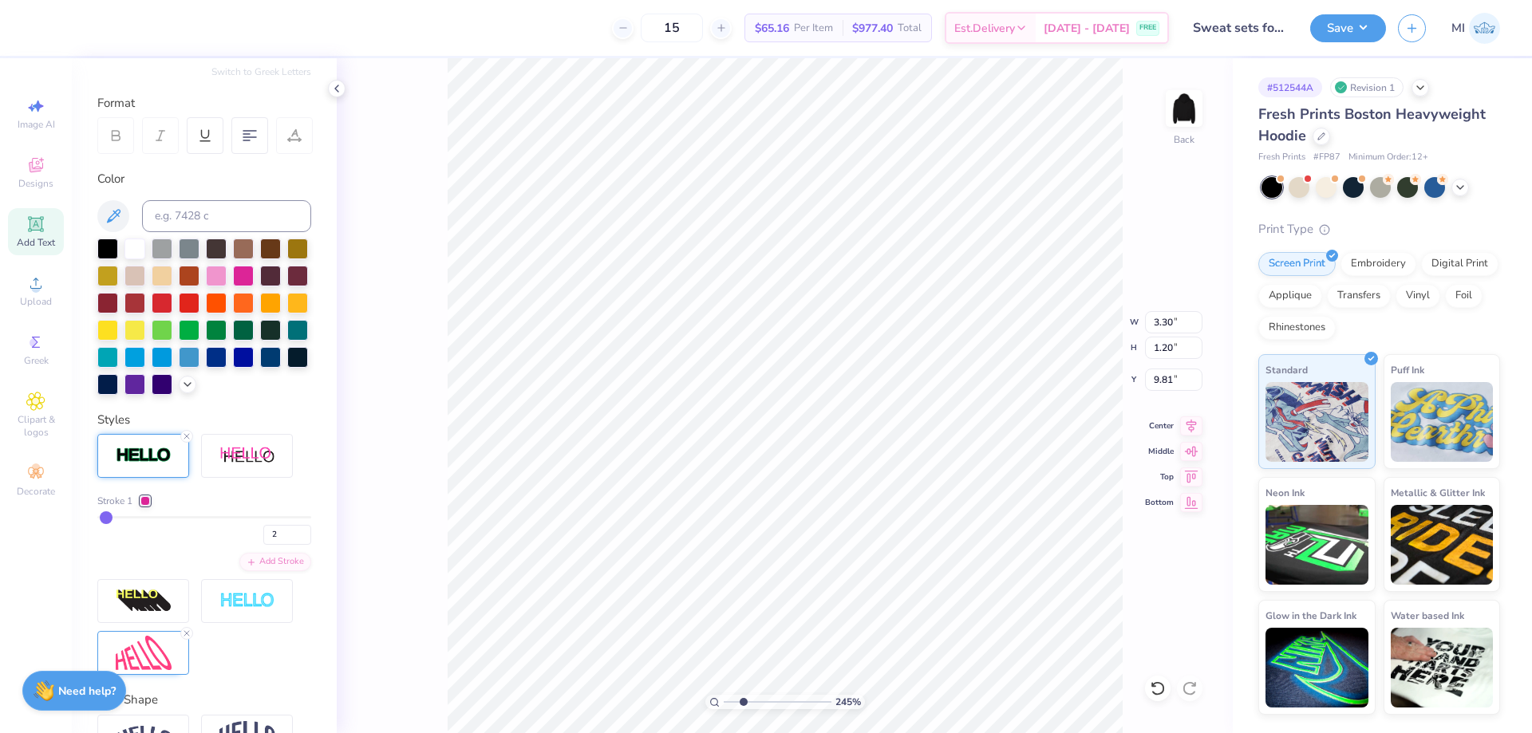
type input "1.21"
type input "9.80"
type input "3.00"
type input "1.58"
type input "7.13"
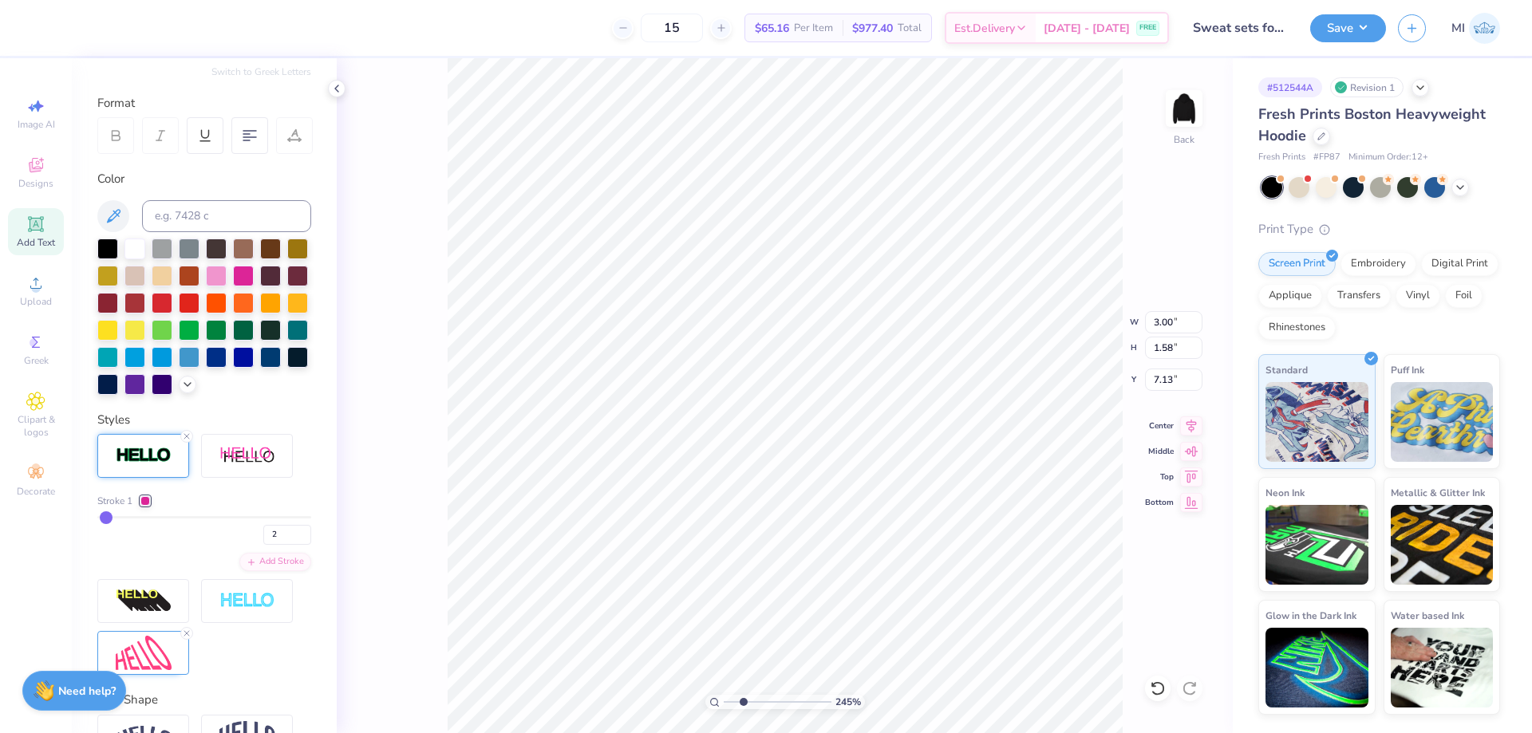
type input "3.29"
type input "1.23"
type input "7.11"
type input "3.44"
type input "1.29"
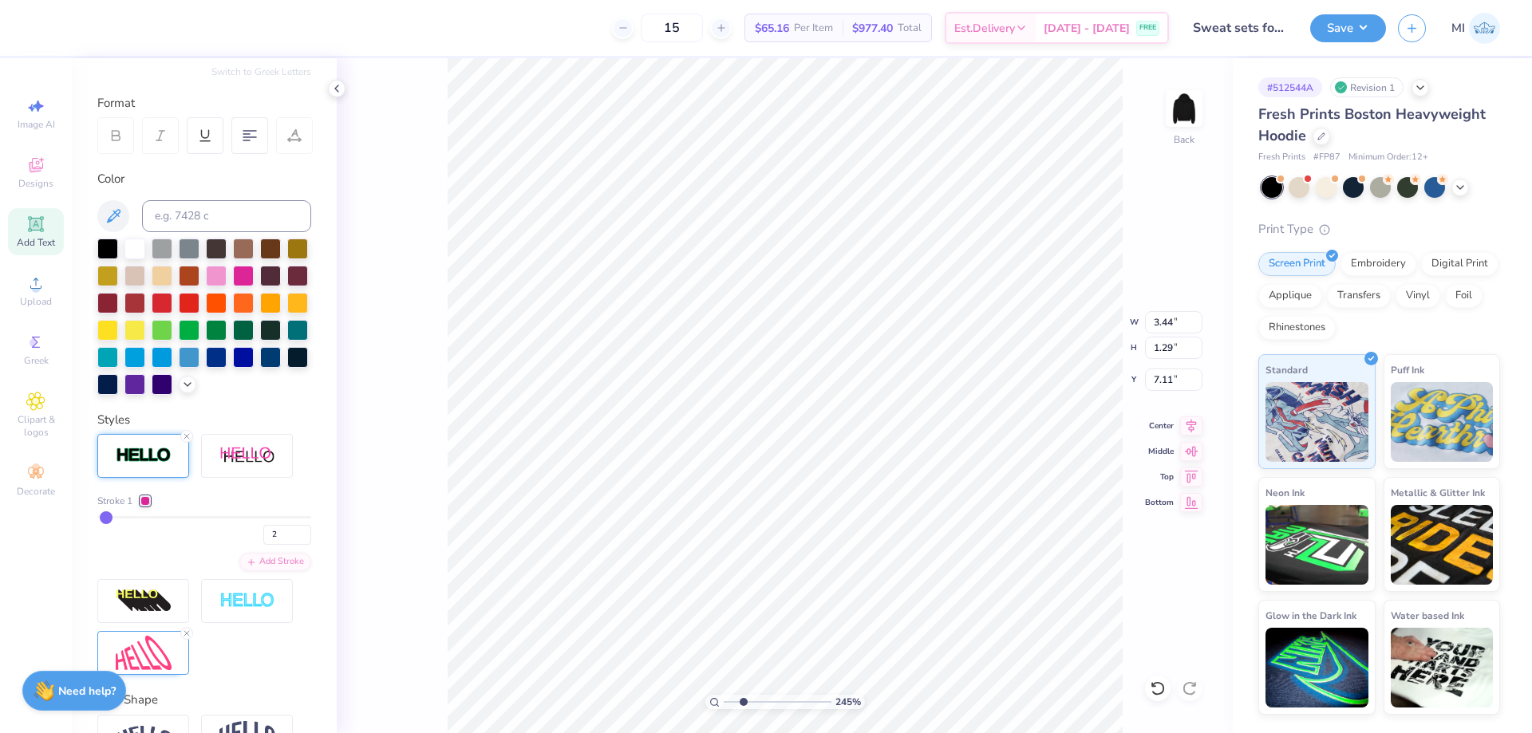
type input "3.67"
type input "1.38"
type input "7.03"
drag, startPoint x: 290, startPoint y: 535, endPoint x: 231, endPoint y: 536, distance: 59.0
click at [263, 536] on input "2" at bounding box center [287, 535] width 48 height 20
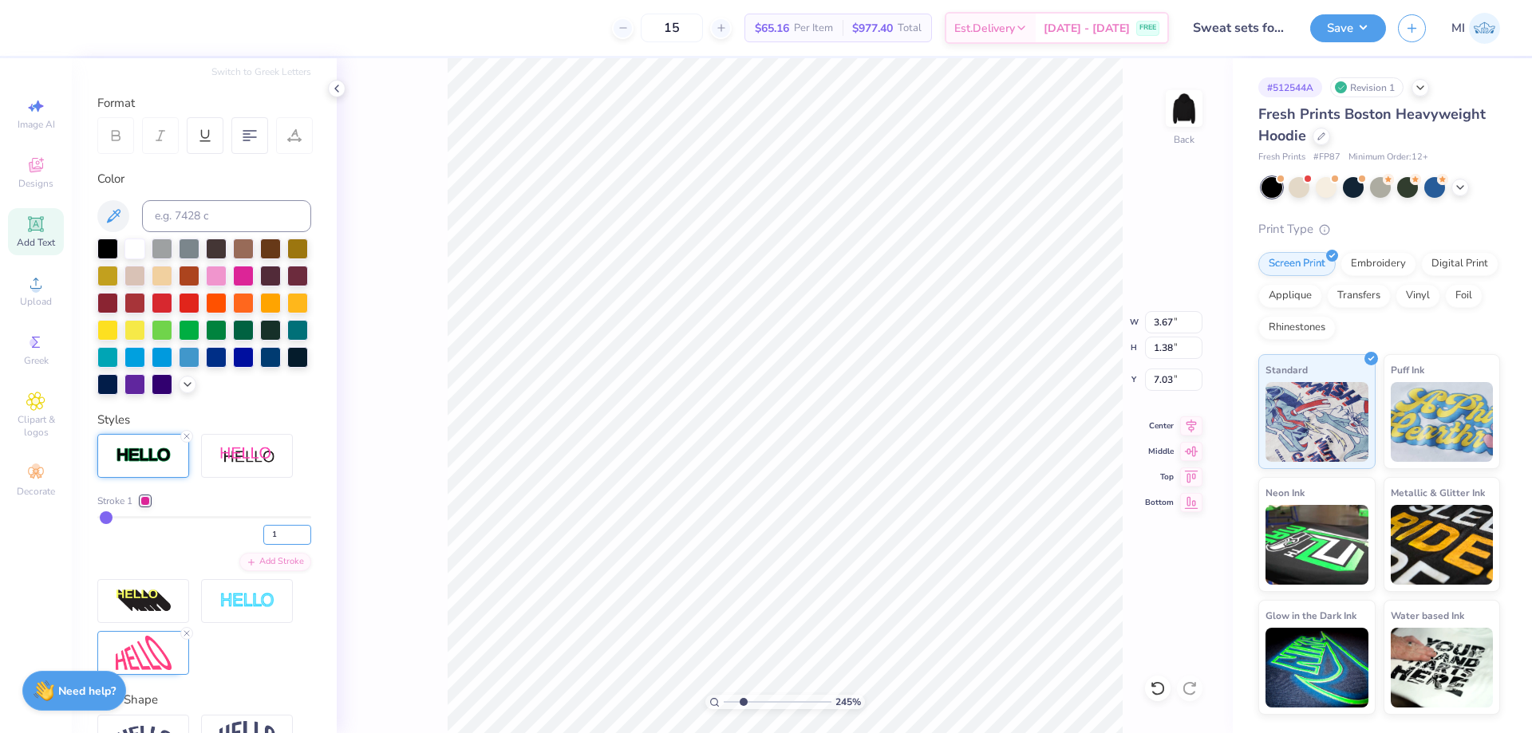
type input "1"
type input "3.65"
type input "1.36"
type input "7.09"
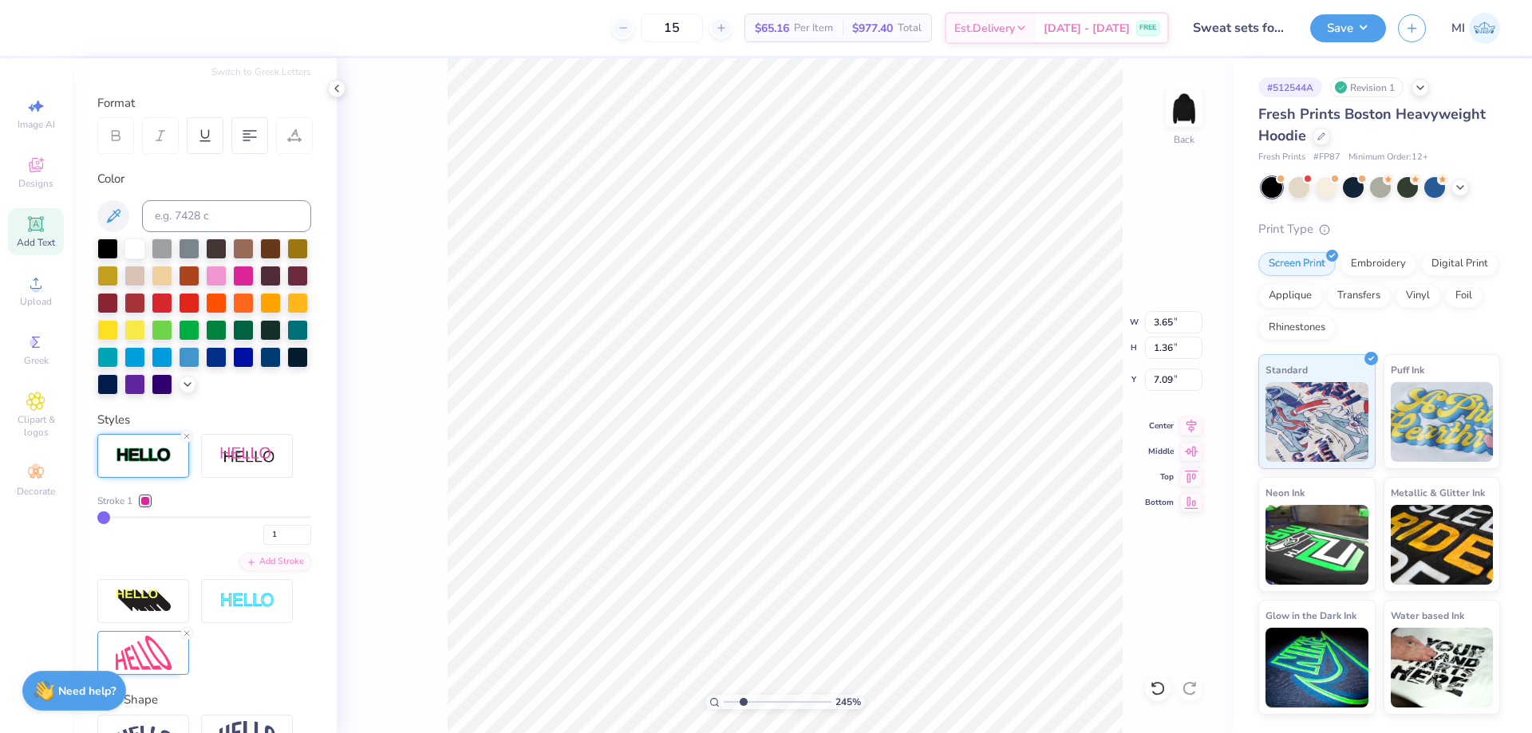
type input "3.95"
type input "1.47"
type input "6.98"
type input "4.10"
type input "1.52"
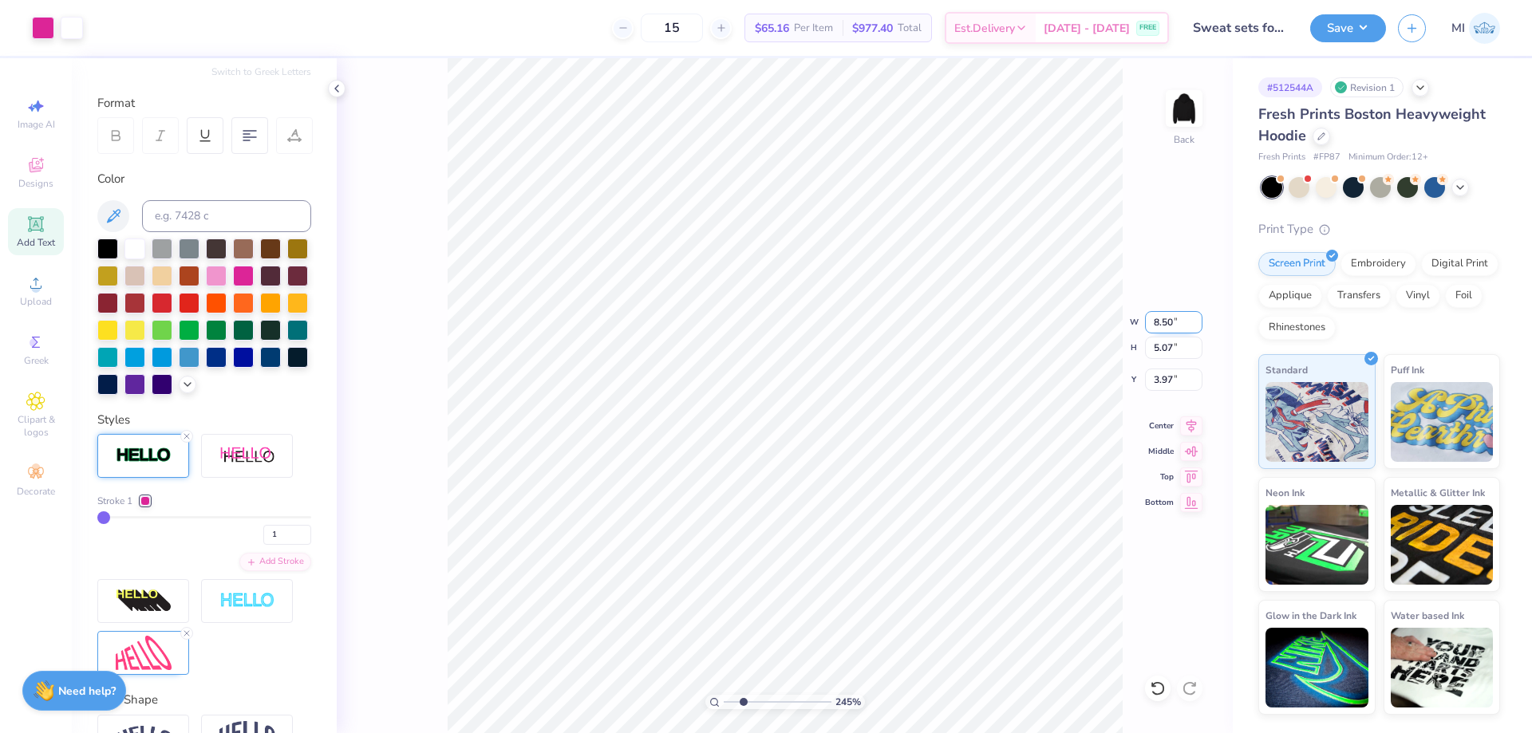
drag, startPoint x: 1180, startPoint y: 322, endPoint x: 1129, endPoint y: 318, distance: 51.2
click at [1145, 318] on input "8.50" at bounding box center [1173, 322] width 57 height 22
type input "11.00"
type input "6.56"
drag, startPoint x: 1157, startPoint y: 379, endPoint x: 1114, endPoint y: 380, distance: 43.1
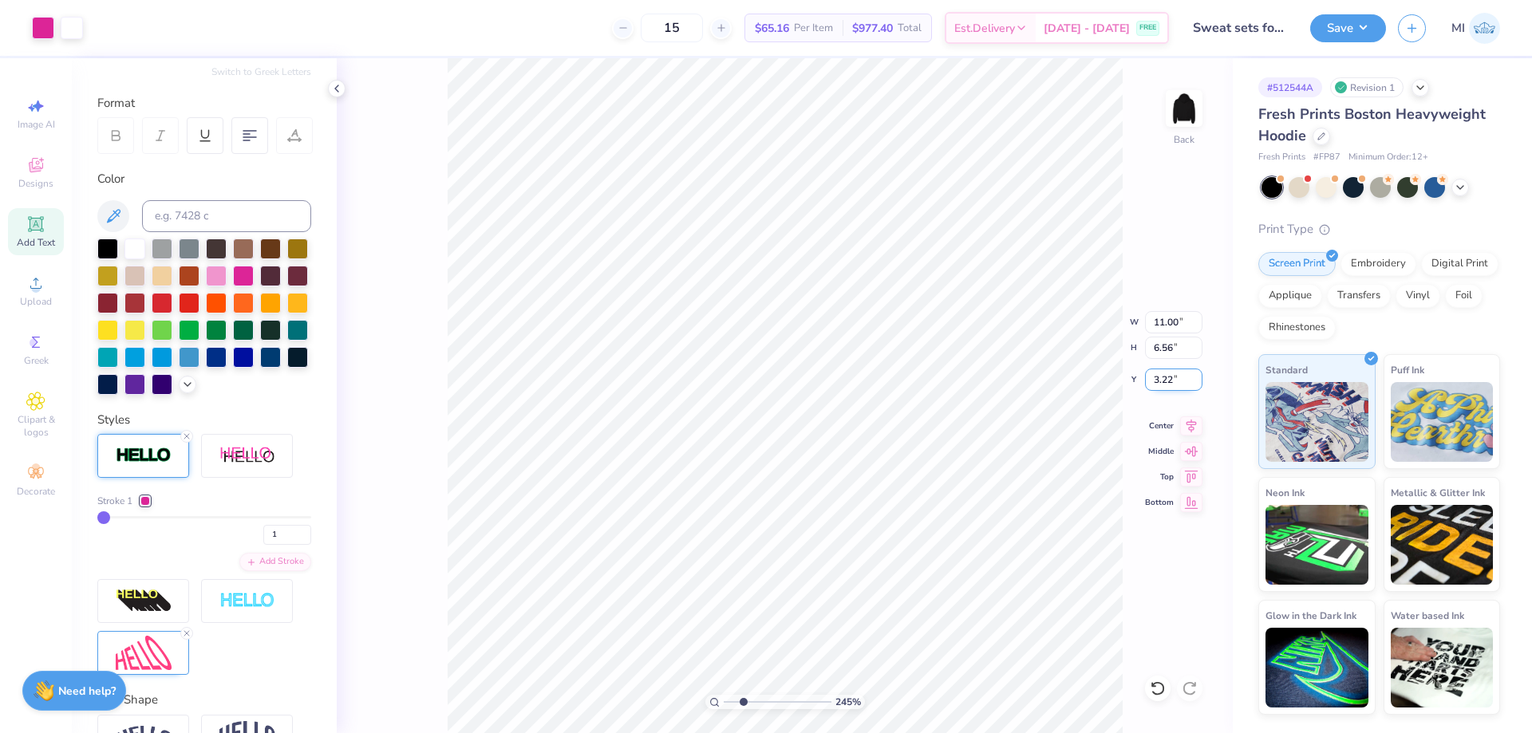
click at [1145, 380] on input "3.22" at bounding box center [1173, 380] width 57 height 22
type input "3.00"
drag, startPoint x: 741, startPoint y: 705, endPoint x: 663, endPoint y: 697, distance: 78.5
type input "1"
click at [724, 697] on input "range" at bounding box center [778, 702] width 108 height 14
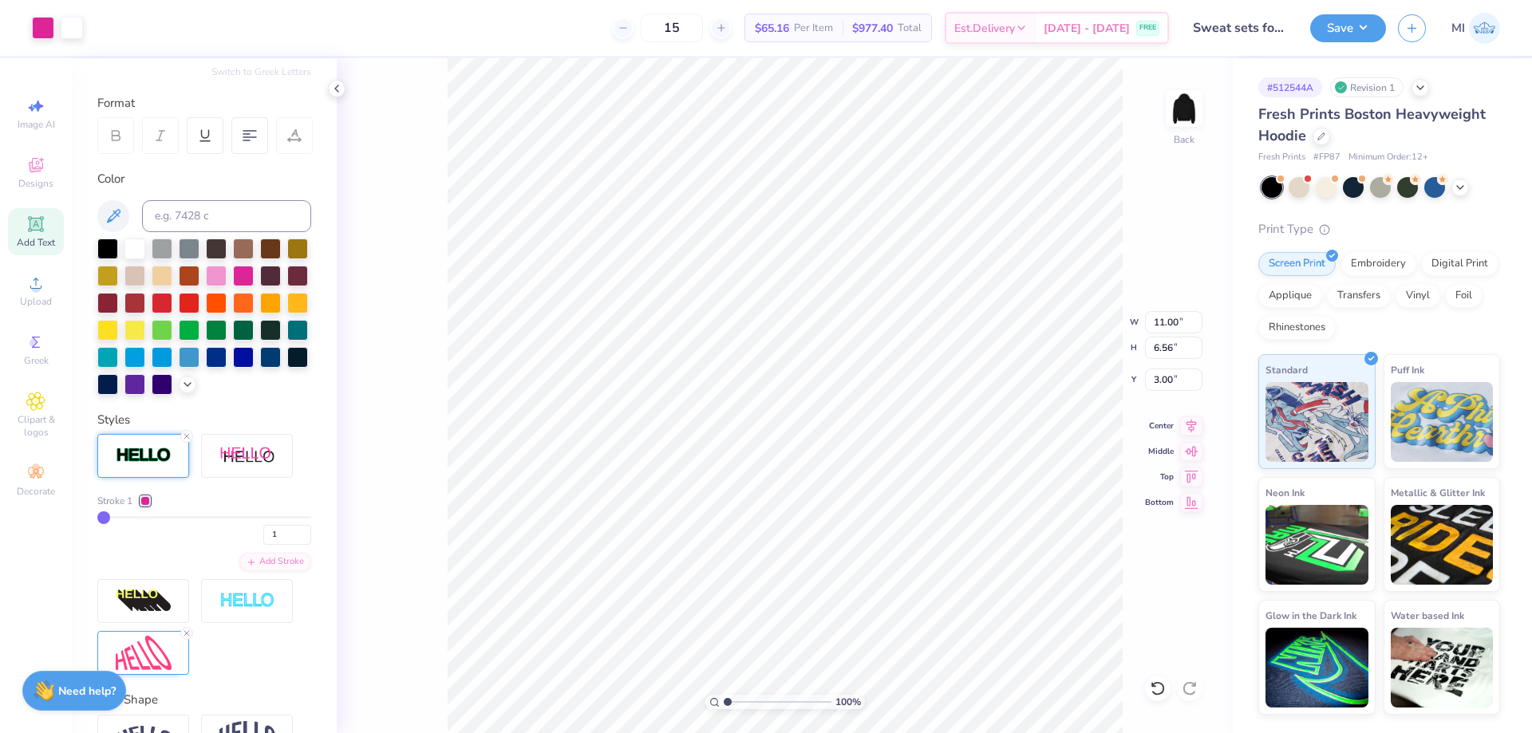
drag, startPoint x: 1320, startPoint y: 28, endPoint x: 1334, endPoint y: 44, distance: 21.5
click at [1320, 29] on button "Save" at bounding box center [1348, 28] width 76 height 28
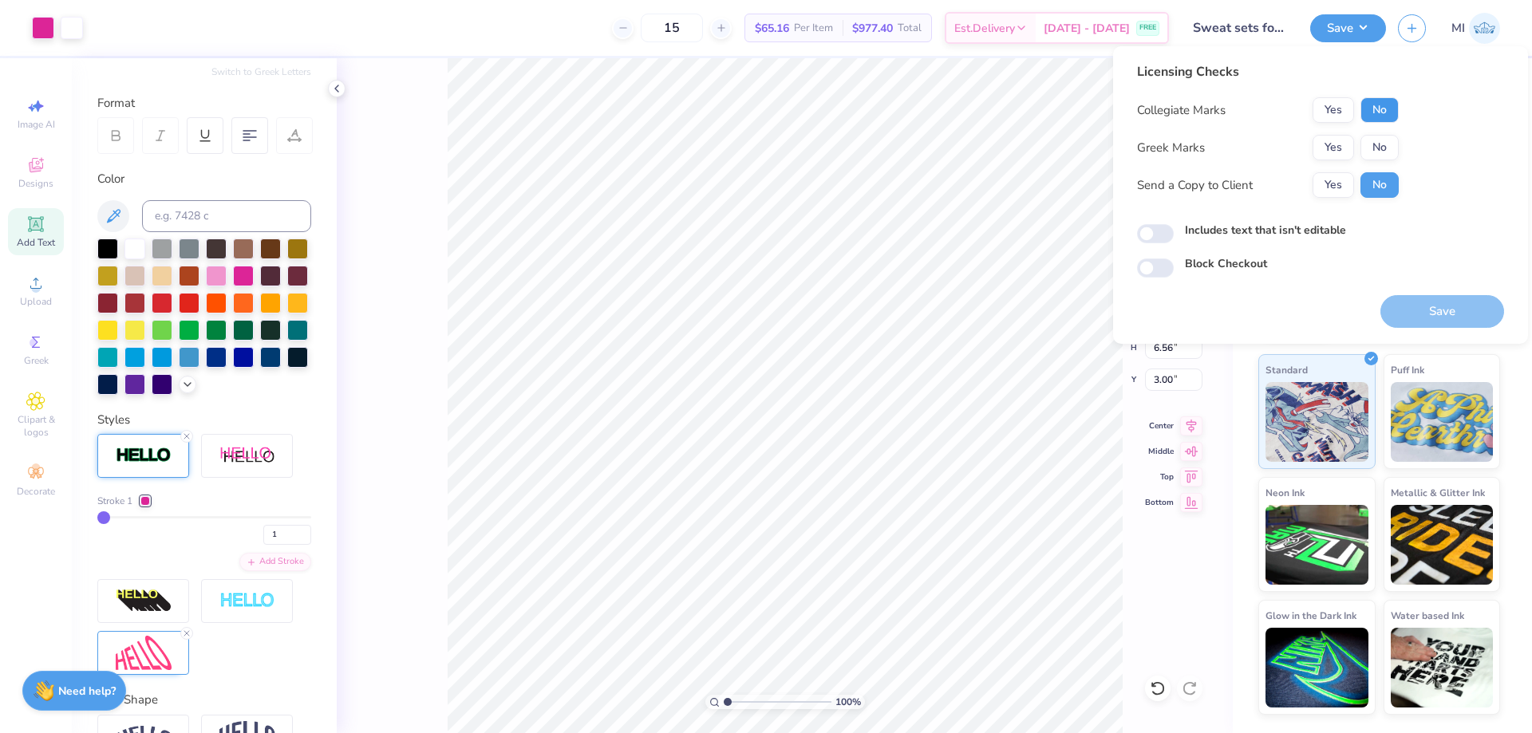
click at [1383, 116] on button "No" at bounding box center [1379, 110] width 38 height 26
click at [1384, 151] on button "No" at bounding box center [1379, 148] width 38 height 26
click at [1415, 311] on button "Save" at bounding box center [1442, 311] width 124 height 33
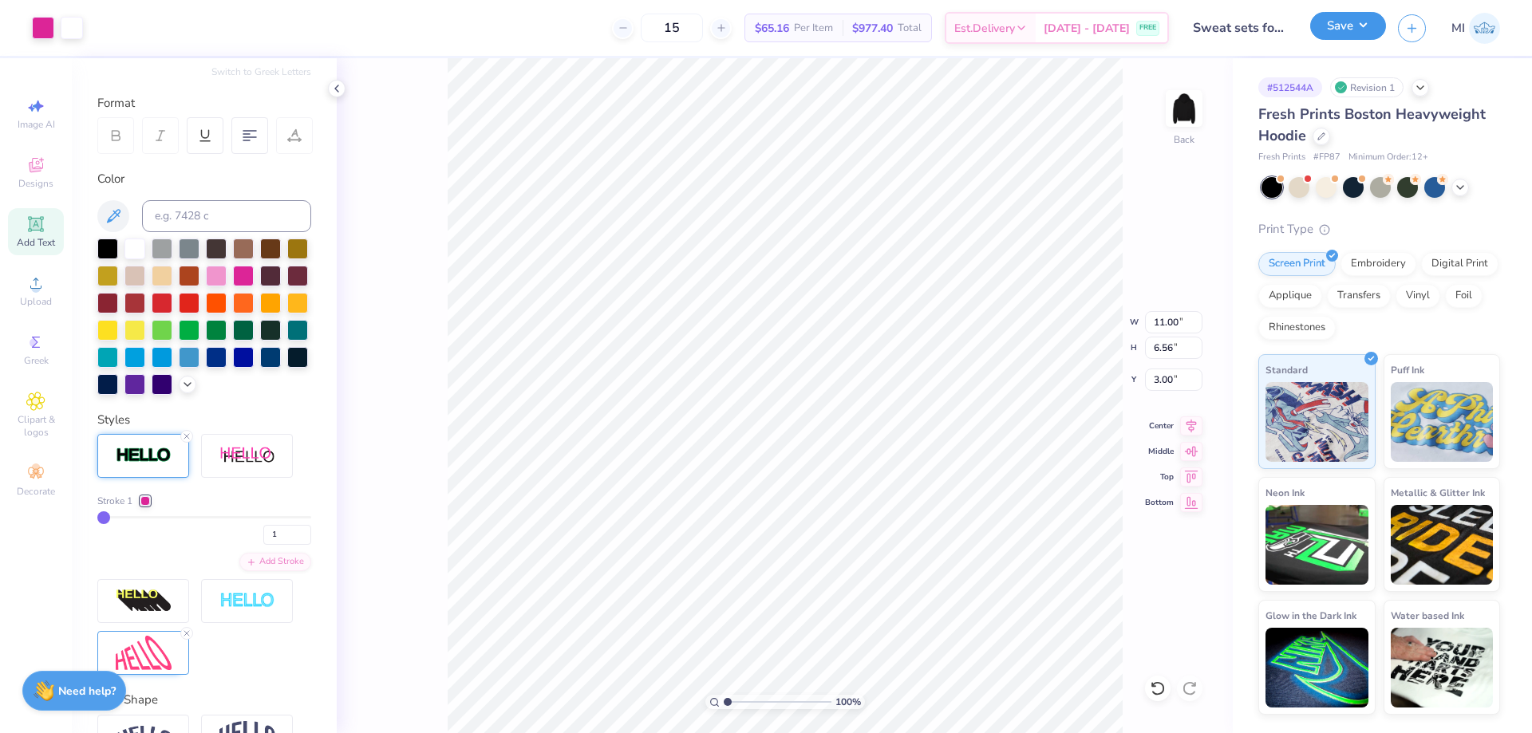
click at [1342, 24] on button "Save" at bounding box center [1348, 26] width 76 height 28
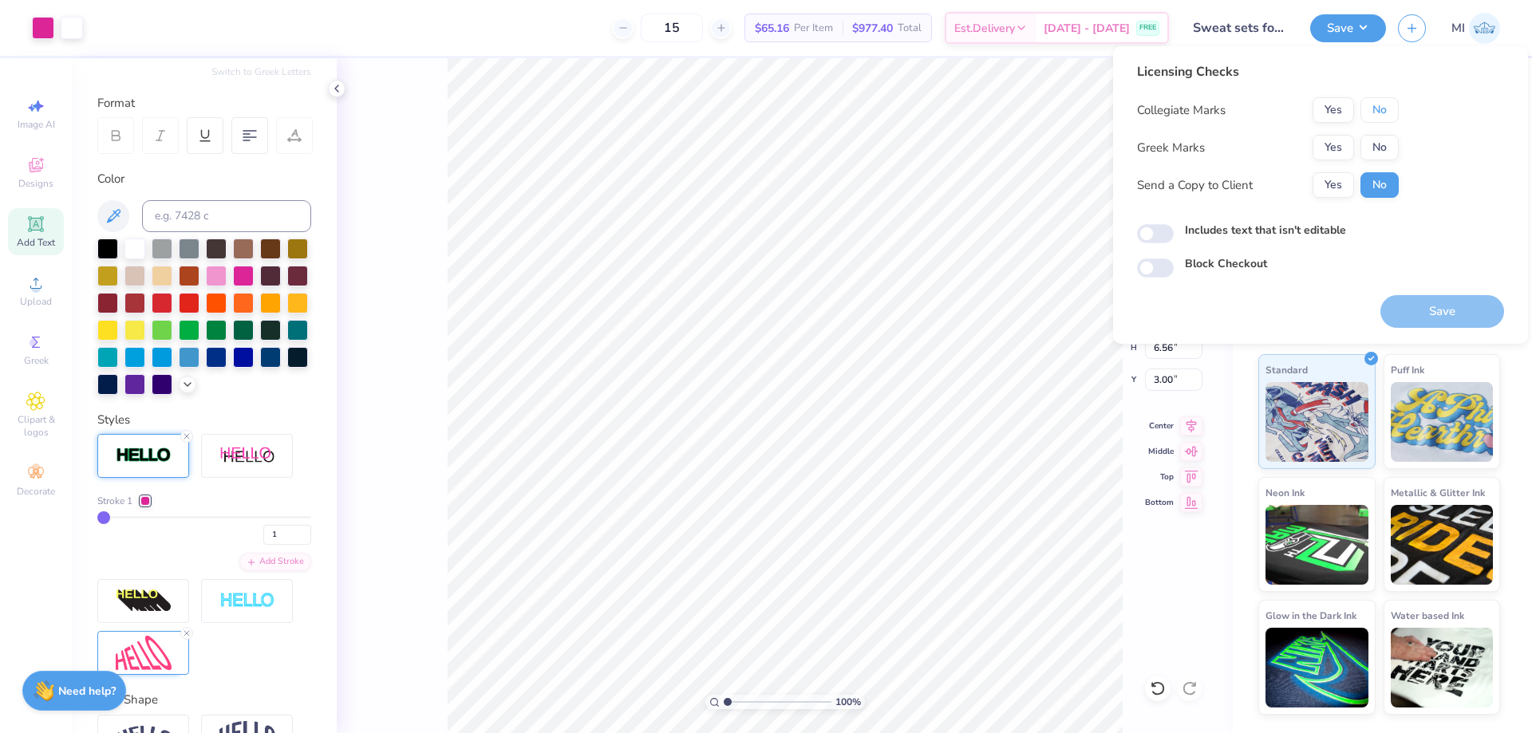
drag, startPoint x: 1368, startPoint y: 105, endPoint x: 1369, endPoint y: 132, distance: 27.1
click at [1368, 107] on button "No" at bounding box center [1379, 110] width 38 height 26
click at [1373, 152] on button "No" at bounding box center [1379, 148] width 38 height 26
click at [1423, 319] on button "Save" at bounding box center [1442, 311] width 124 height 33
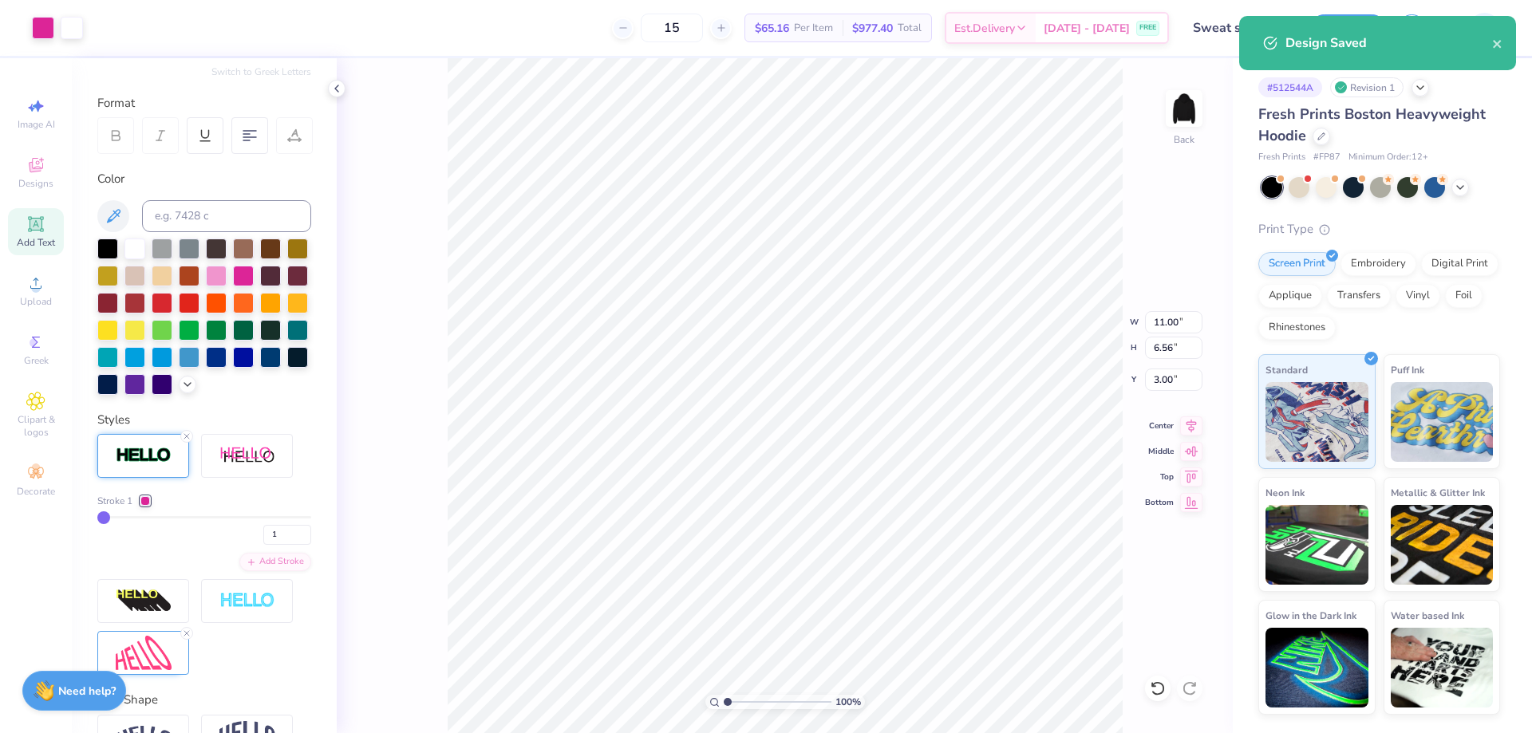
click at [480, 28] on div "15 $65.16 Per Item $977.40 Total Est. Delivery [DATE] - [DATE] FREE" at bounding box center [632, 28] width 1074 height 56
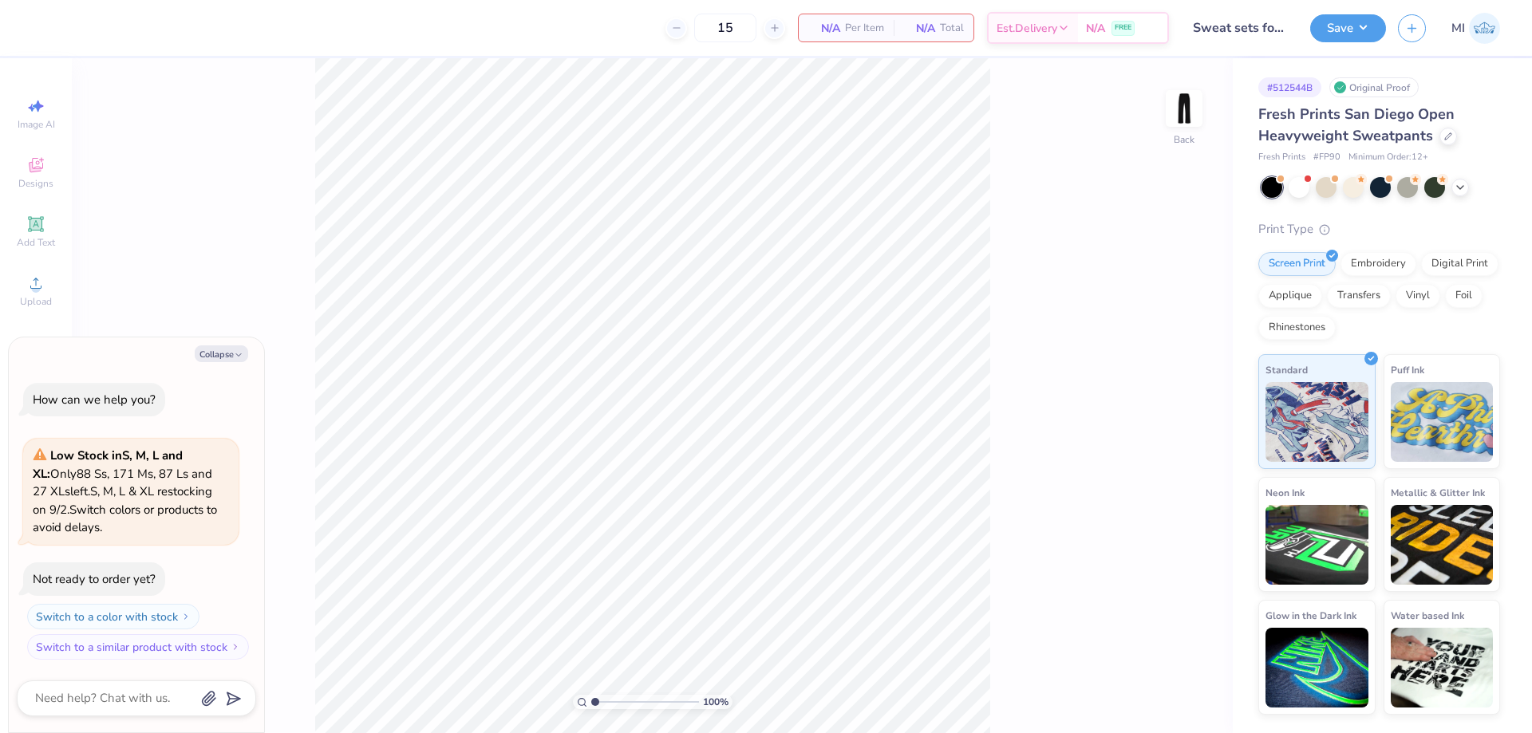
type textarea "x"
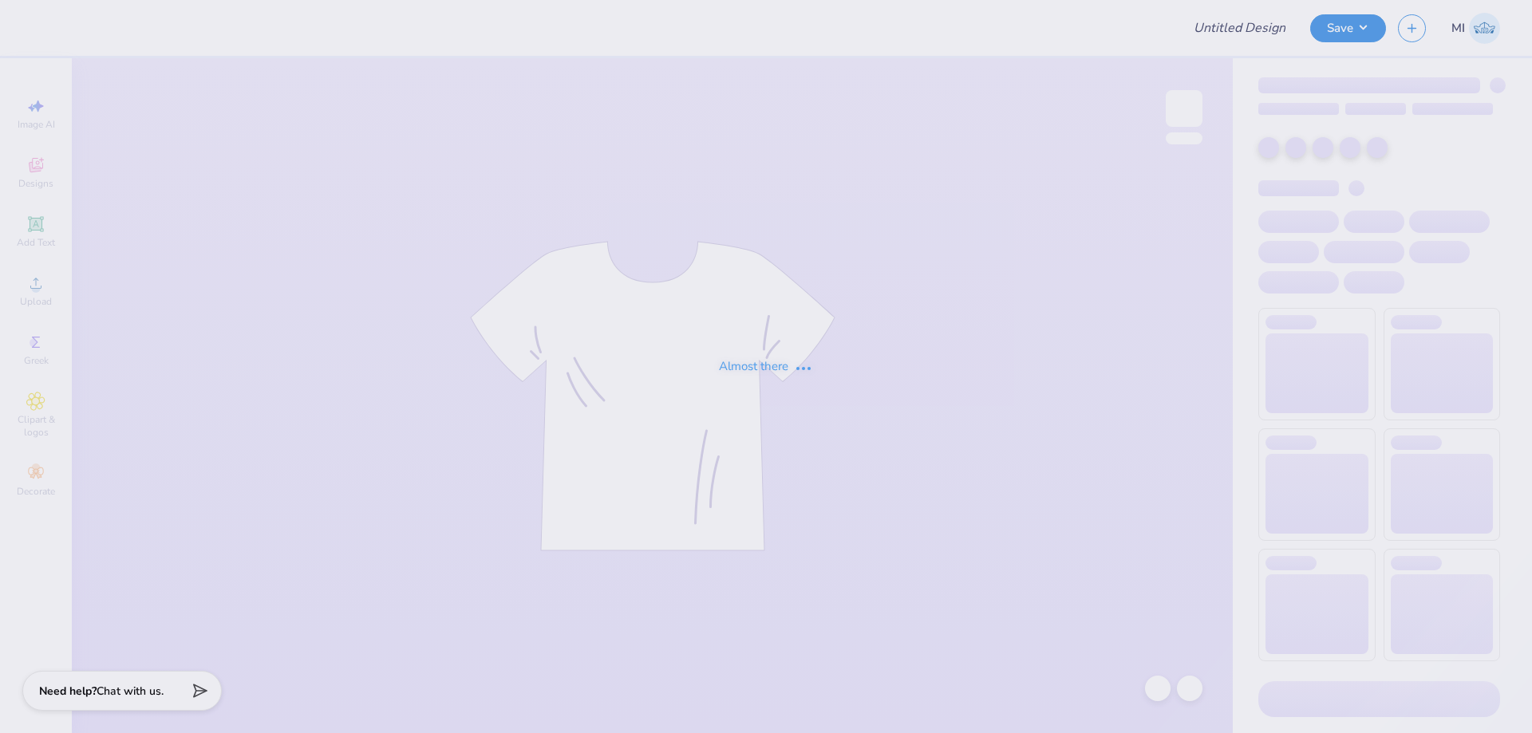
type input "Sweat sets for [PERSON_NAME]!"
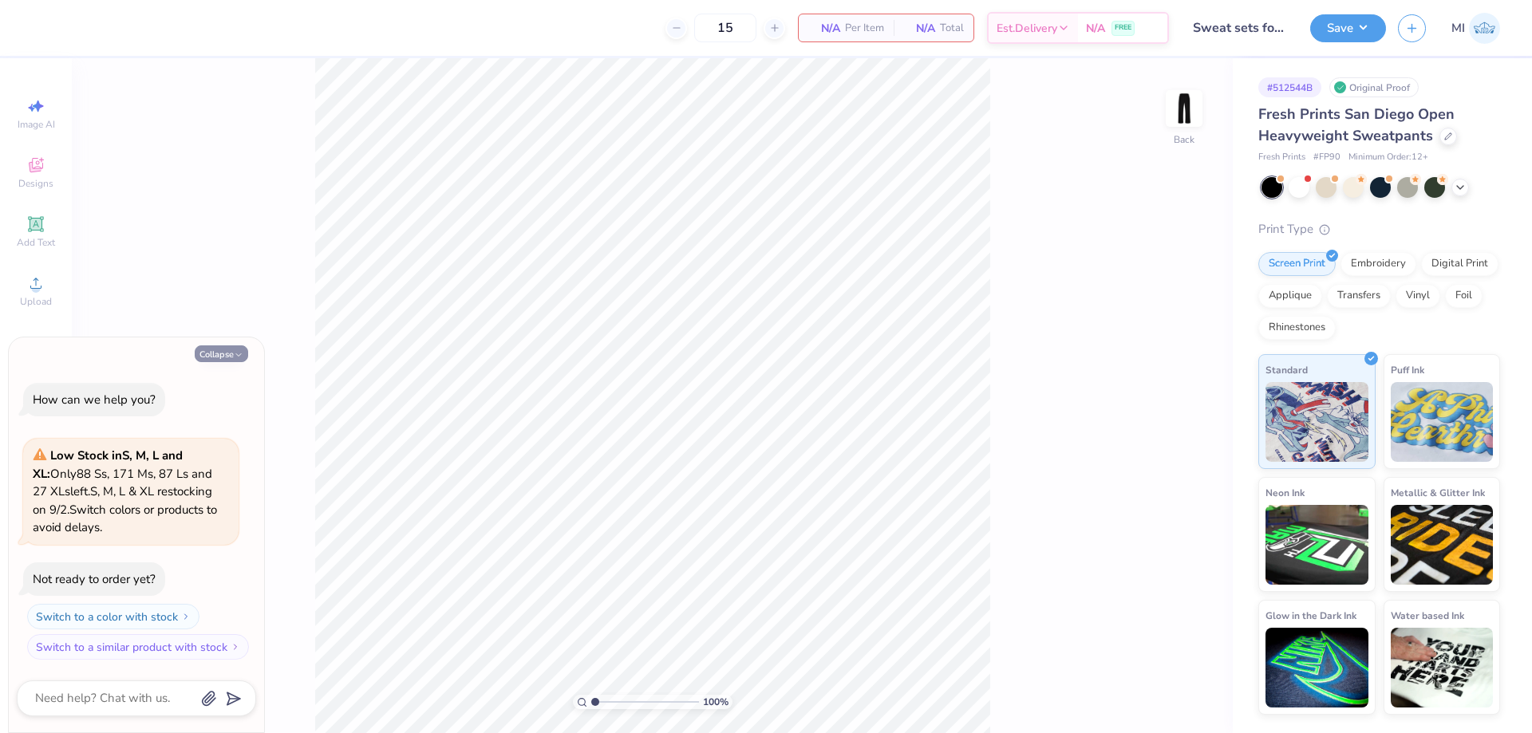
click at [222, 353] on button "Collapse" at bounding box center [221, 353] width 53 height 17
type textarea "x"
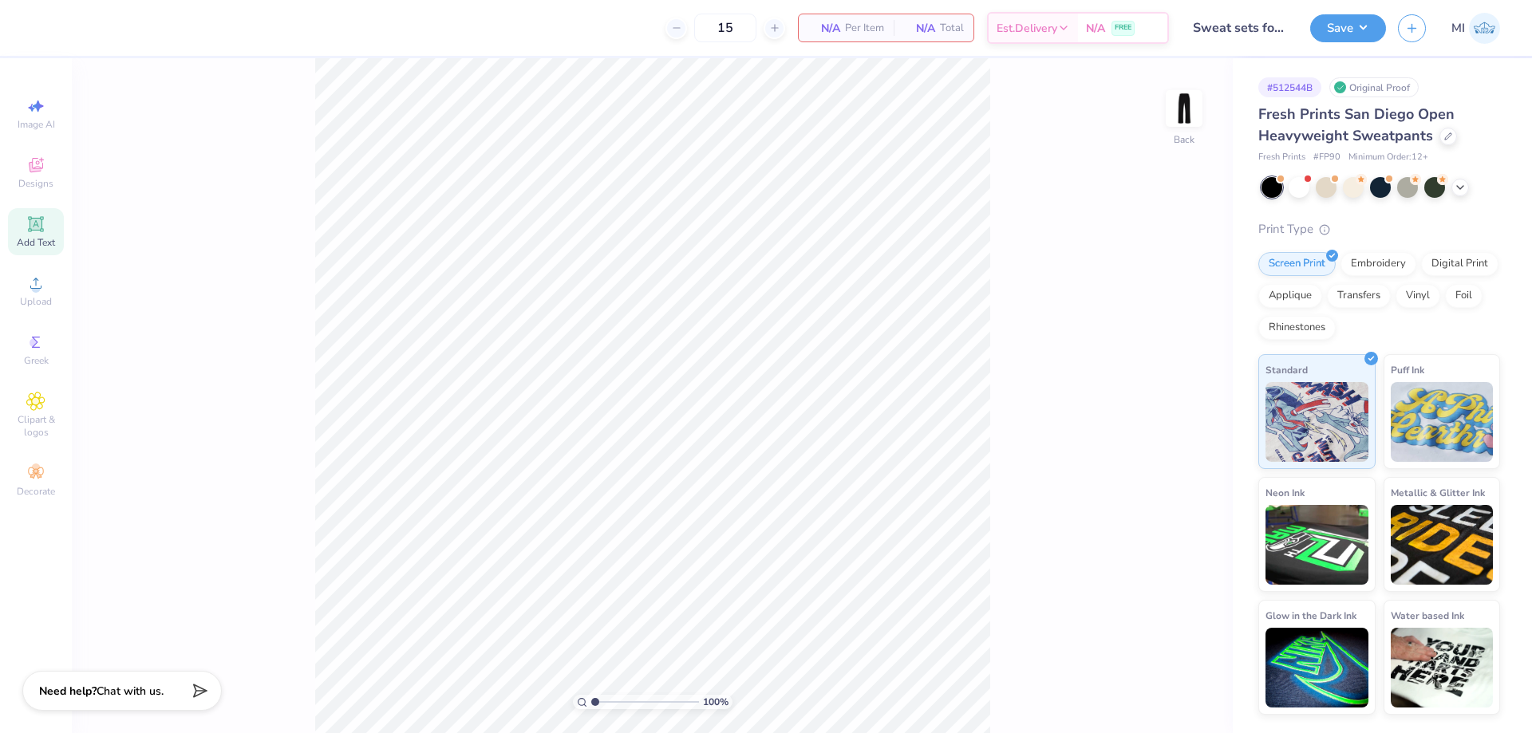
click at [43, 219] on icon at bounding box center [35, 223] width 15 height 15
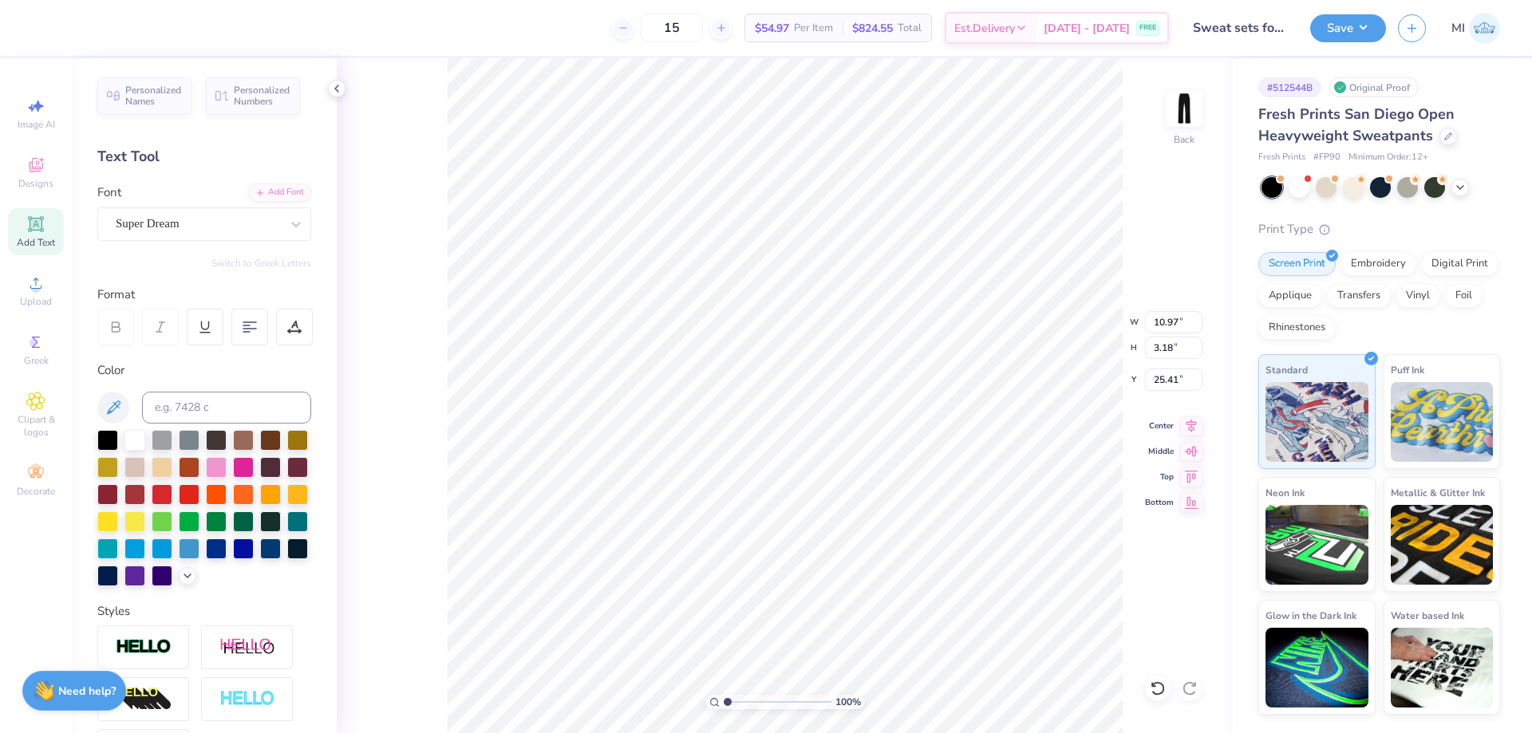
click at [289, 176] on div "Personalized Names Personalized Numbers Text Tool Add Font Font Super Dream Swi…" at bounding box center [204, 395] width 265 height 675
click at [289, 187] on div "Add Font" at bounding box center [279, 191] width 63 height 18
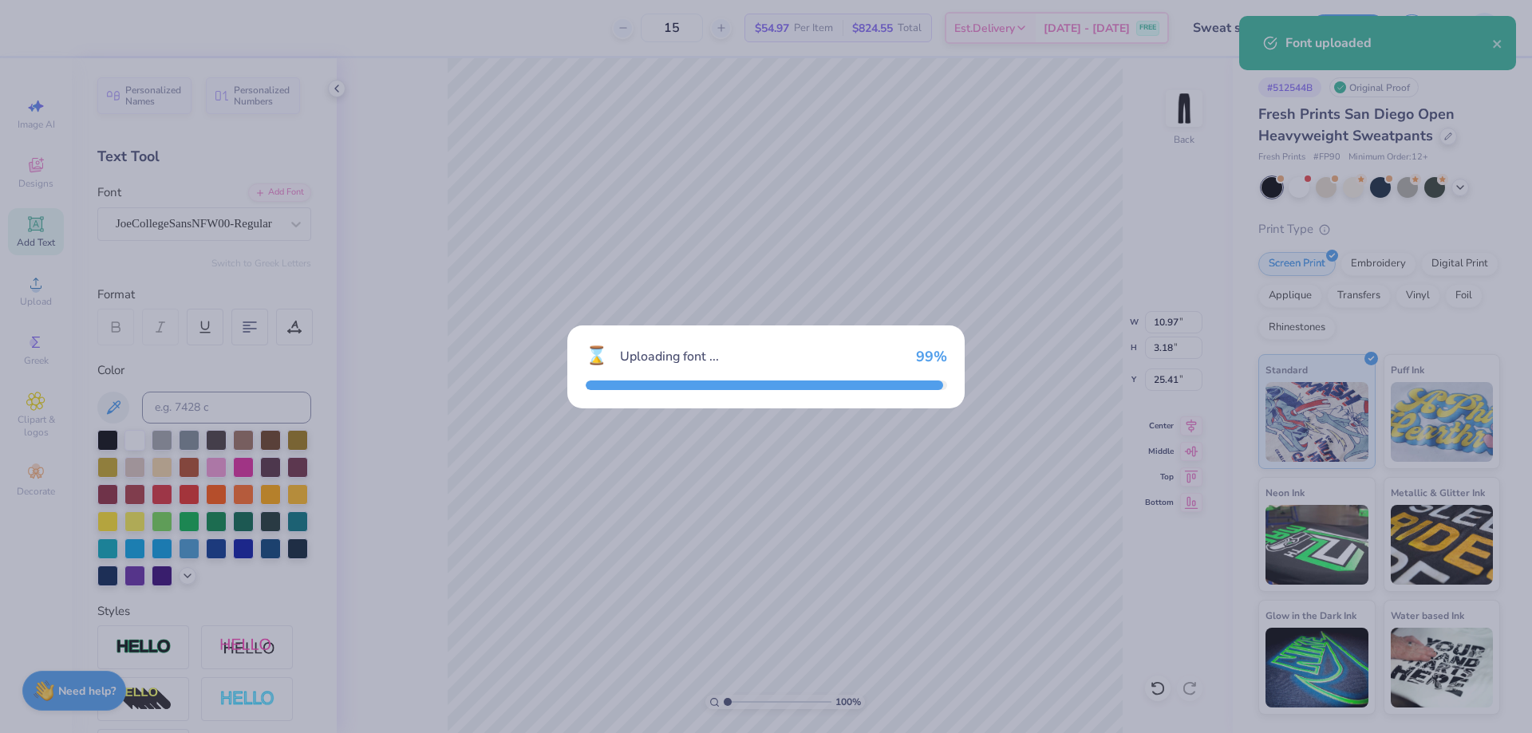
type input "9.63"
type input "3.56"
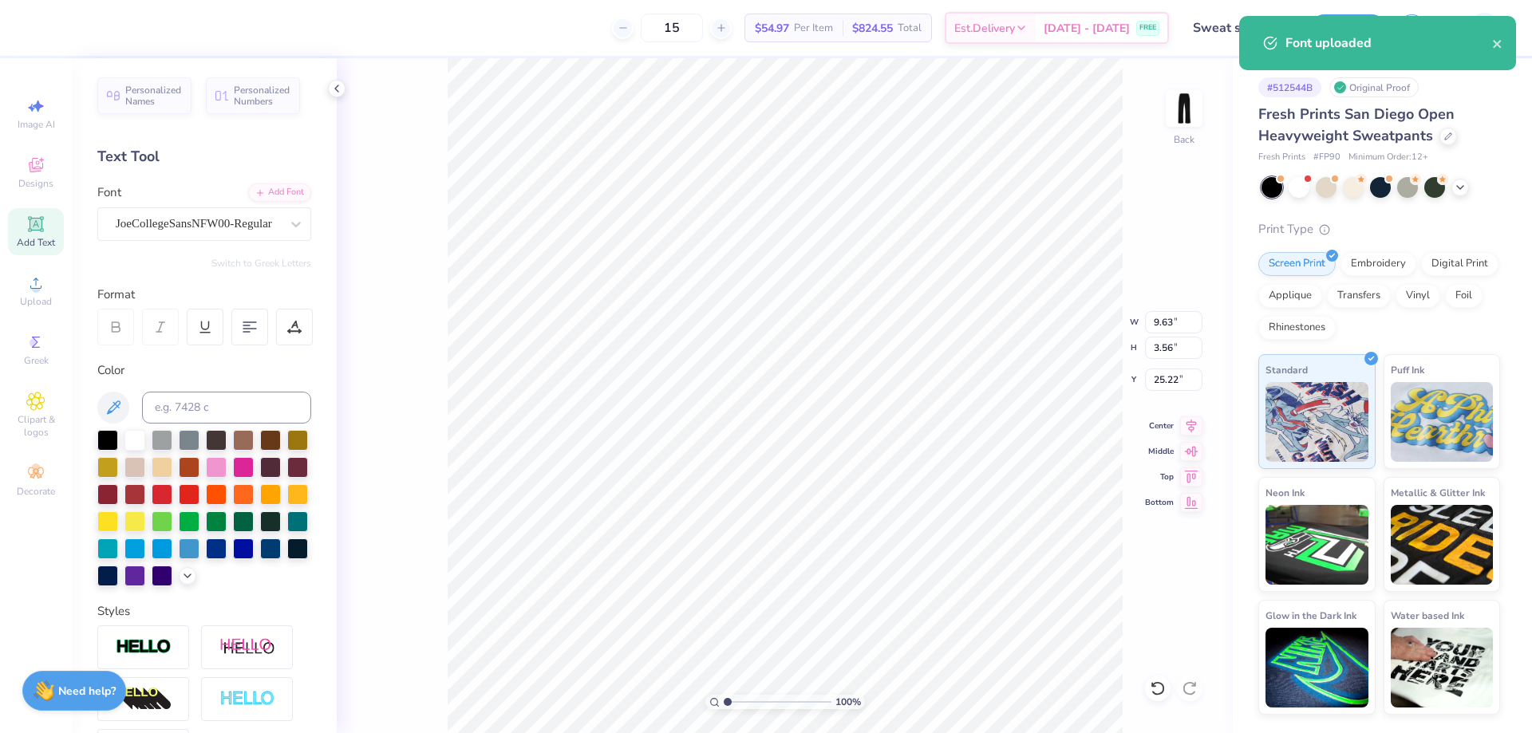
type input "3.60"
click at [41, 227] on icon at bounding box center [36, 224] width 12 height 12
type input "10.97"
type input "3.18"
type input "25.41"
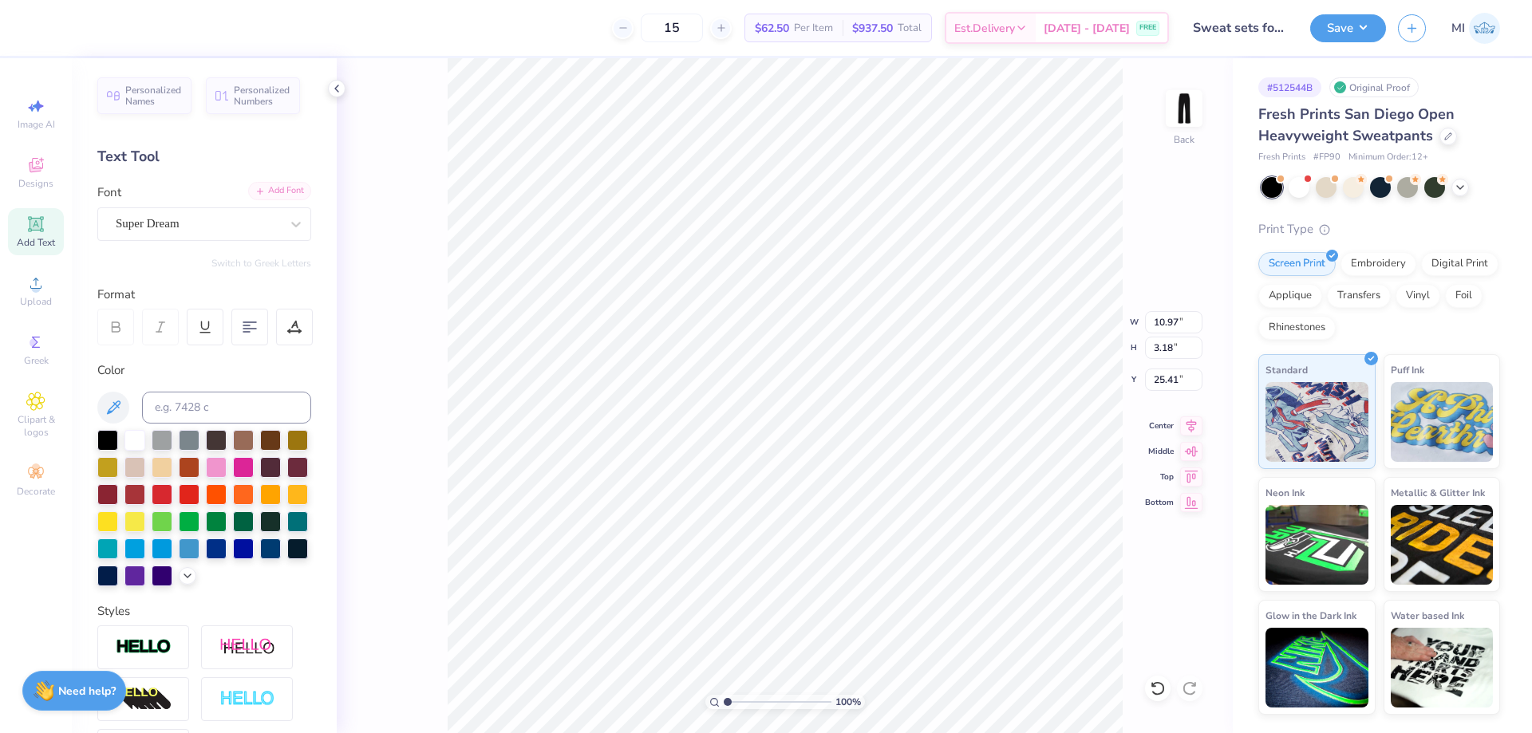
click at [298, 187] on div "Add Font" at bounding box center [279, 191] width 63 height 18
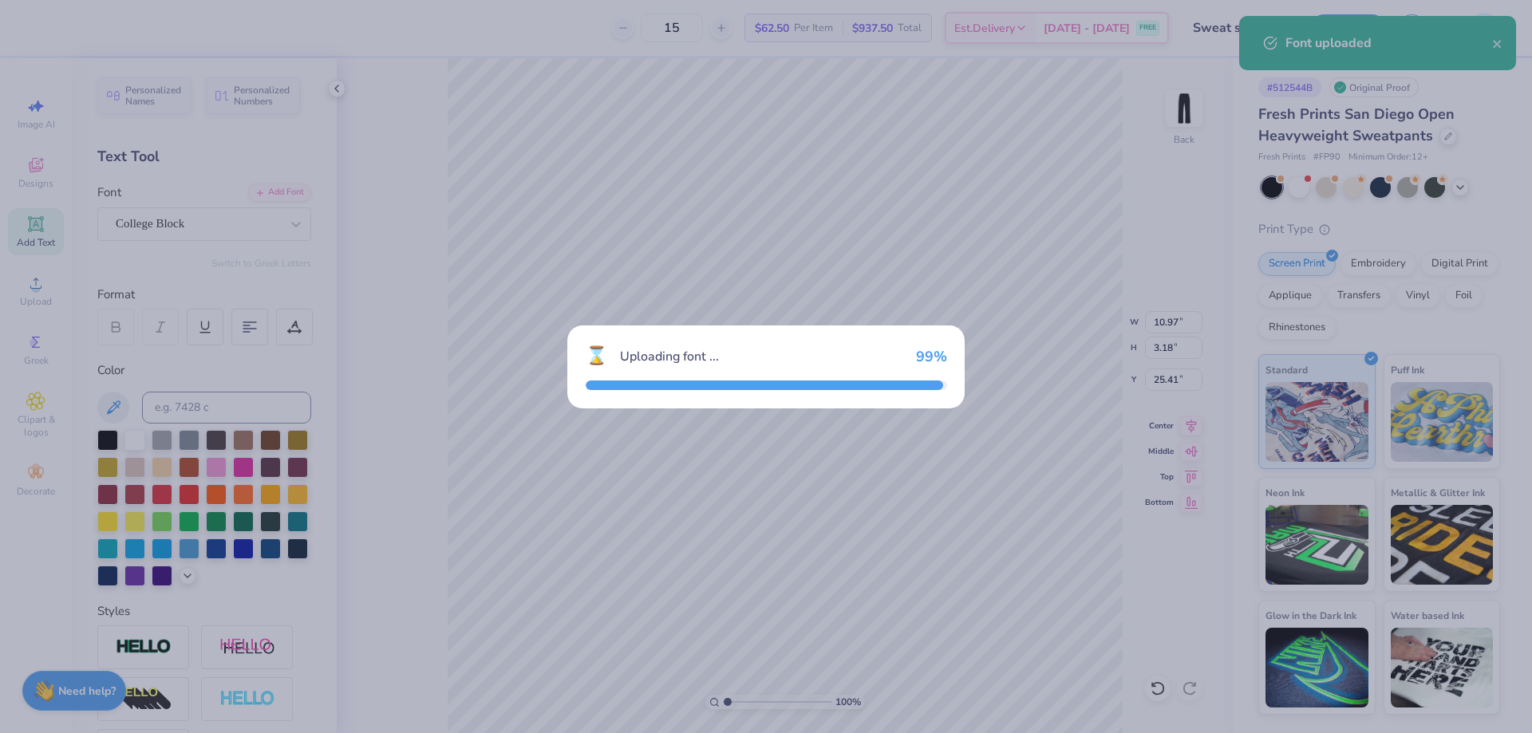
type input "9.54"
type input "3.54"
type input "25.23"
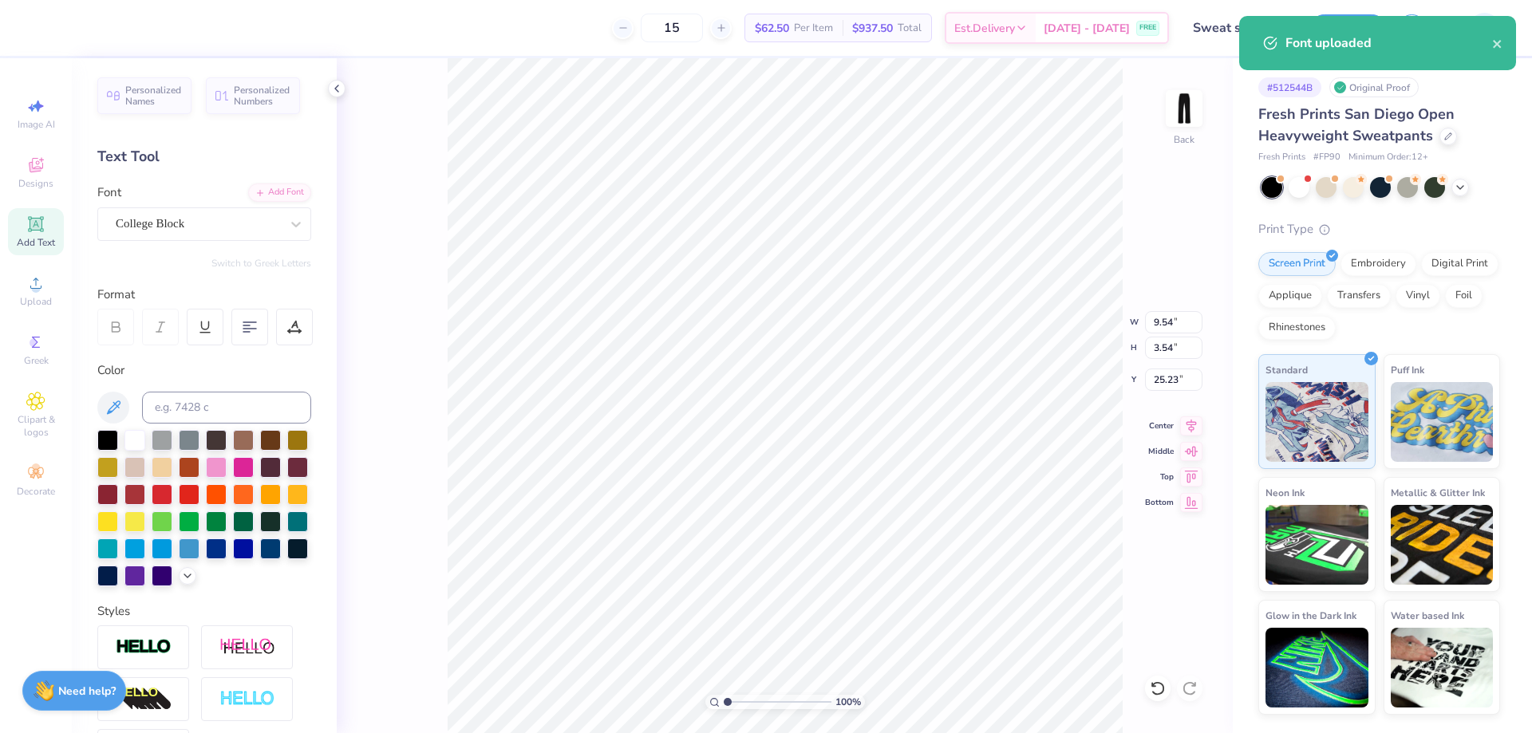
type textarea "25"
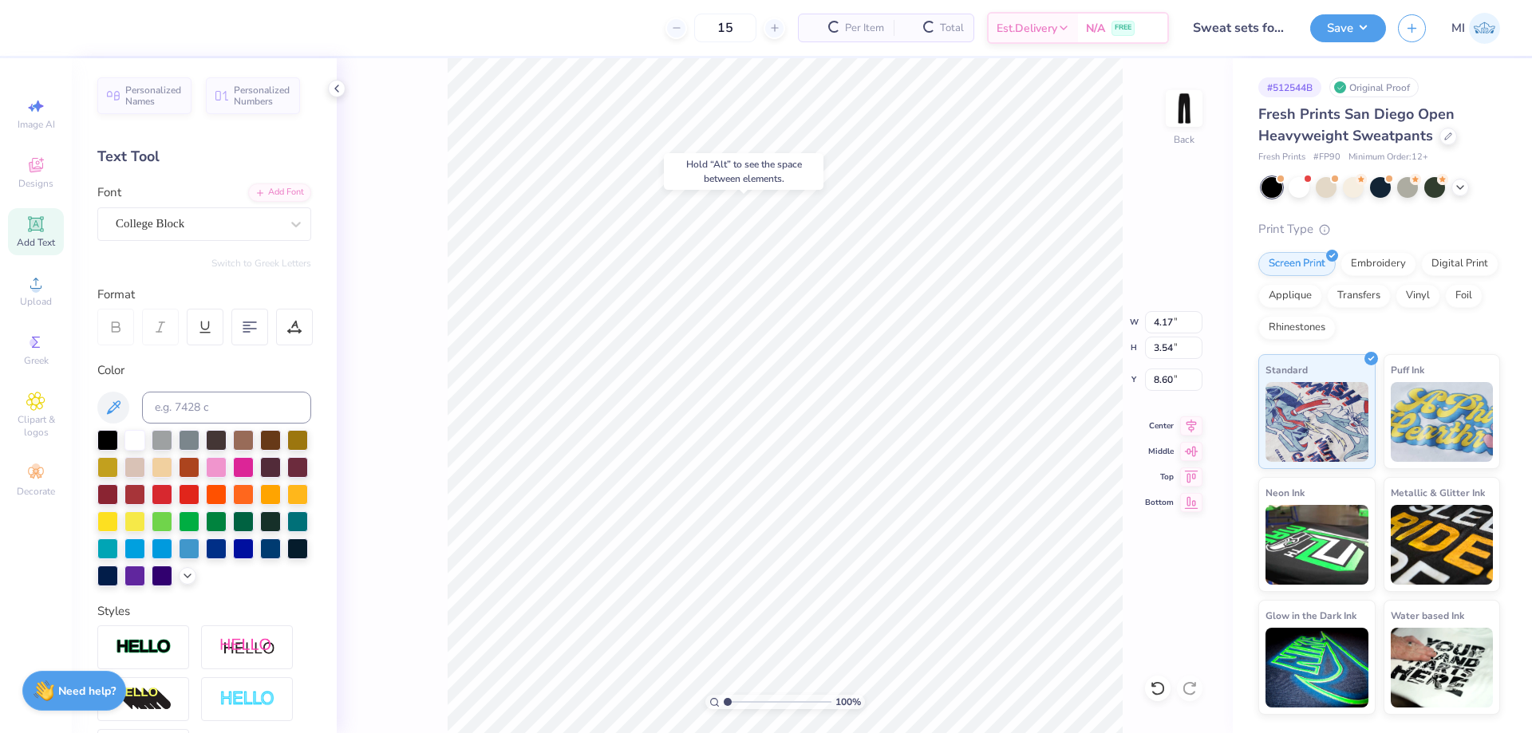
type input "8.60"
type input "9.63"
type input "3.56"
type input "3.60"
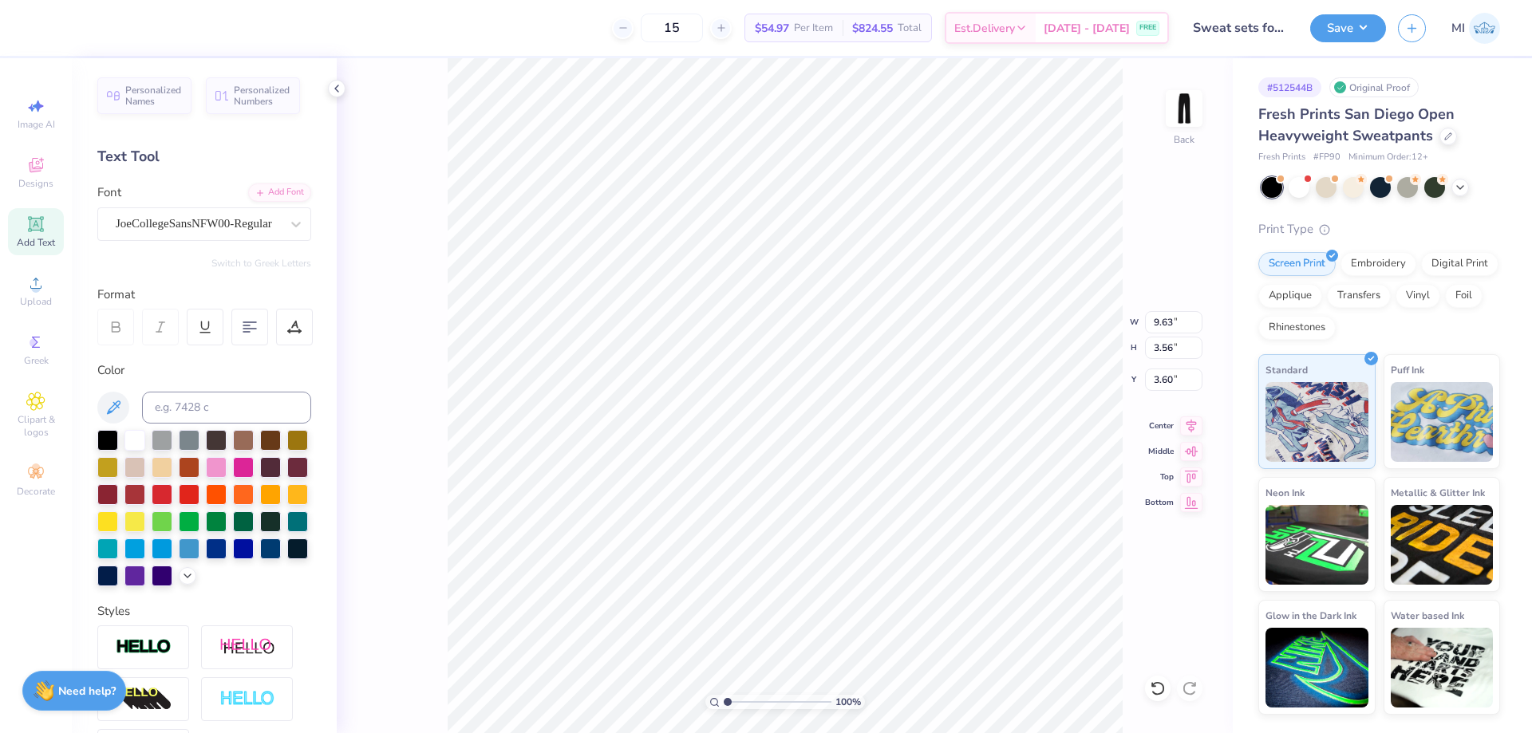
type textarea "[PERSON_NAME]"
click at [1166, 316] on input "10.85" at bounding box center [1173, 322] width 57 height 22
type input "4.00"
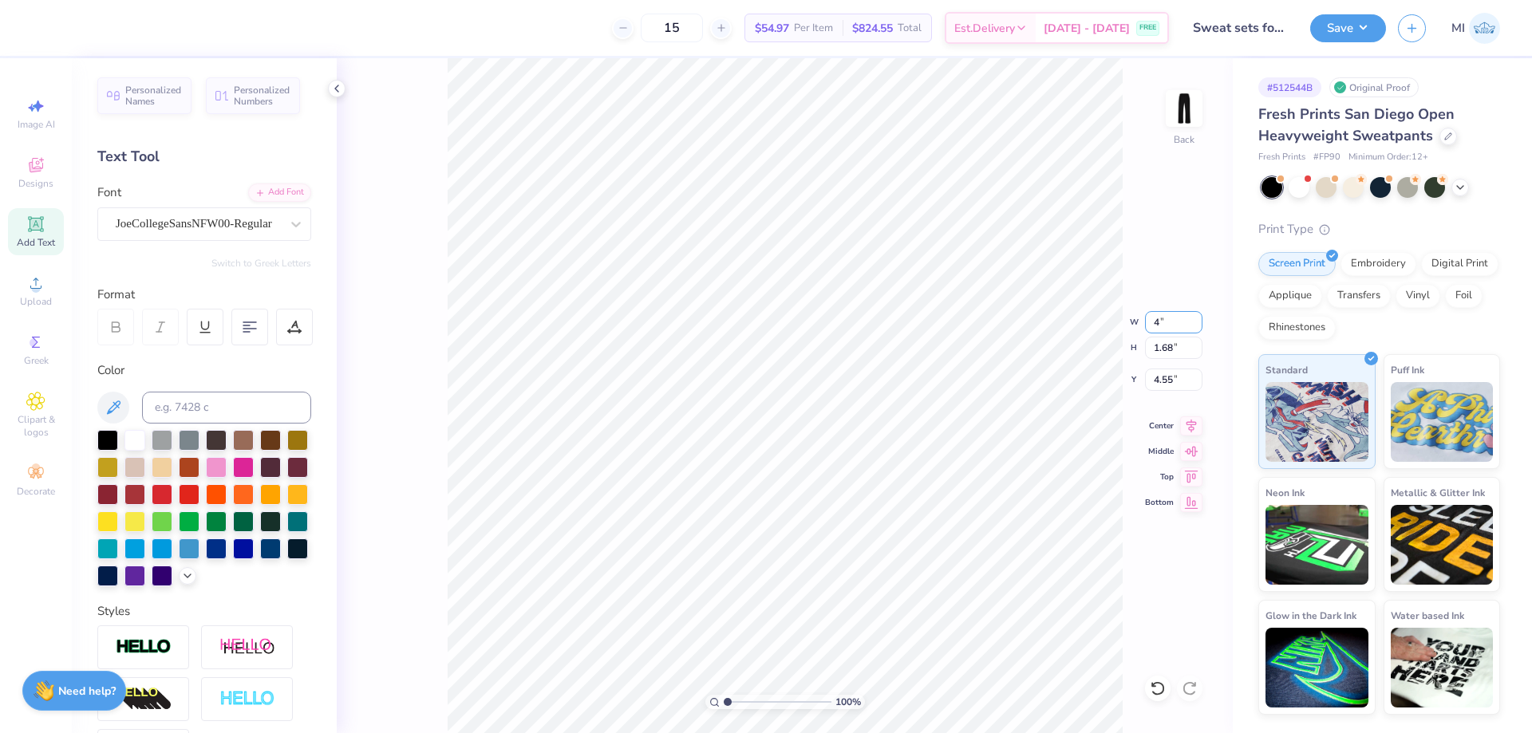
type input "0.62"
type input "5.08"
click at [1172, 318] on input "4.17" at bounding box center [1173, 322] width 57 height 22
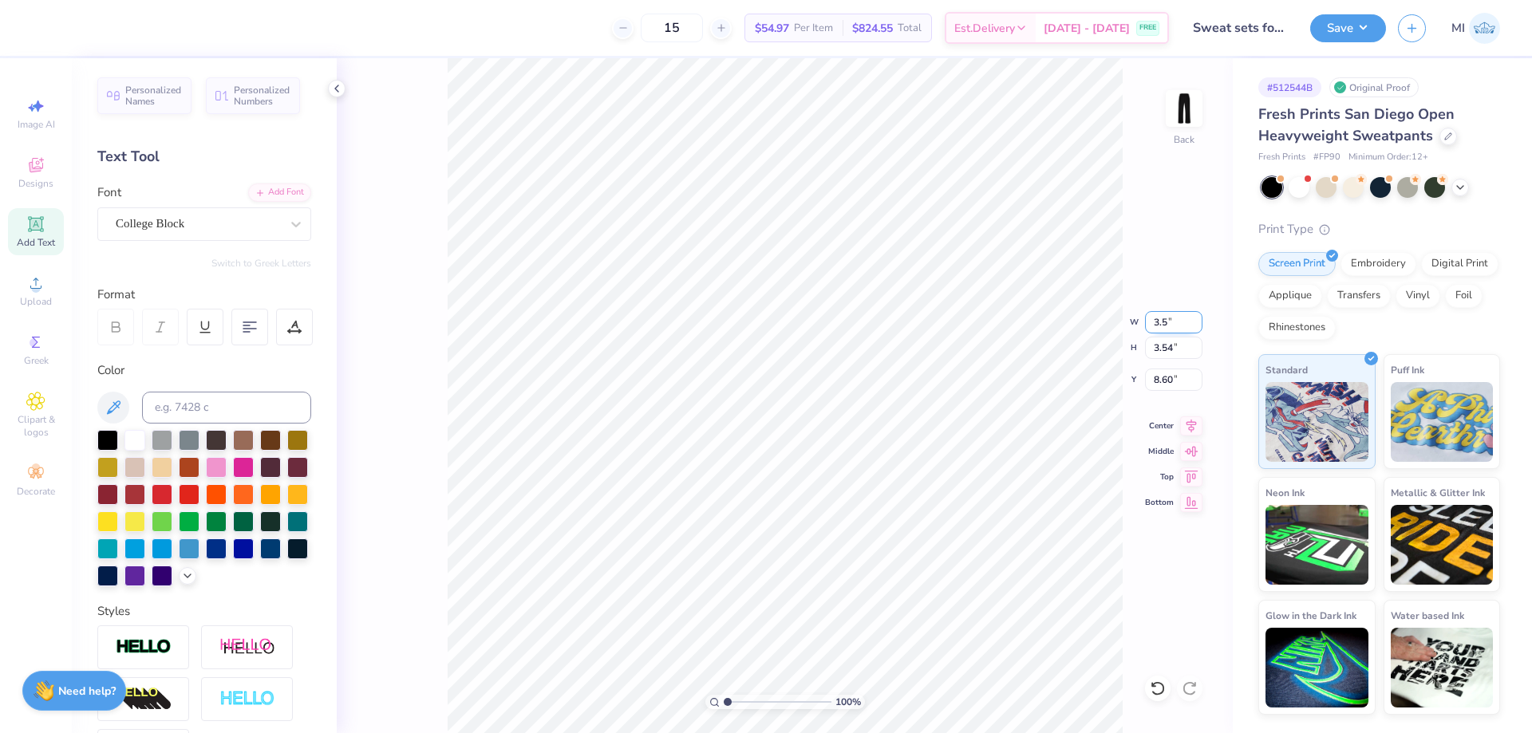
type input "3.50"
type input "2.97"
type input "8.88"
type input "4.00"
type input "6.78"
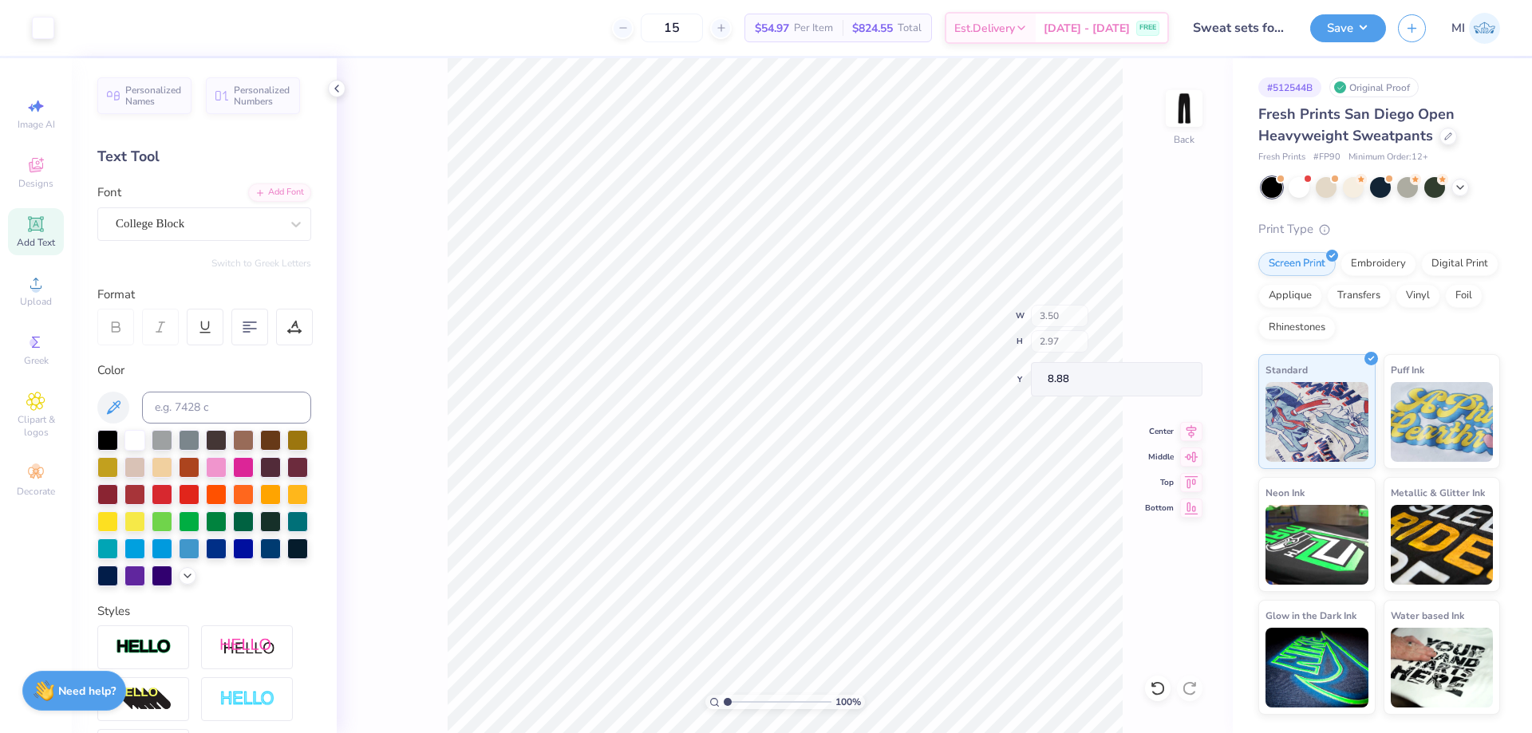
type input "5.08"
drag, startPoint x: 742, startPoint y: 704, endPoint x: 760, endPoint y: 702, distance: 17.6
click at [760, 702] on input "range" at bounding box center [778, 702] width 108 height 14
type input "4.02"
type input "6.00"
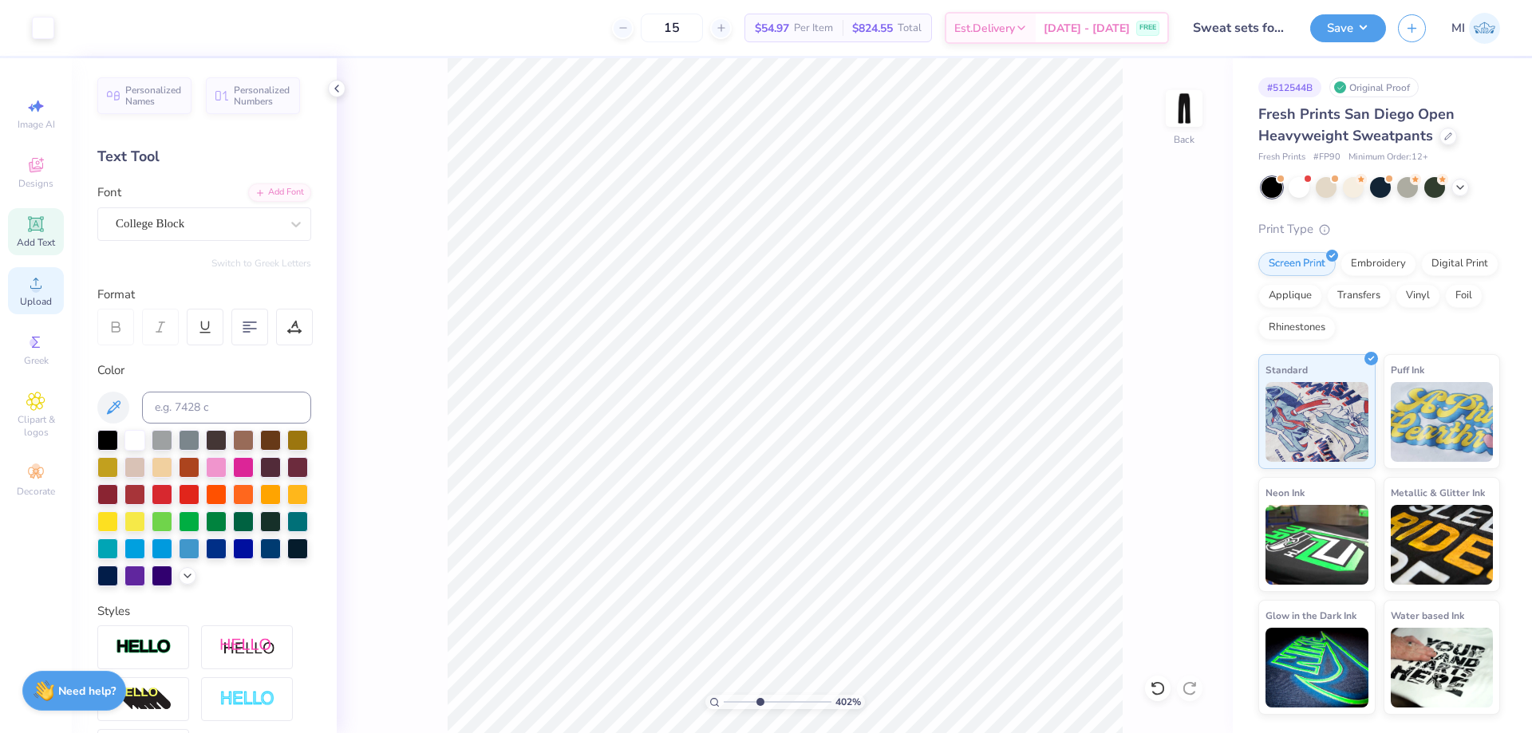
click at [45, 292] on div "Upload" at bounding box center [36, 290] width 56 height 47
drag, startPoint x: 752, startPoint y: 707, endPoint x: 705, endPoint y: 705, distance: 47.1
type input "1"
click at [724, 705] on input "range" at bounding box center [778, 702] width 108 height 14
click at [1171, 325] on input "10.85" at bounding box center [1173, 322] width 57 height 22
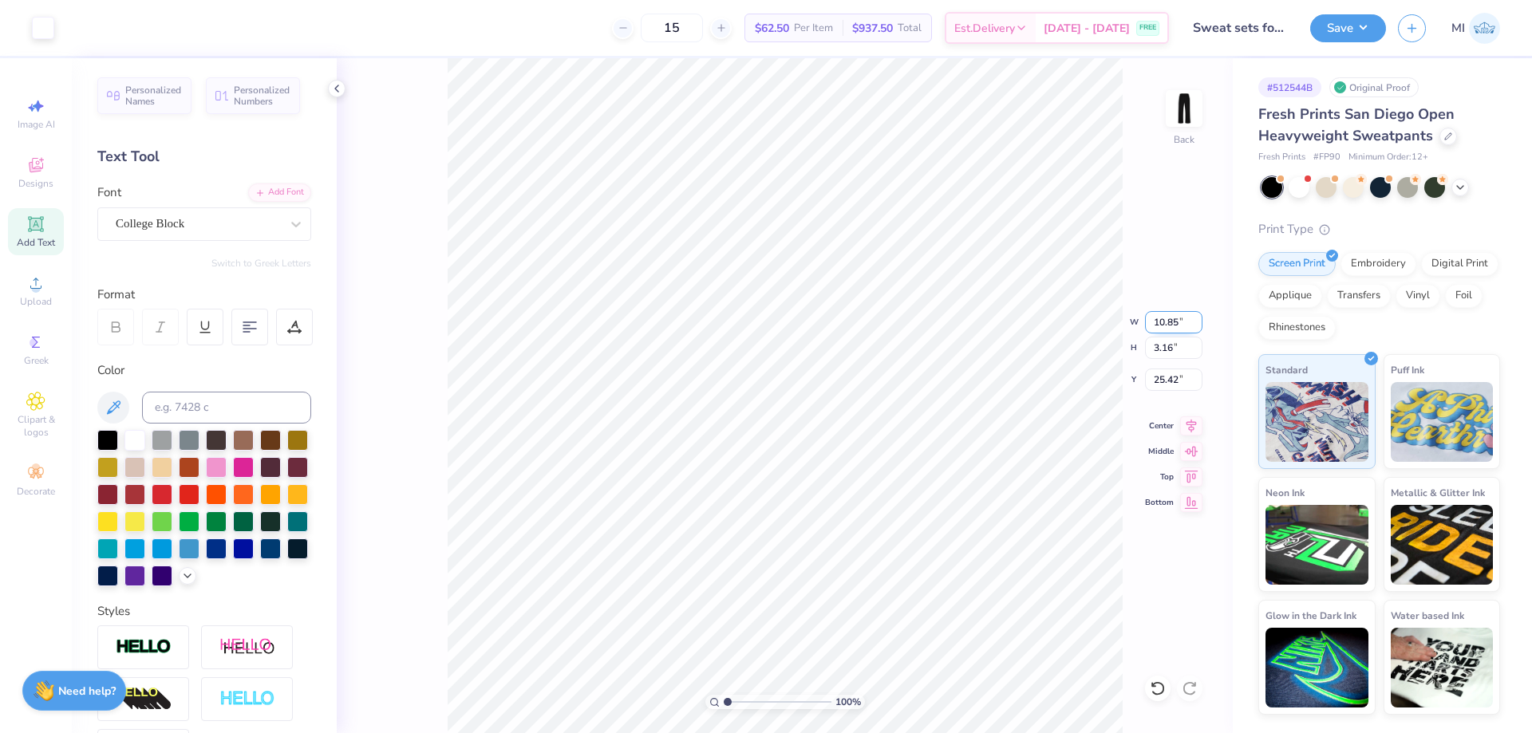
click at [1170, 325] on input "10.85" at bounding box center [1173, 322] width 57 height 22
click at [1170, 325] on input "2" at bounding box center [1173, 322] width 57 height 22
type input "2.00"
type input "0.58"
type input "26.71"
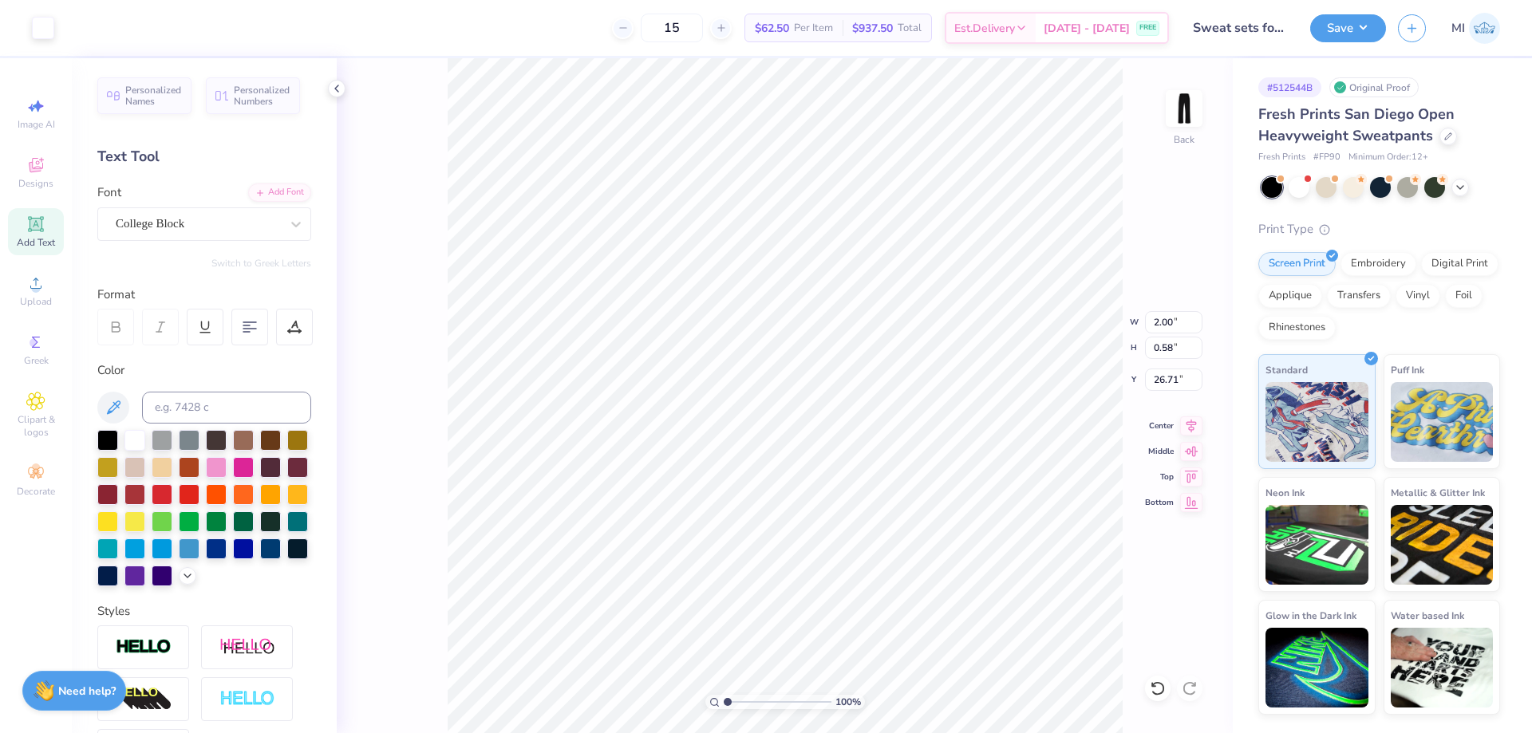
type input "3.70"
click at [771, 702] on div "100 %" at bounding box center [785, 395] width 675 height 675
click at [767, 702] on input "range" at bounding box center [778, 702] width 108 height 14
type input "4.69"
type input "4.31"
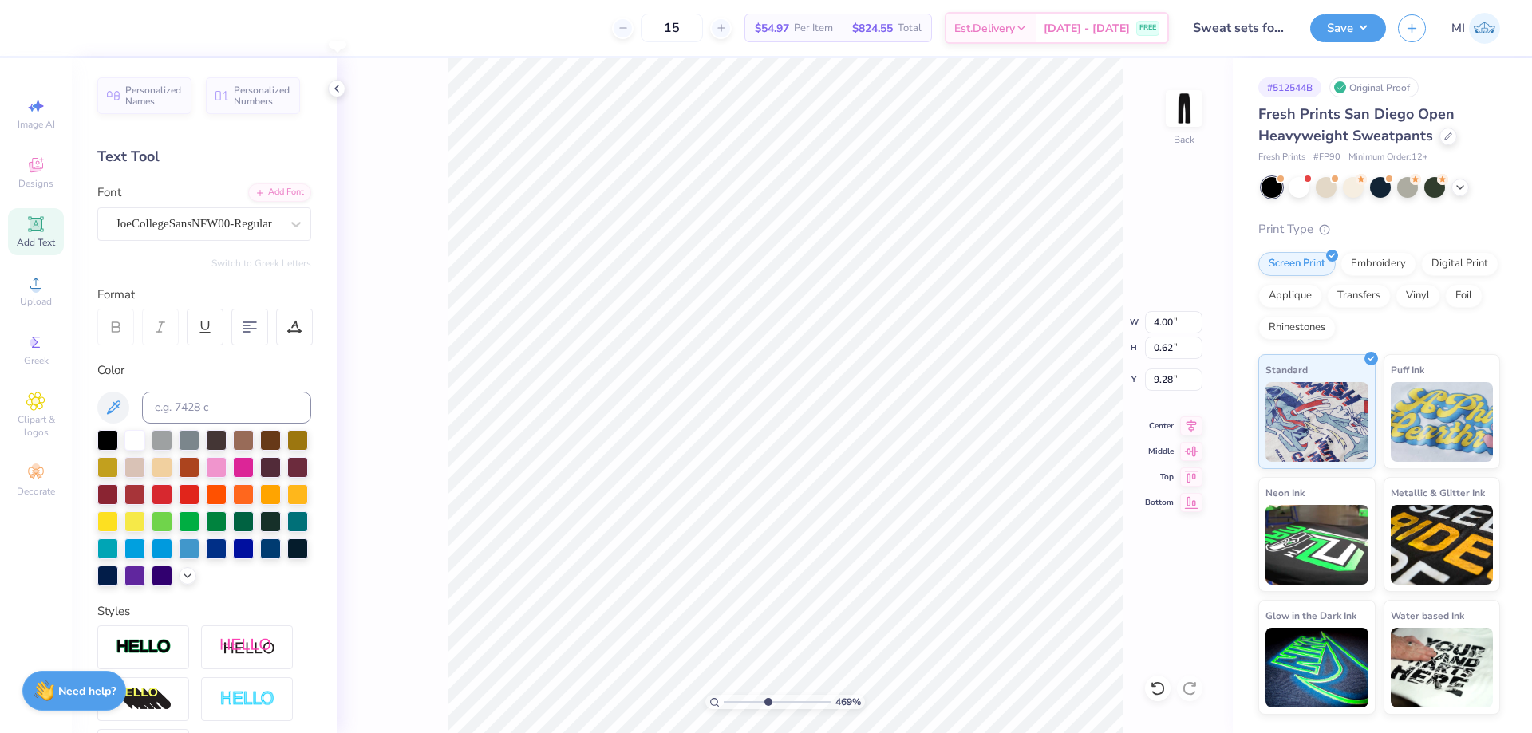
type input "9.28"
type textarea "SALON"
click at [307, 322] on div at bounding box center [294, 327] width 37 height 37
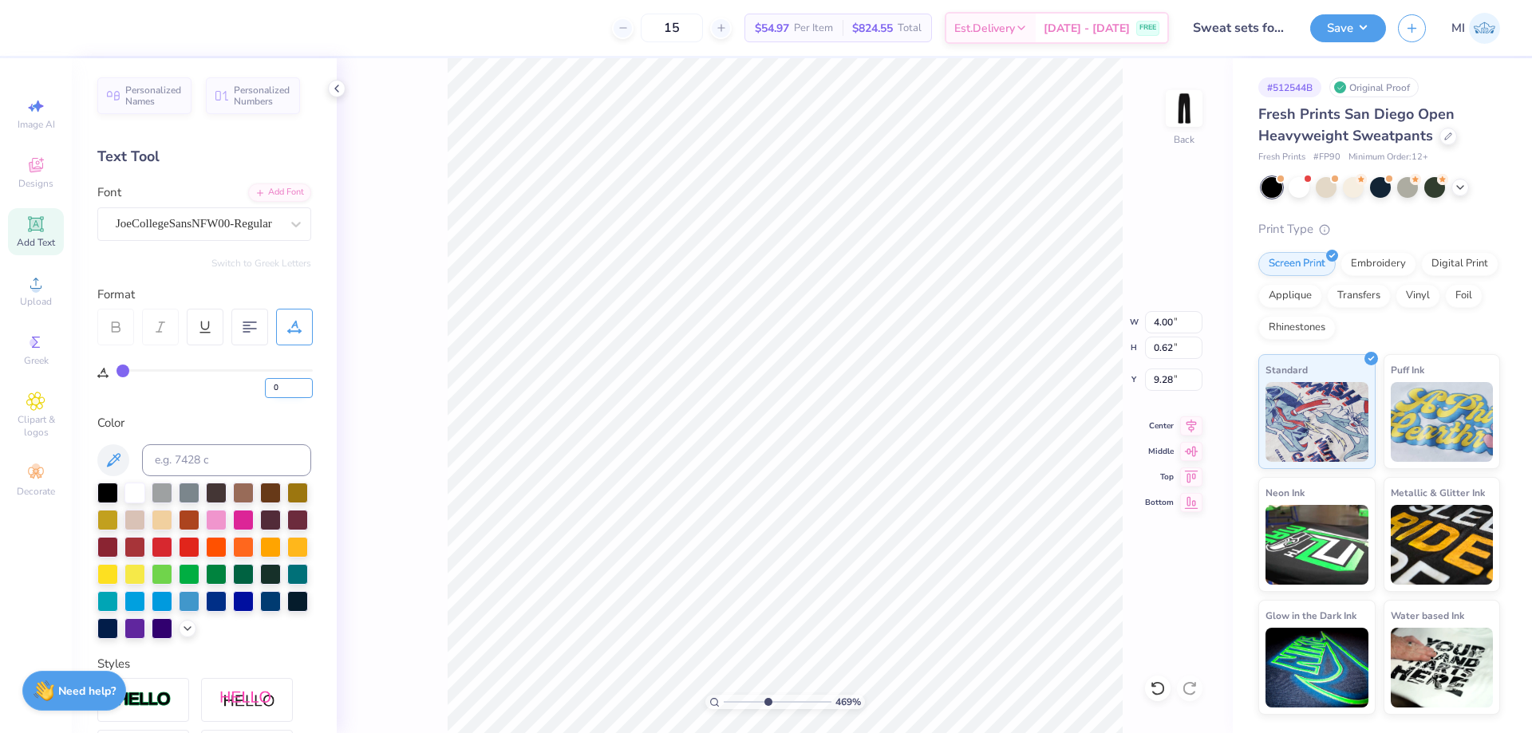
drag, startPoint x: 289, startPoint y: 387, endPoint x: 203, endPoint y: 385, distance: 86.2
click at [265, 385] on input "0" at bounding box center [289, 388] width 48 height 20
type input "60"
type input "3.50"
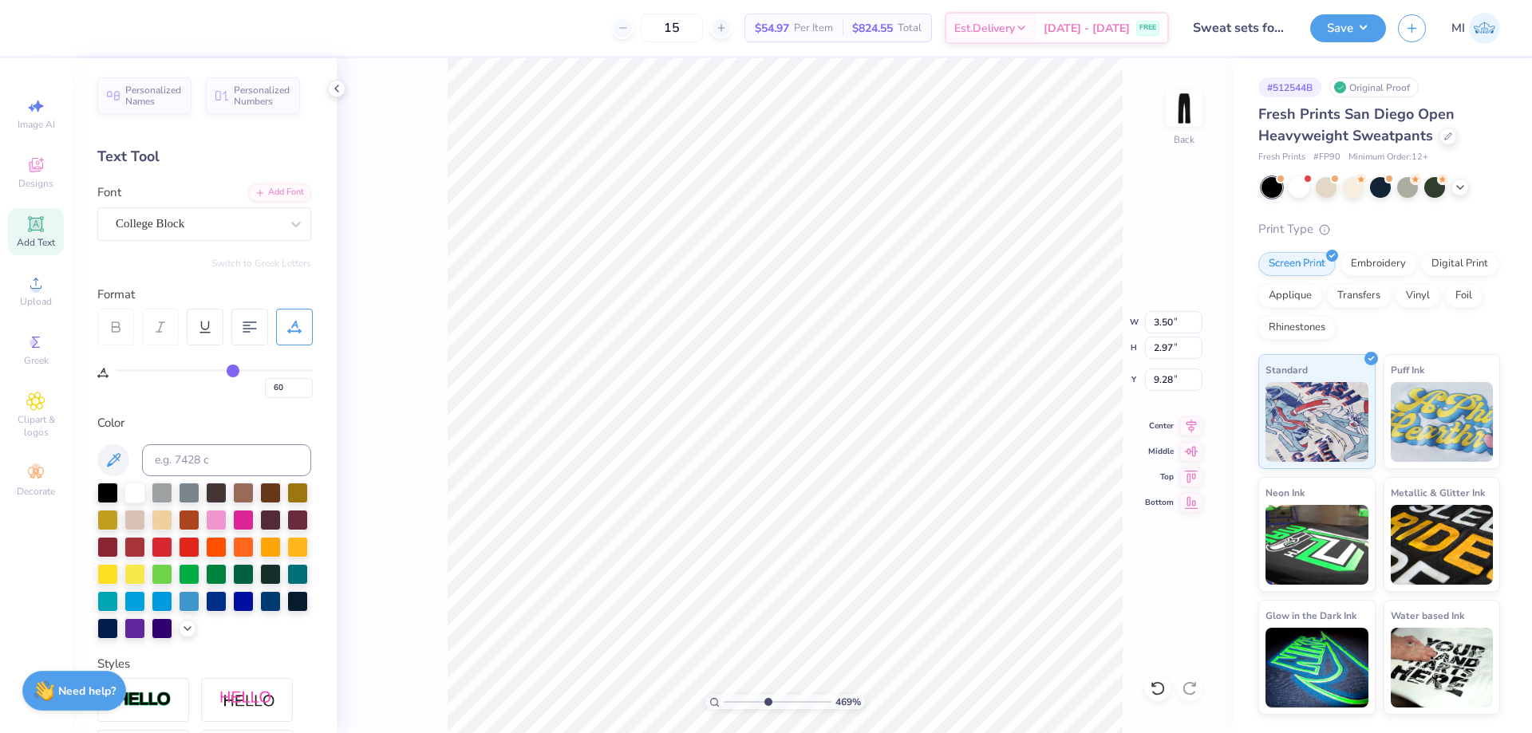
type input "2.97"
type input "6.00"
type input "0"
type input "4.04"
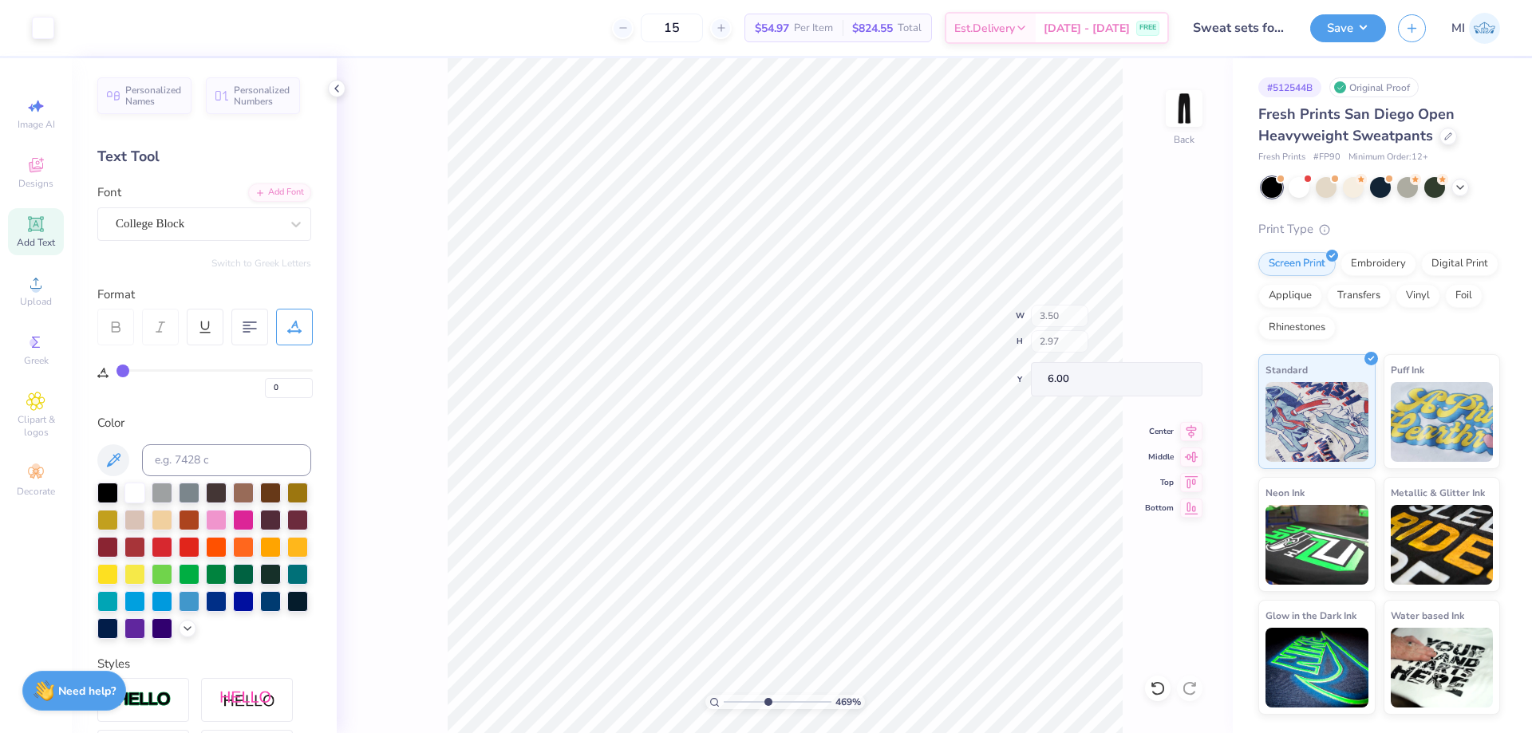
type input "0.62"
type input "9.28"
type input "60"
click at [1178, 313] on input "4.04" at bounding box center [1173, 322] width 57 height 22
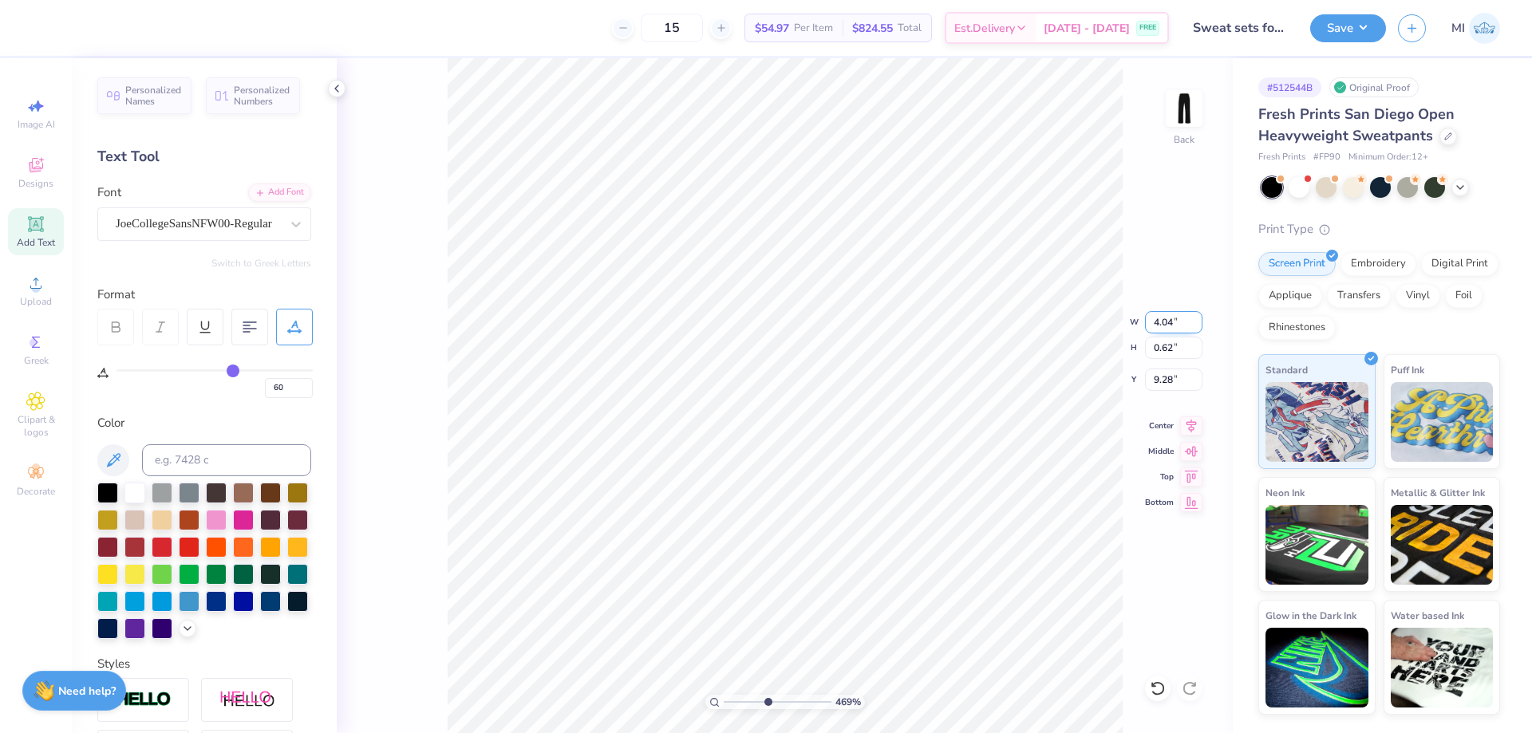
click at [1178, 313] on input "4.04" at bounding box center [1173, 322] width 57 height 22
click at [1178, 314] on input "4.04" at bounding box center [1173, 322] width 57 height 22
type input "3.50"
type input "0.54"
type input "9.32"
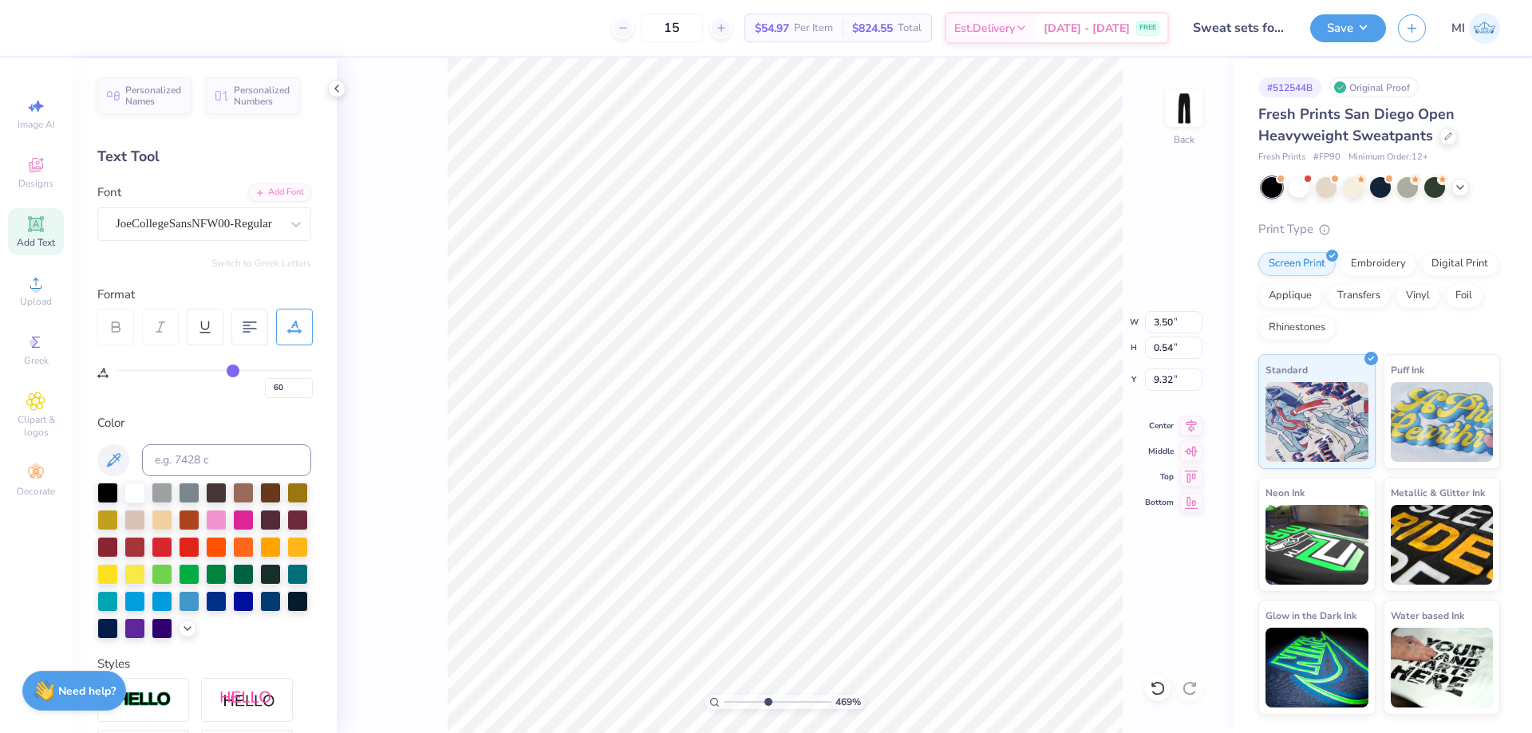
type input "9.24"
type input "3.74"
type input "0.57"
drag, startPoint x: 286, startPoint y: 388, endPoint x: 232, endPoint y: 389, distance: 54.3
click at [265, 389] on input "60" at bounding box center [289, 388] width 48 height 20
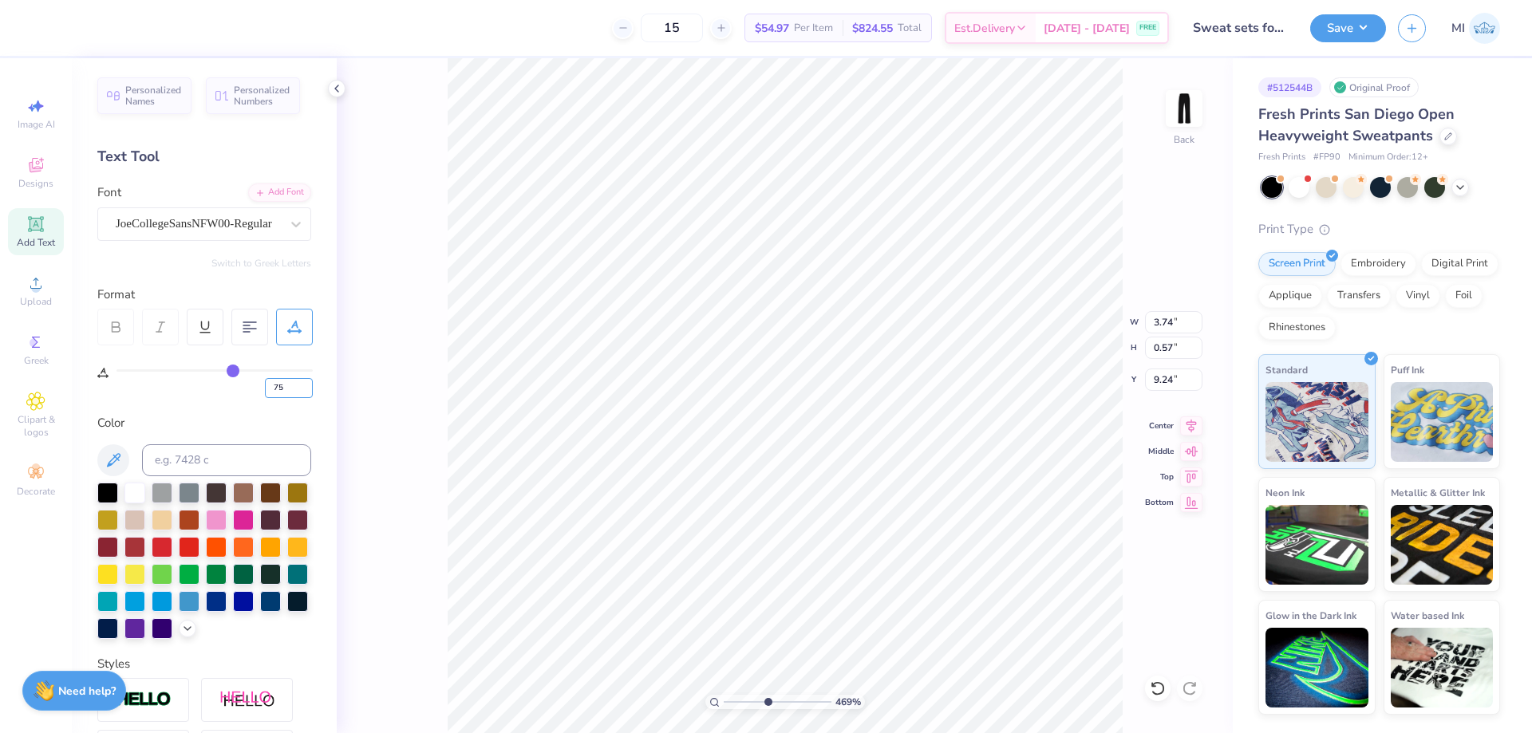
type input "75"
drag, startPoint x: 1186, startPoint y: 325, endPoint x: 1119, endPoint y: 326, distance: 66.2
click at [1145, 326] on input "4.18" at bounding box center [1173, 322] width 57 height 22
type input "3.00"
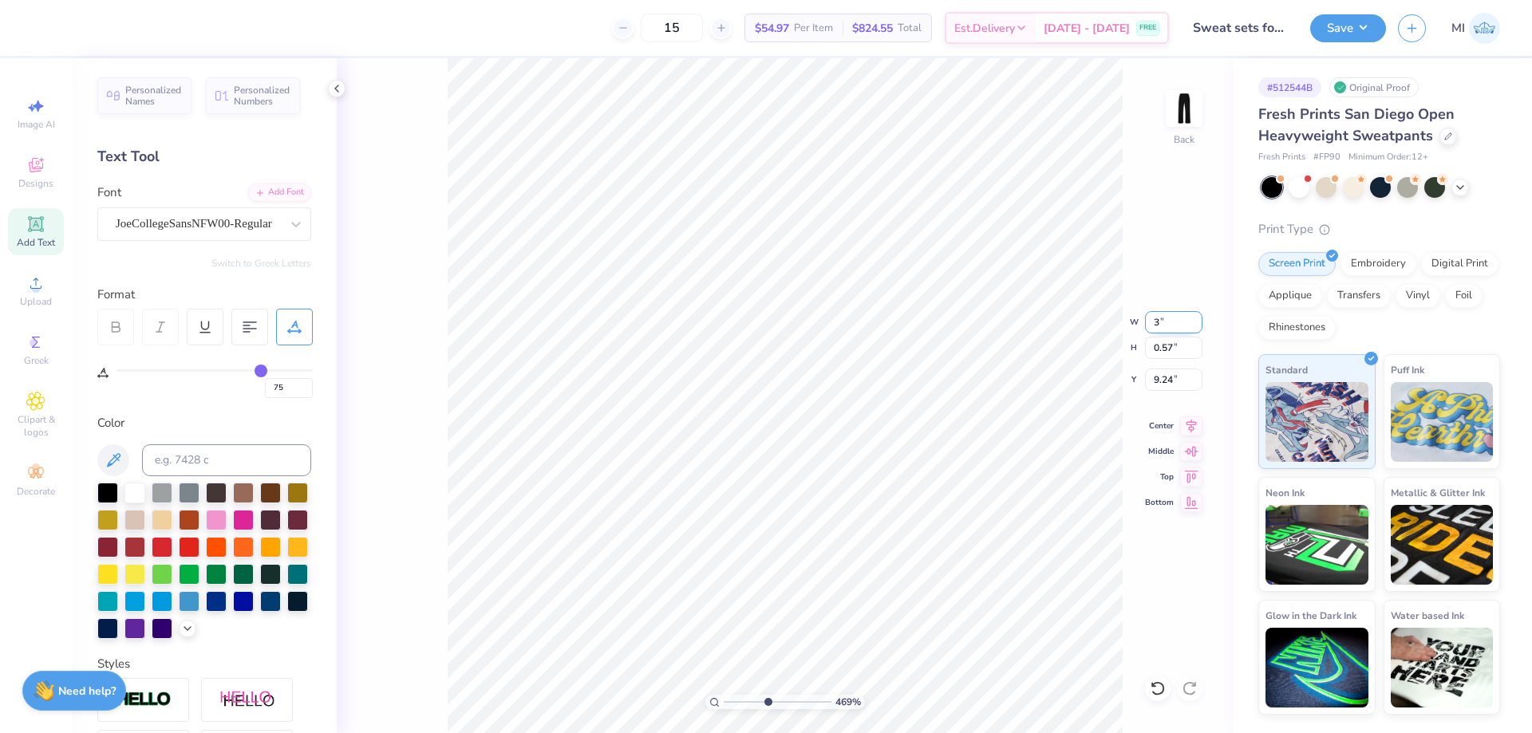
type input "0.41"
type input "9.32"
type input "3.41"
type input "0.47"
type input "3.85"
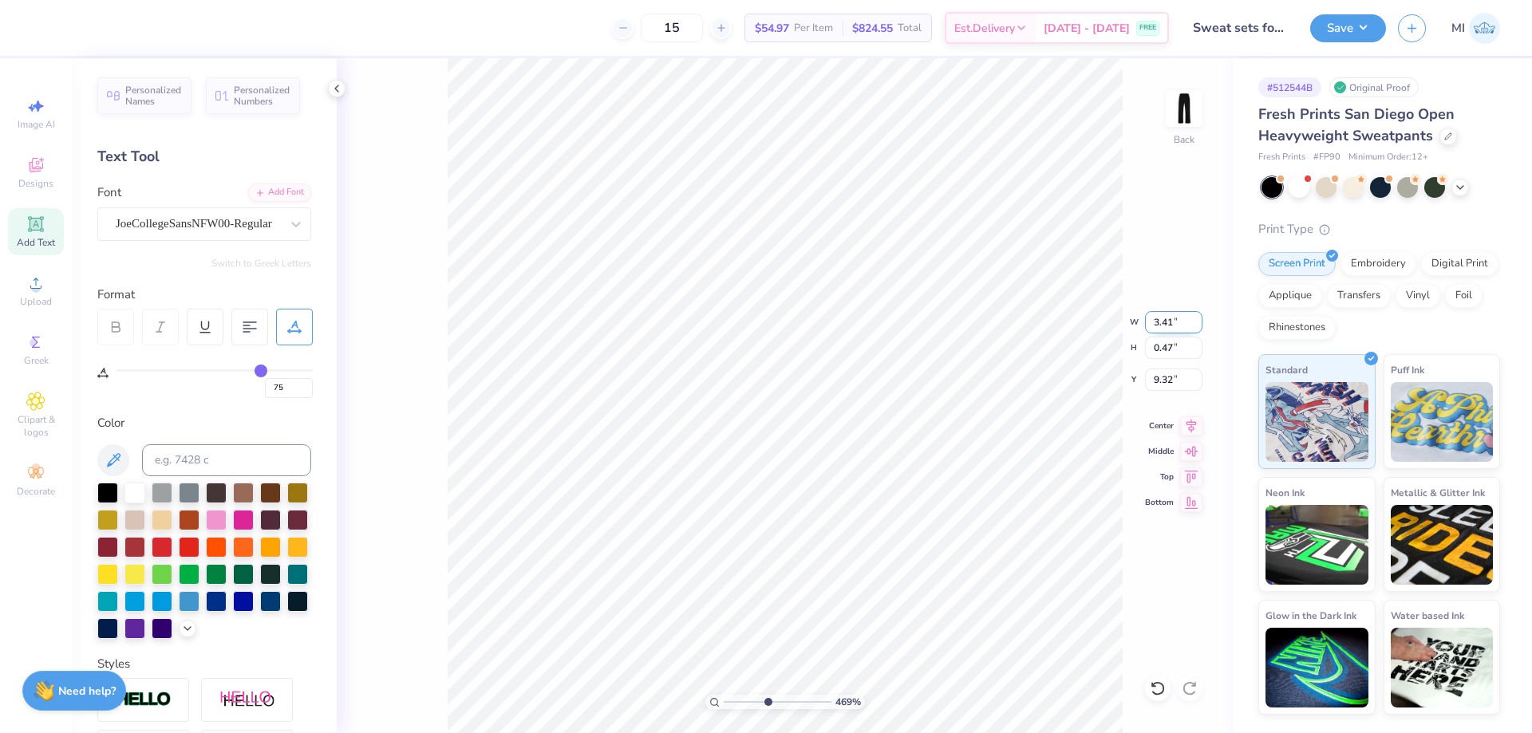
type input "0.53"
type input "0"
type input "75"
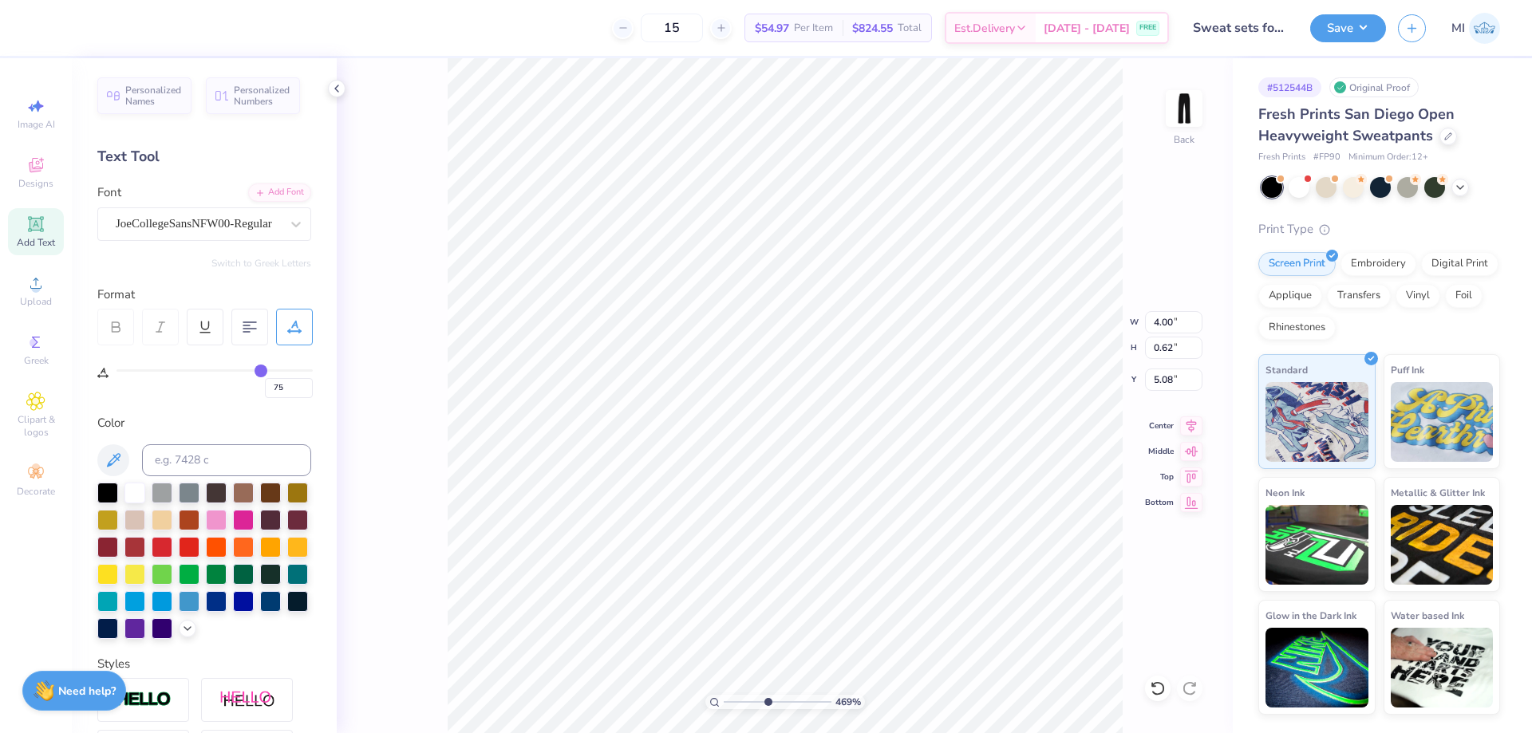
type input "3.85"
type input "0.53"
type input "9.32"
type input "9.20"
type input "0"
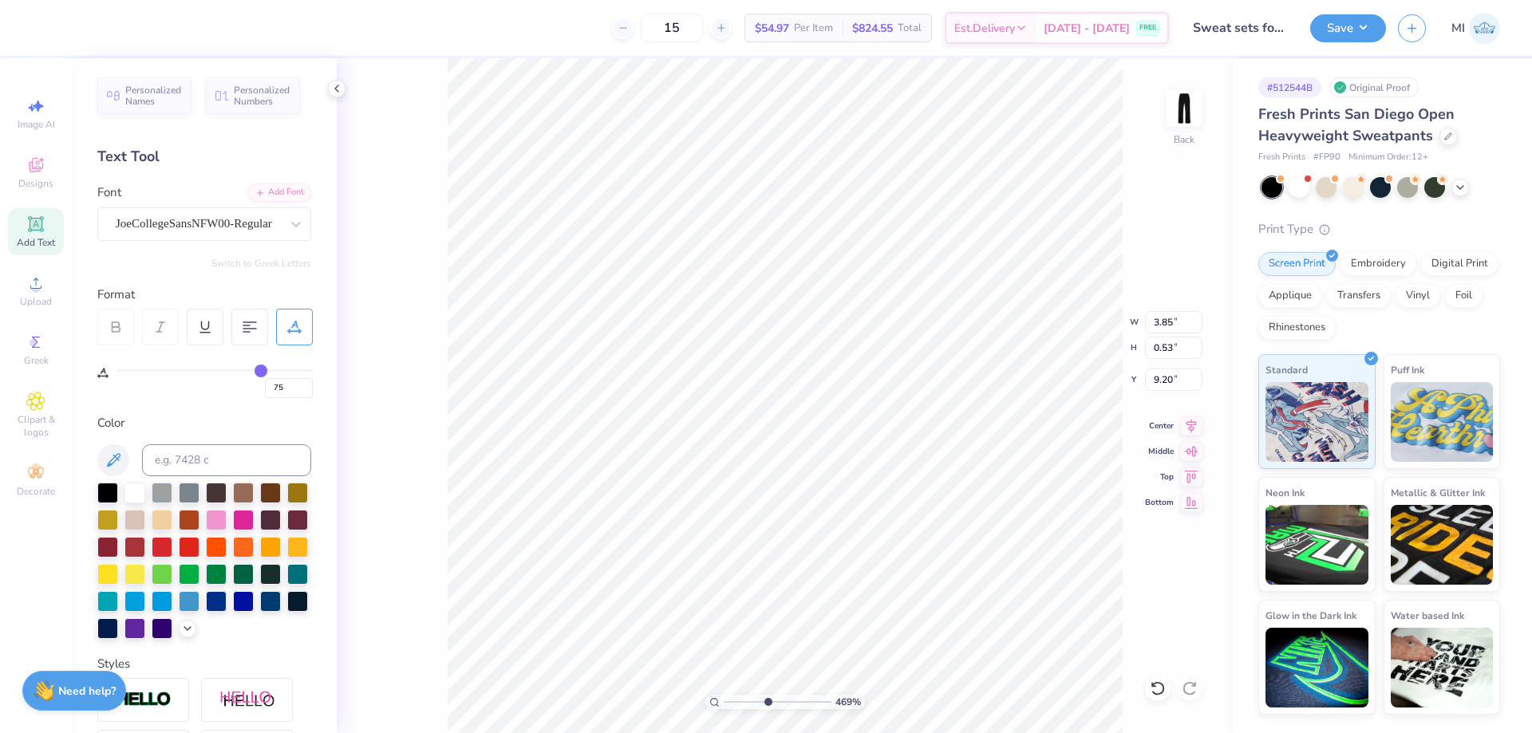
type input "0"
type input "4.00"
type input "0.62"
type input "5.17"
type input "4.36"
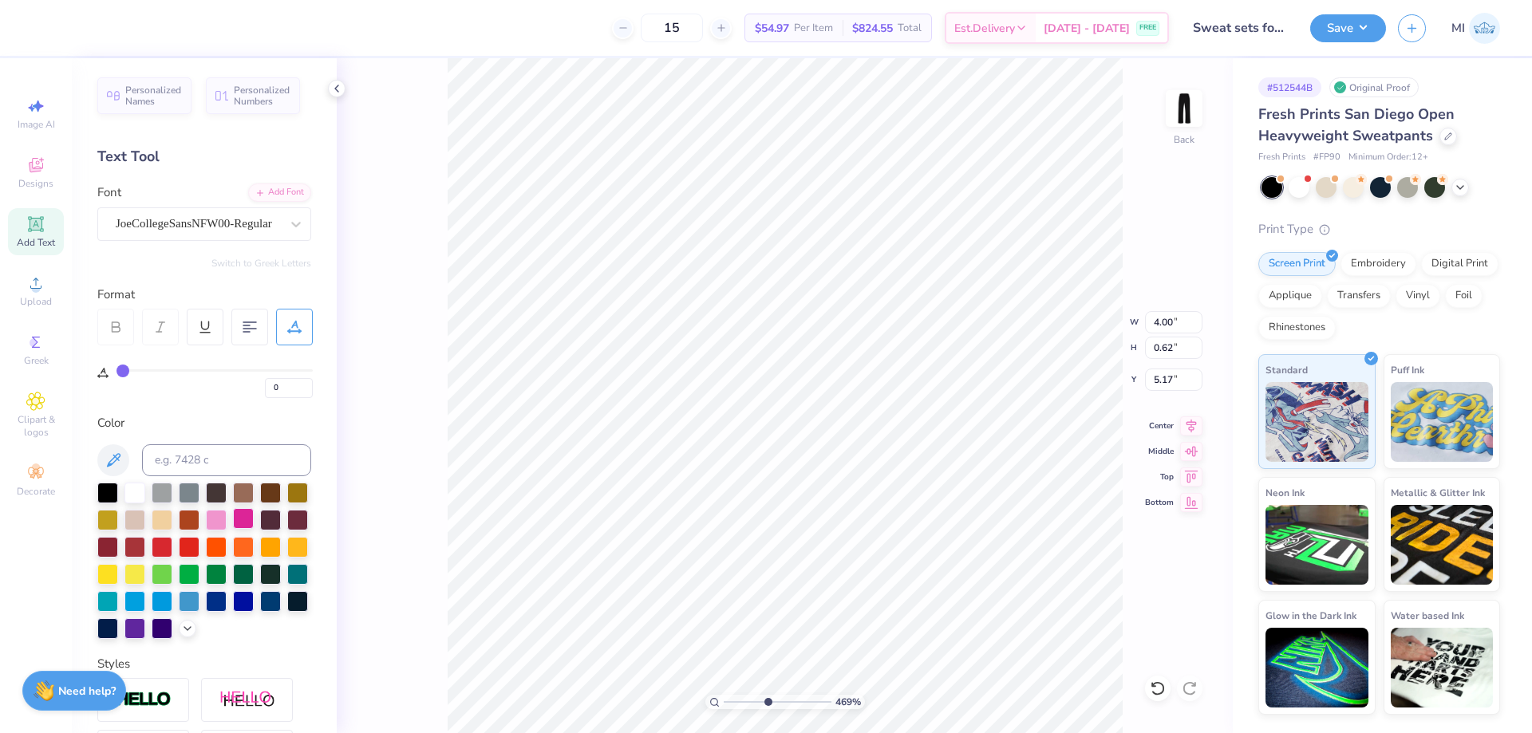
click at [242, 520] on div at bounding box center [243, 518] width 21 height 21
type input "3.85"
type input "0.53"
type input "9.20"
type input "75"
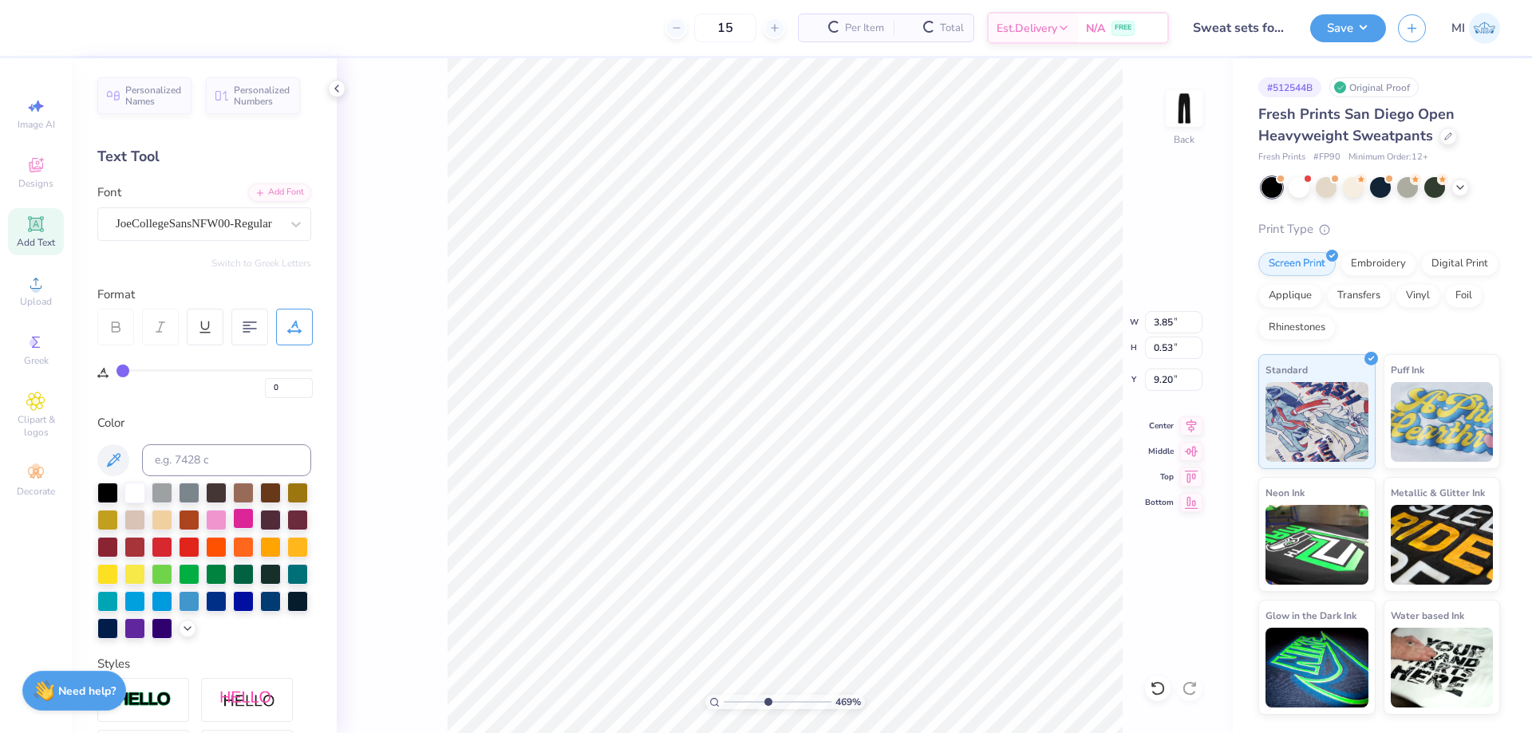
type input "75"
click at [243, 519] on div at bounding box center [243, 518] width 21 height 21
drag, startPoint x: 1180, startPoint y: 346, endPoint x: 1095, endPoint y: 351, distance: 84.7
click at [1145, 351] on input "5.37" at bounding box center [1173, 348] width 57 height 22
type input "5"
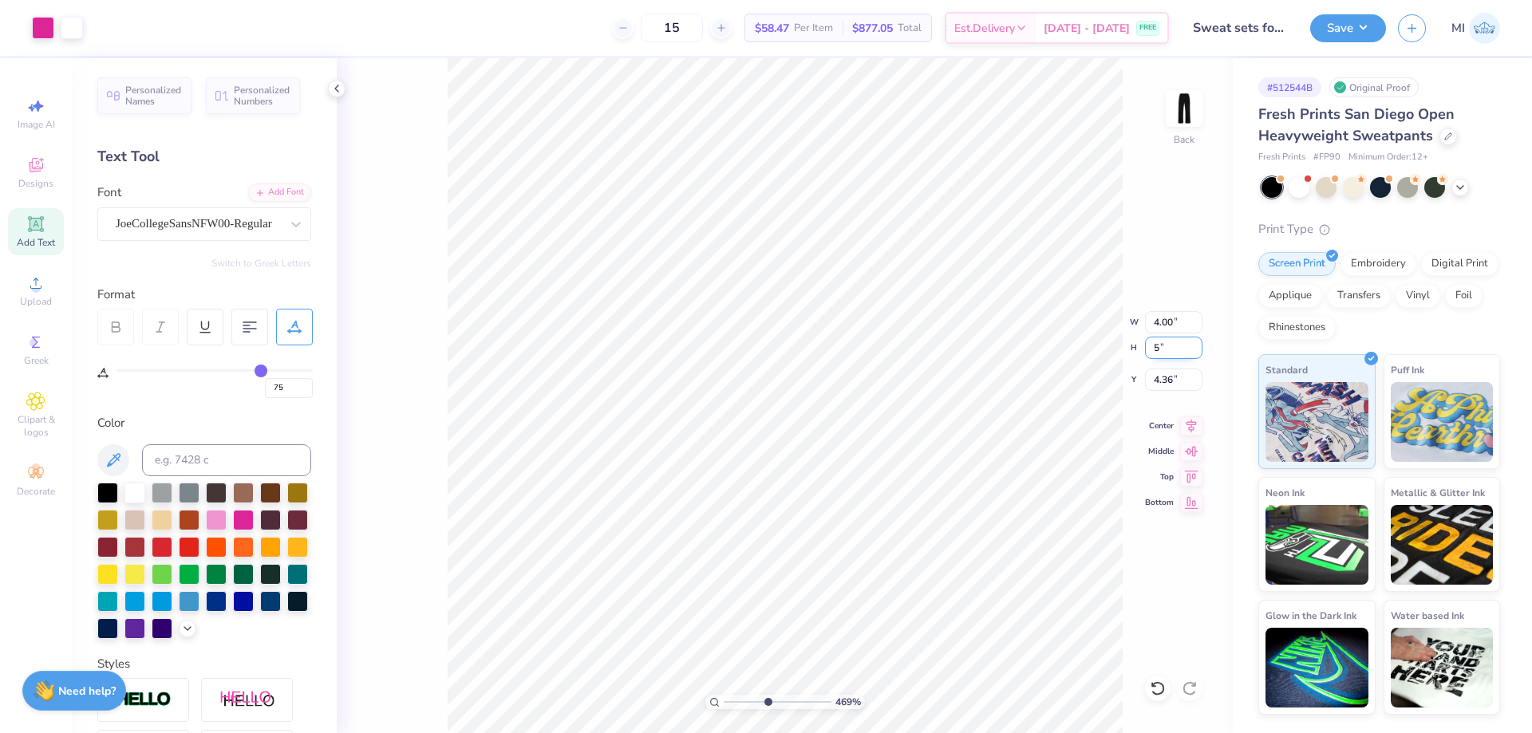
type input "3.72"
type input "5.00"
drag, startPoint x: 1177, startPoint y: 378, endPoint x: 1115, endPoint y: 387, distance: 62.8
click at [1145, 387] on input "4.54" at bounding box center [1173, 380] width 57 height 22
type input "2.00"
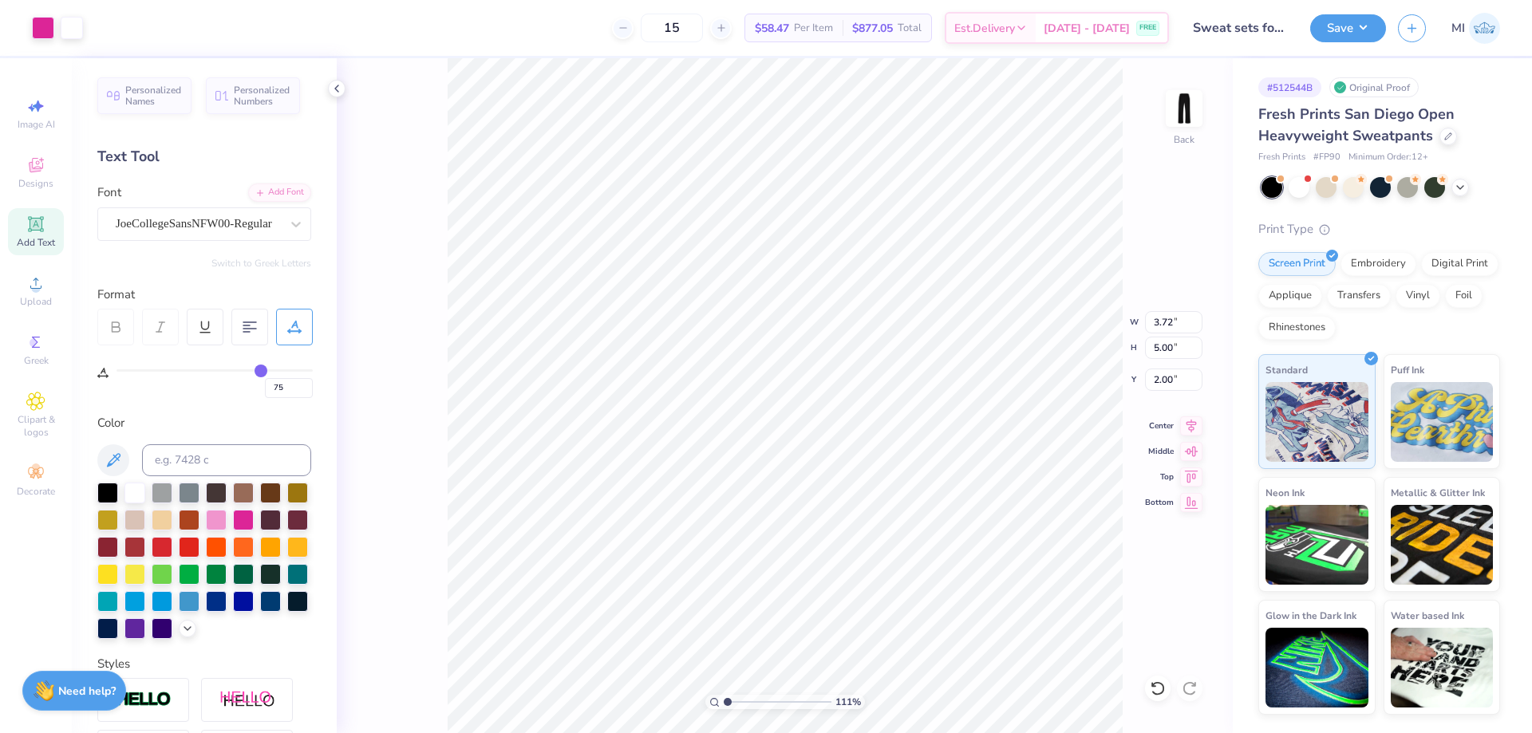
drag, startPoint x: 768, startPoint y: 701, endPoint x: 687, endPoint y: 697, distance: 80.6
type input "1"
click at [724, 697] on input "range" at bounding box center [778, 702] width 108 height 14
drag, startPoint x: 1141, startPoint y: 352, endPoint x: 1124, endPoint y: 353, distance: 16.8
click at [1145, 353] on input "5.00" at bounding box center [1173, 348] width 57 height 22
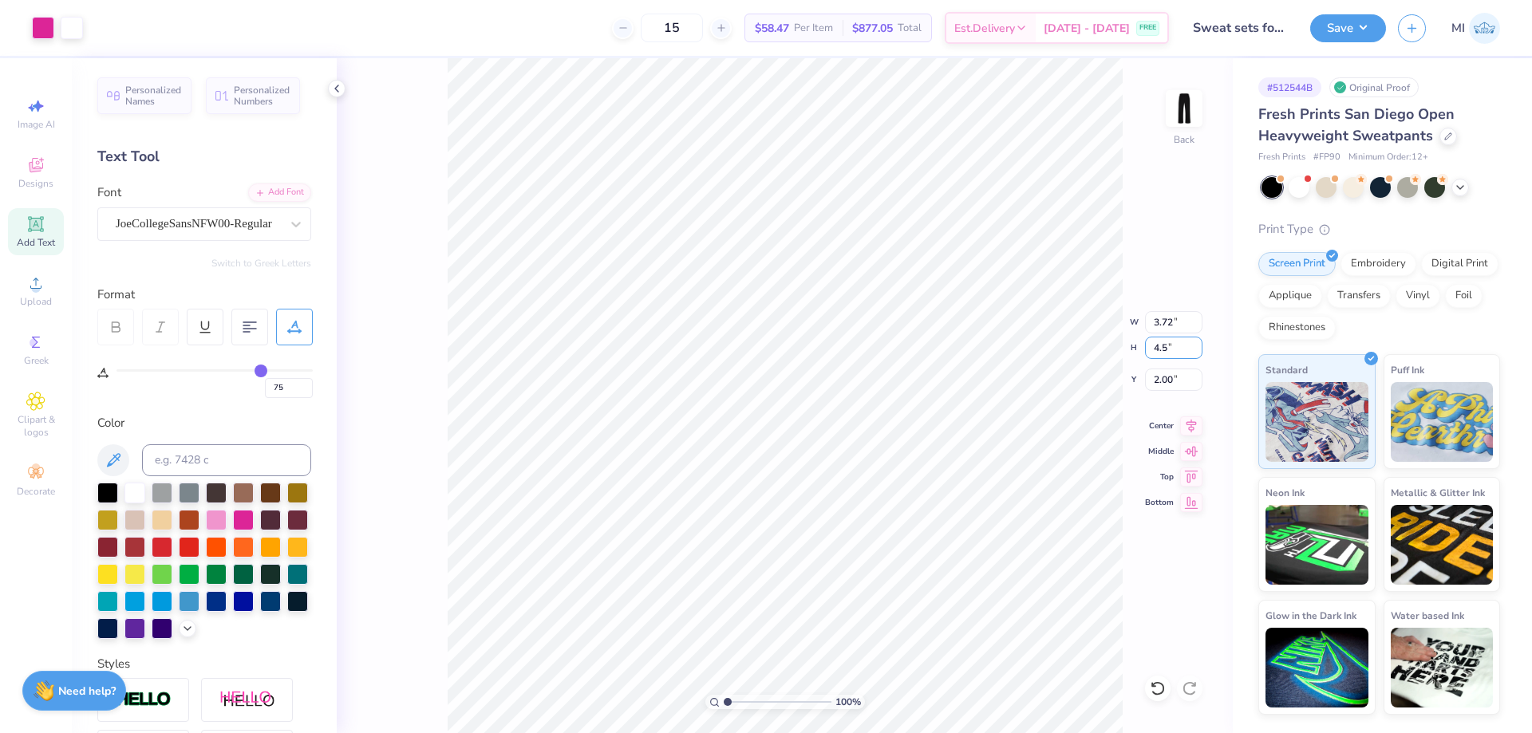
type input "4.5"
type input "3.35"
type input "4.50"
drag, startPoint x: 1178, startPoint y: 381, endPoint x: 1093, endPoint y: 382, distance: 85.4
click at [1145, 382] on input "2.25" at bounding box center [1173, 380] width 57 height 22
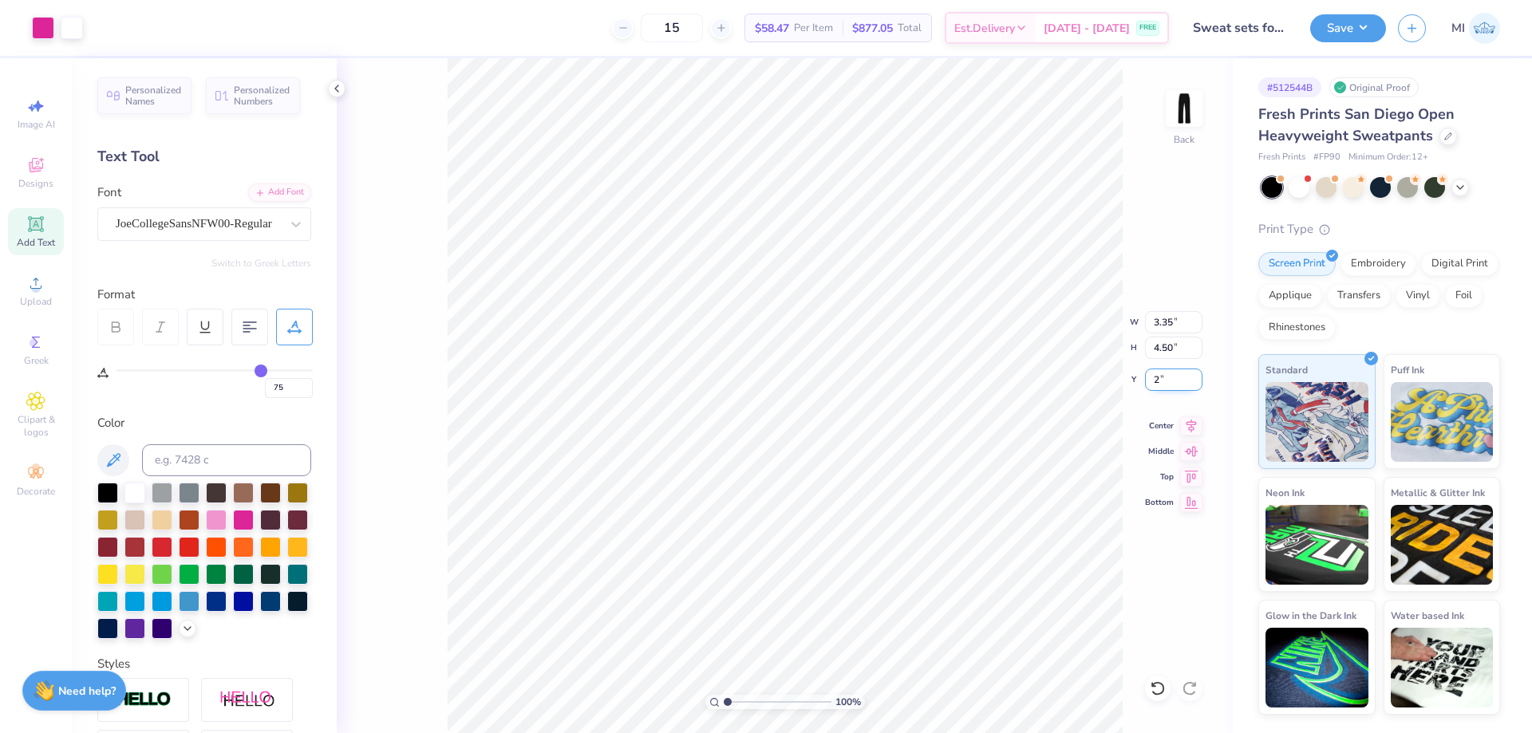
type input "2.00"
drag, startPoint x: 1177, startPoint y: 345, endPoint x: 1080, endPoint y: 361, distance: 98.6
click at [1145, 359] on input "4.50" at bounding box center [1173, 348] width 57 height 22
type input "5"
type input "3.72"
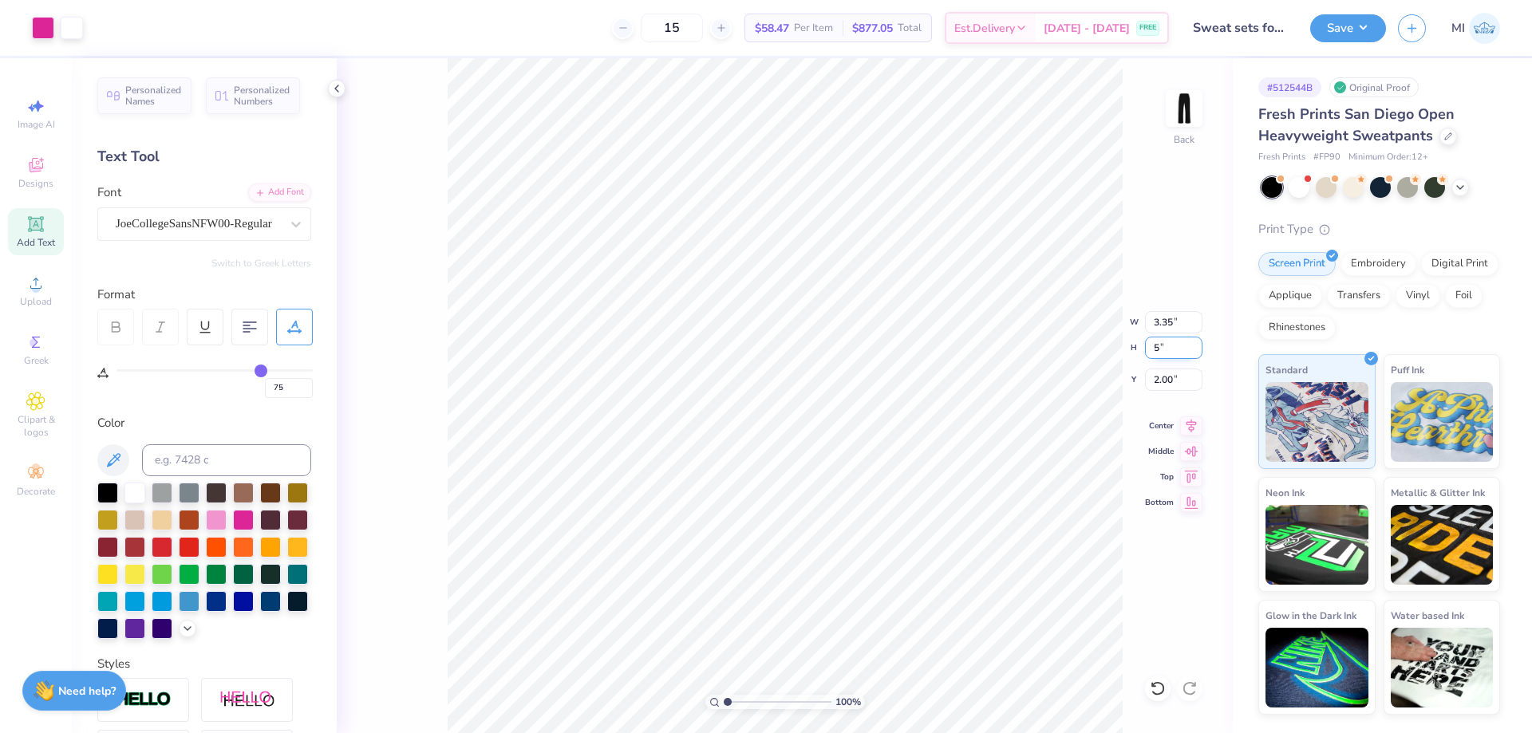
type input "5.00"
drag, startPoint x: 1174, startPoint y: 381, endPoint x: 1122, endPoint y: 383, distance: 52.7
click at [1145, 383] on input "1.75" at bounding box center [1173, 380] width 57 height 22
type input "2.00"
click at [1336, 37] on button "Save" at bounding box center [1348, 28] width 76 height 28
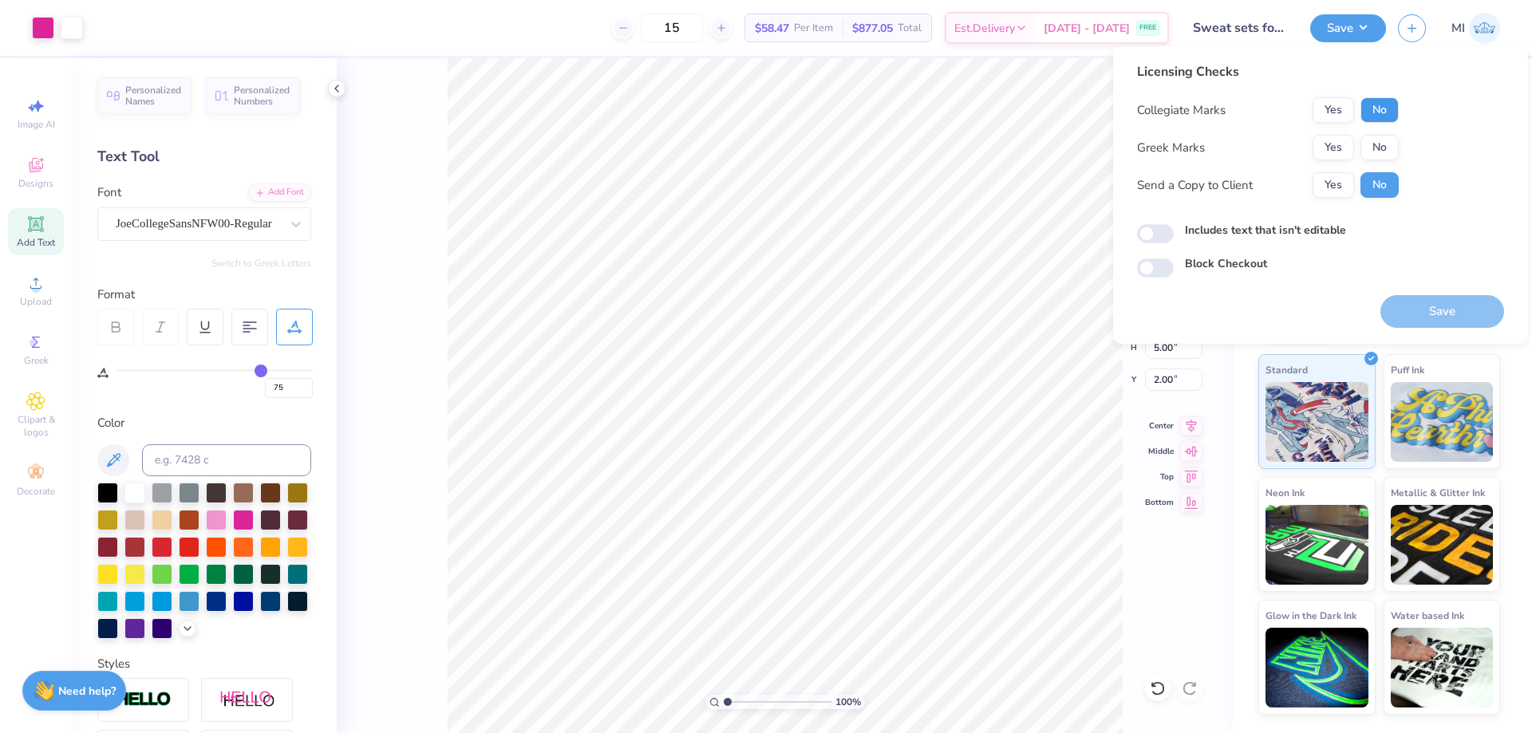
click at [1382, 106] on button "No" at bounding box center [1379, 110] width 38 height 26
click at [1380, 142] on button "No" at bounding box center [1379, 148] width 38 height 26
click at [1429, 314] on button "Save" at bounding box center [1442, 311] width 124 height 33
